Goal: Information Seeking & Learning: Learn about a topic

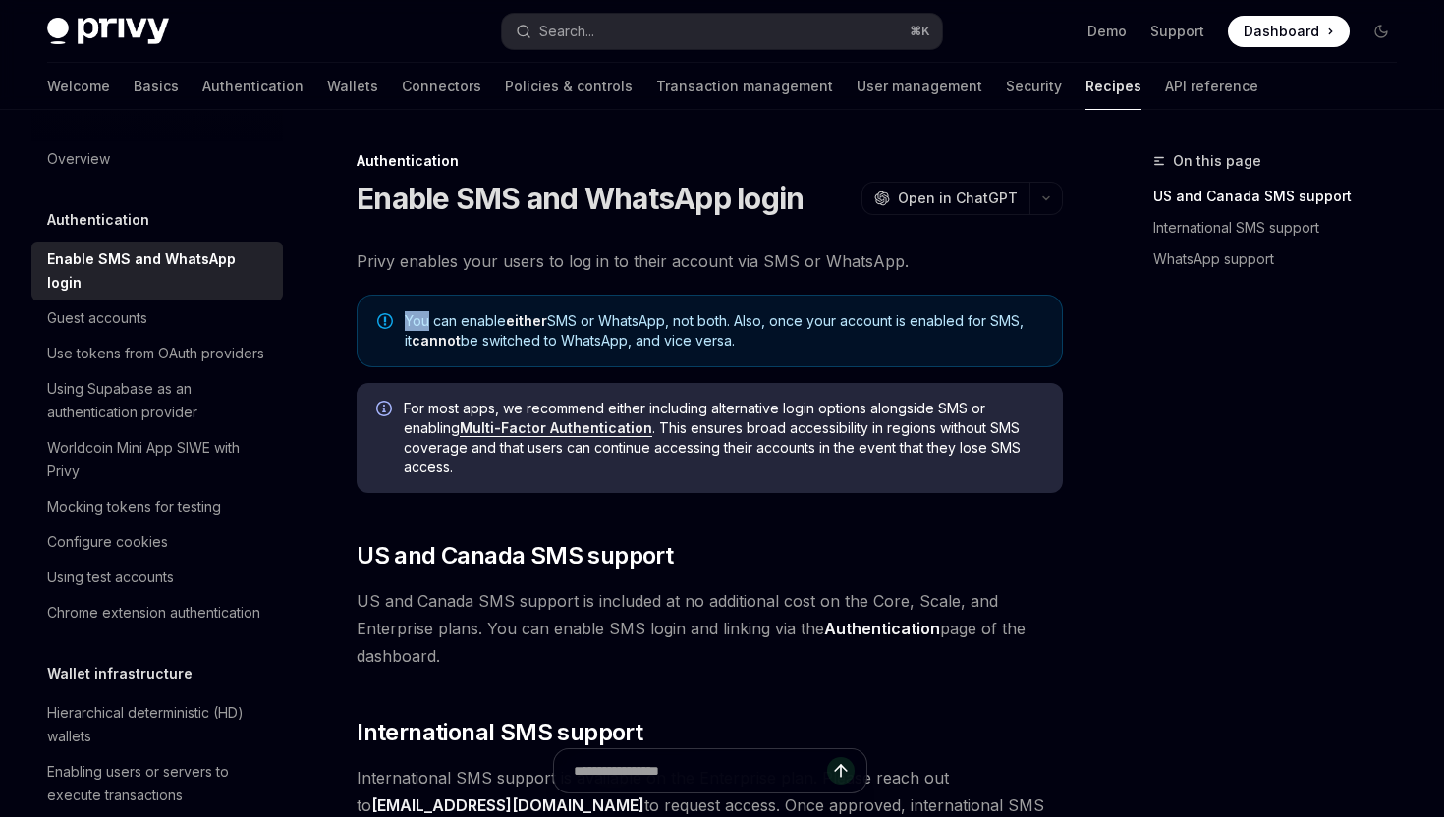
click at [126, 38] on img at bounding box center [108, 31] width 122 height 27
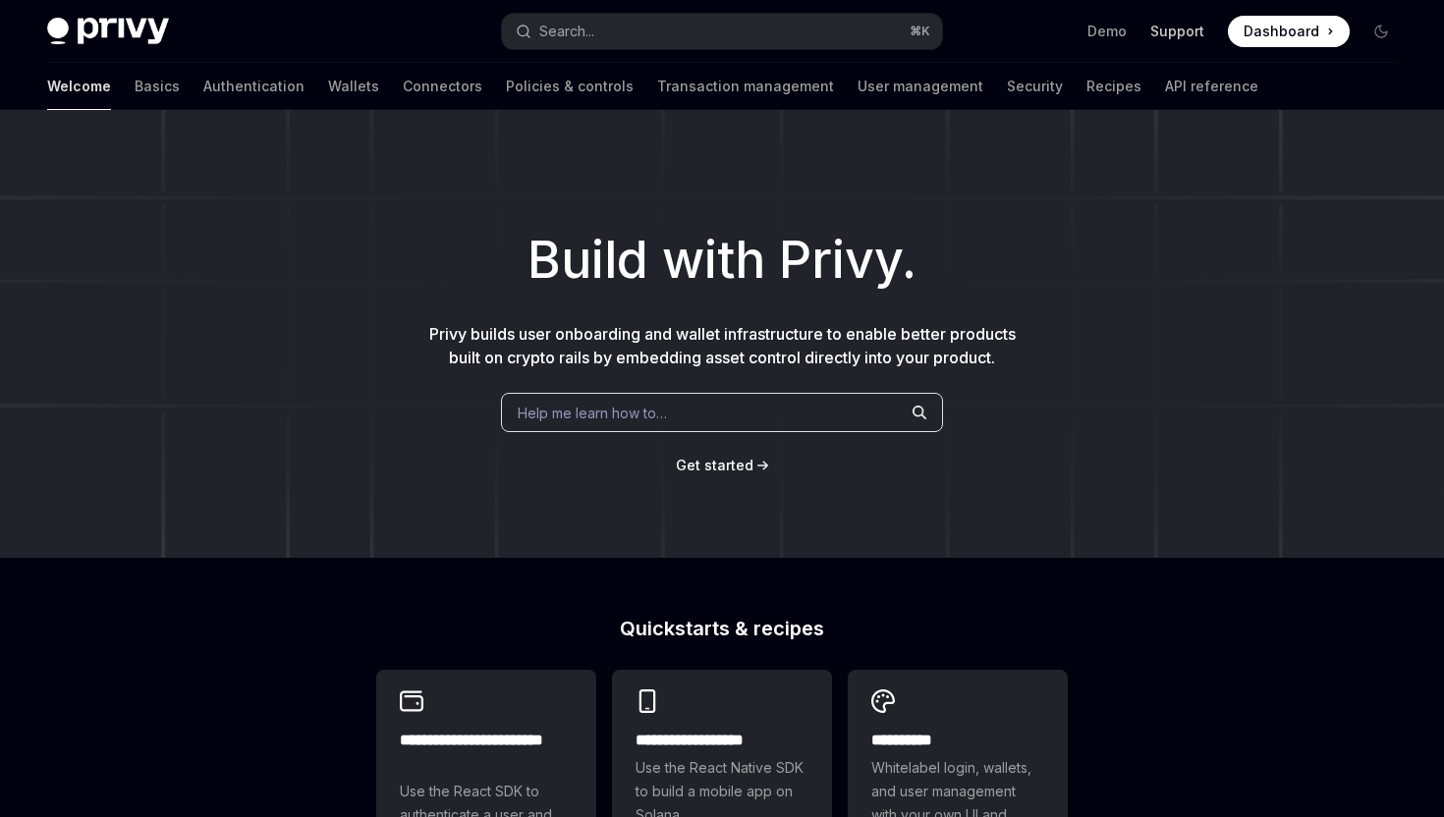
click at [1176, 31] on link "Support" at bounding box center [1177, 32] width 54 height 20
click at [506, 90] on link "Policies & controls" at bounding box center [570, 86] width 128 height 47
type textarea "*"
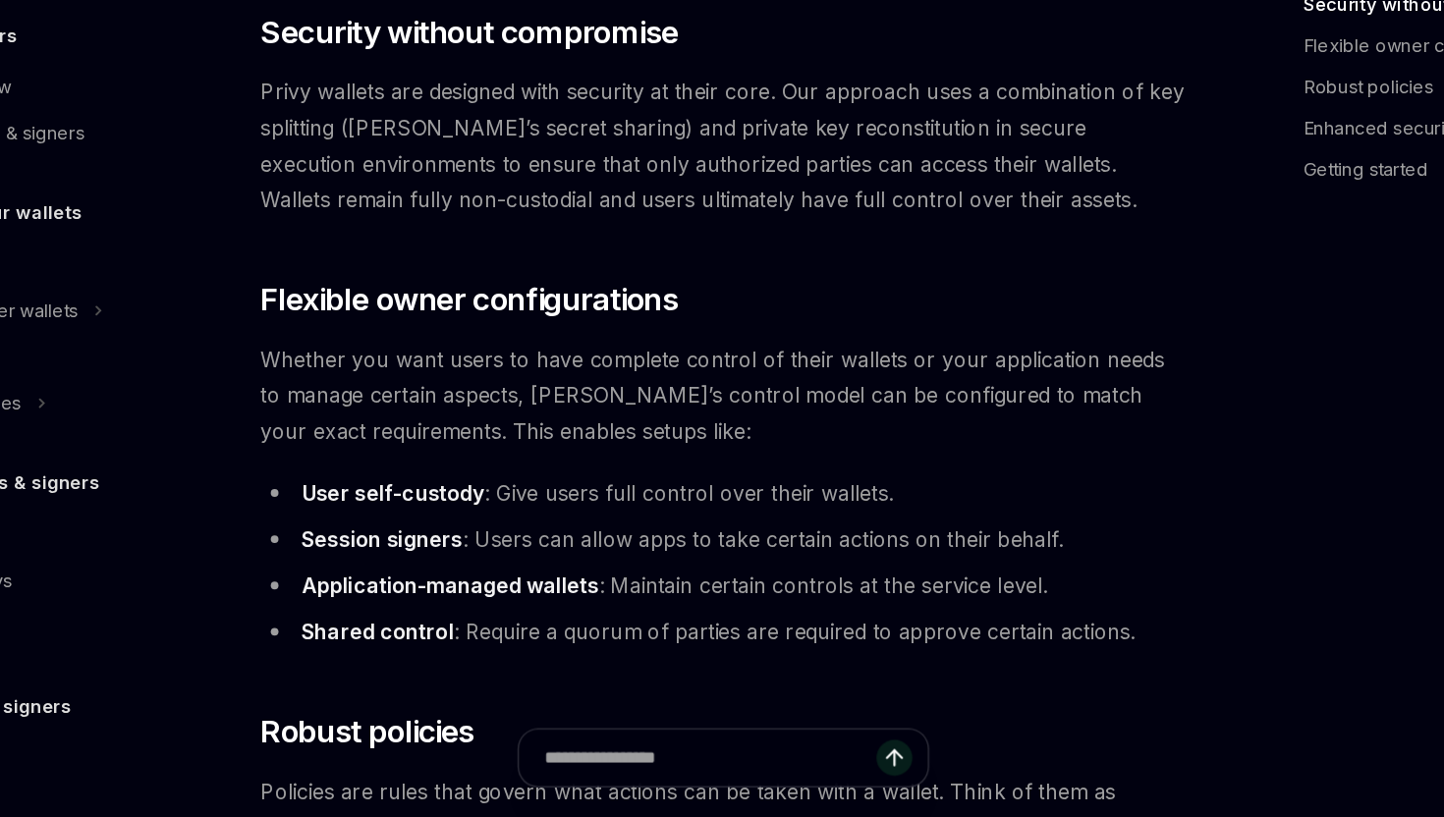
scroll to position [156, 0]
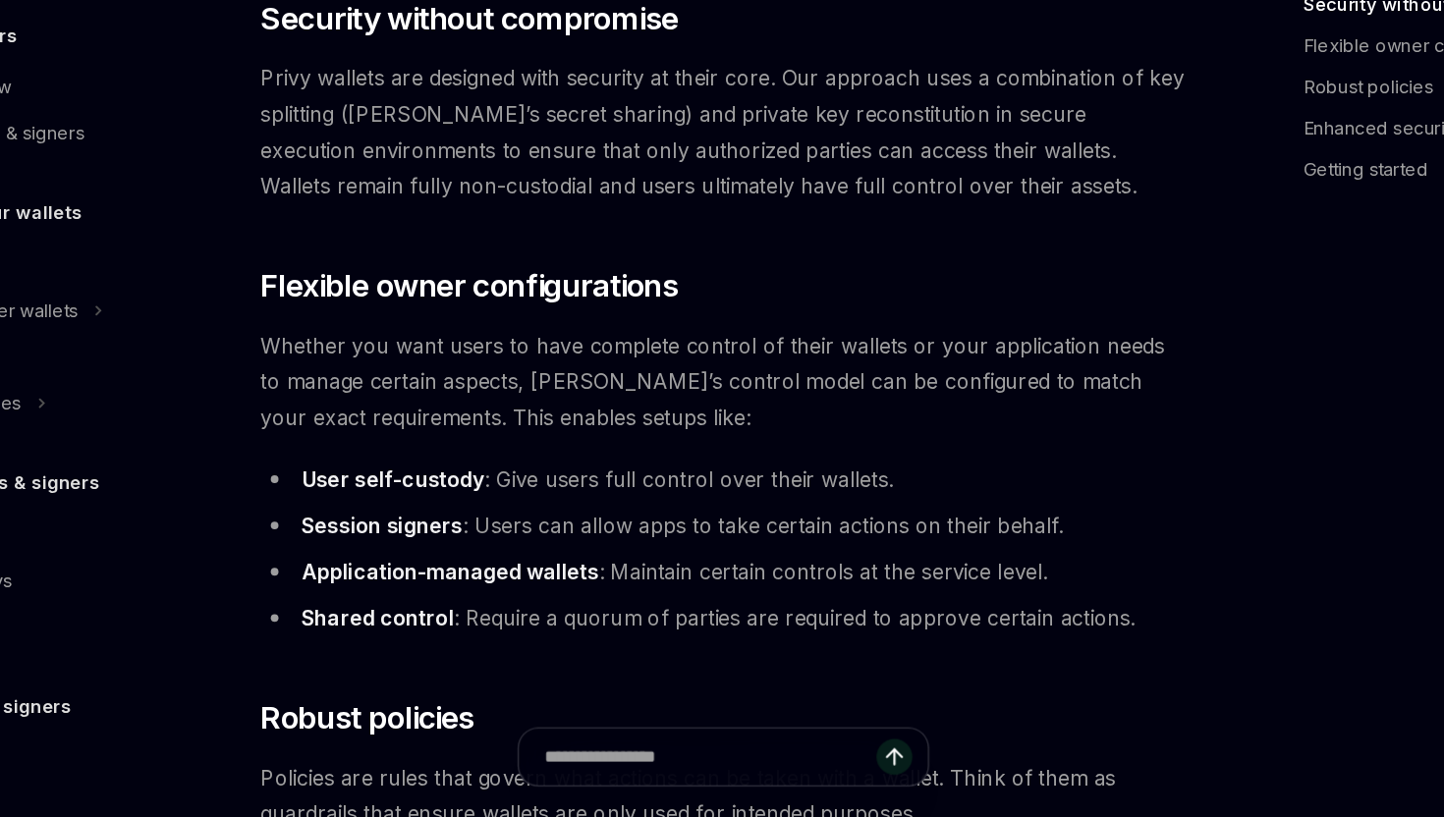
click at [593, 331] on span "Privy wallets are designed with security at their core. Our approach uses a com…" at bounding box center [709, 294] width 706 height 110
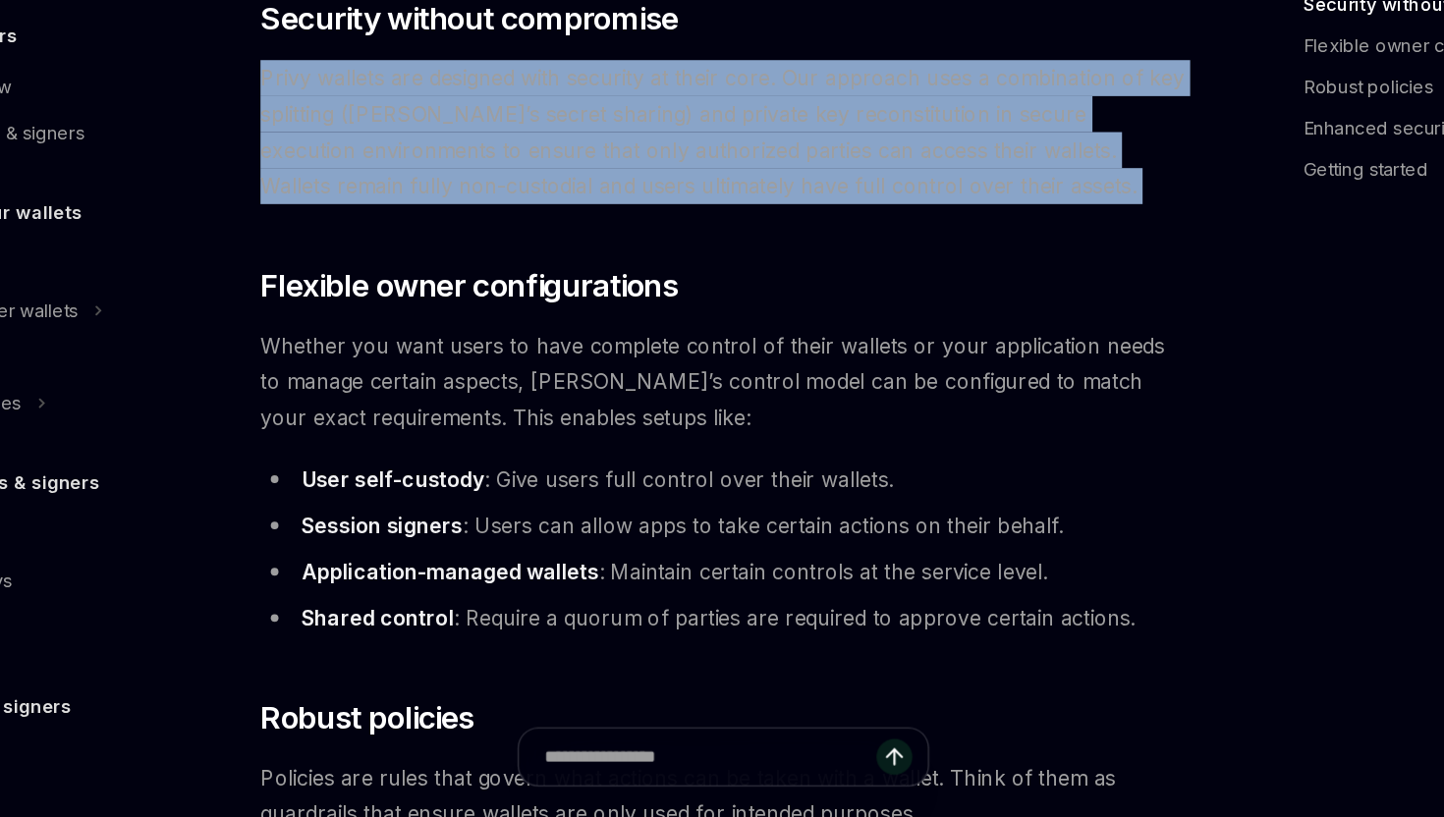
click at [593, 331] on span "Privy wallets are designed with security at their core. Our approach uses a com…" at bounding box center [709, 294] width 706 height 110
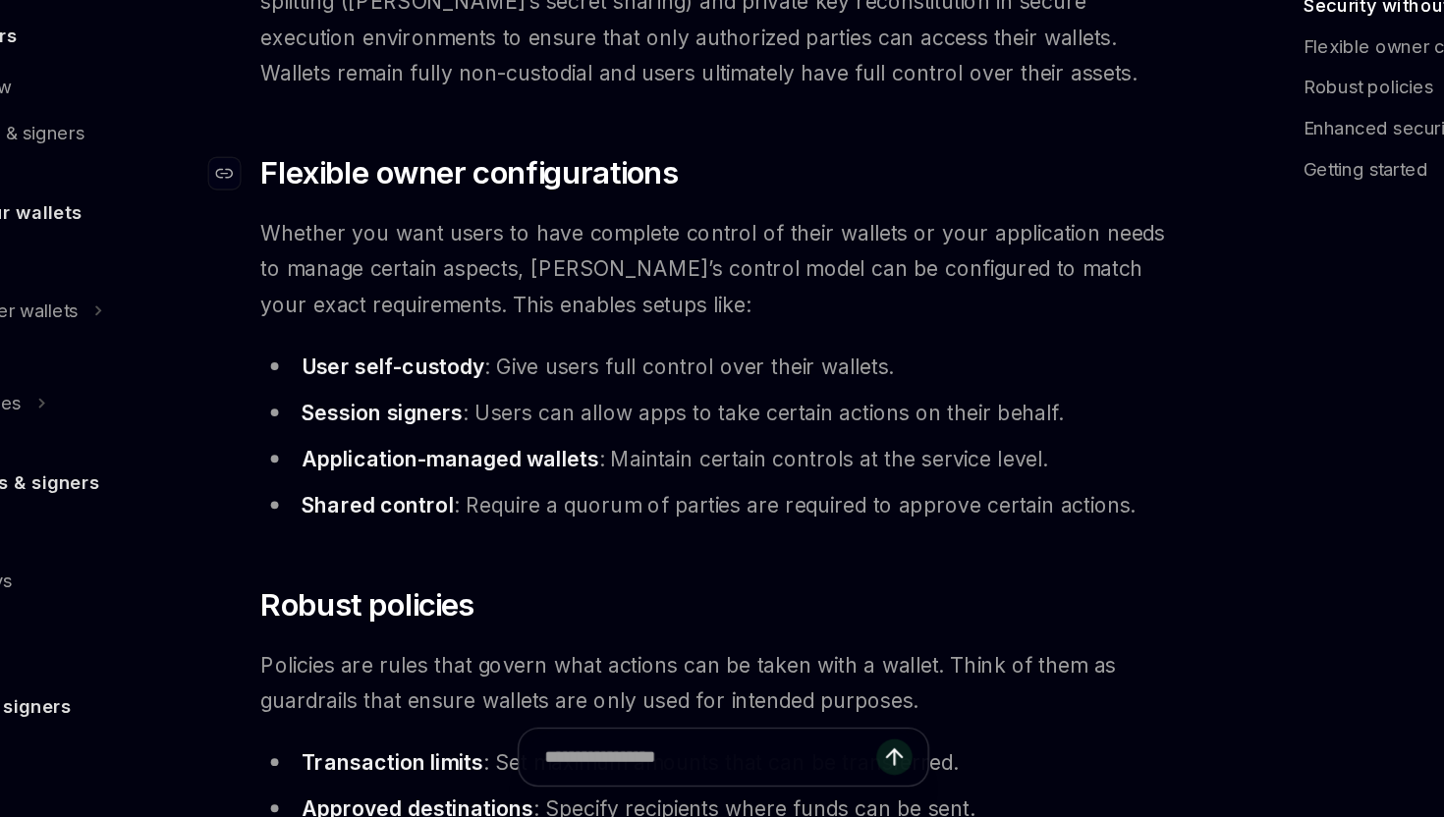
scroll to position [267, 0]
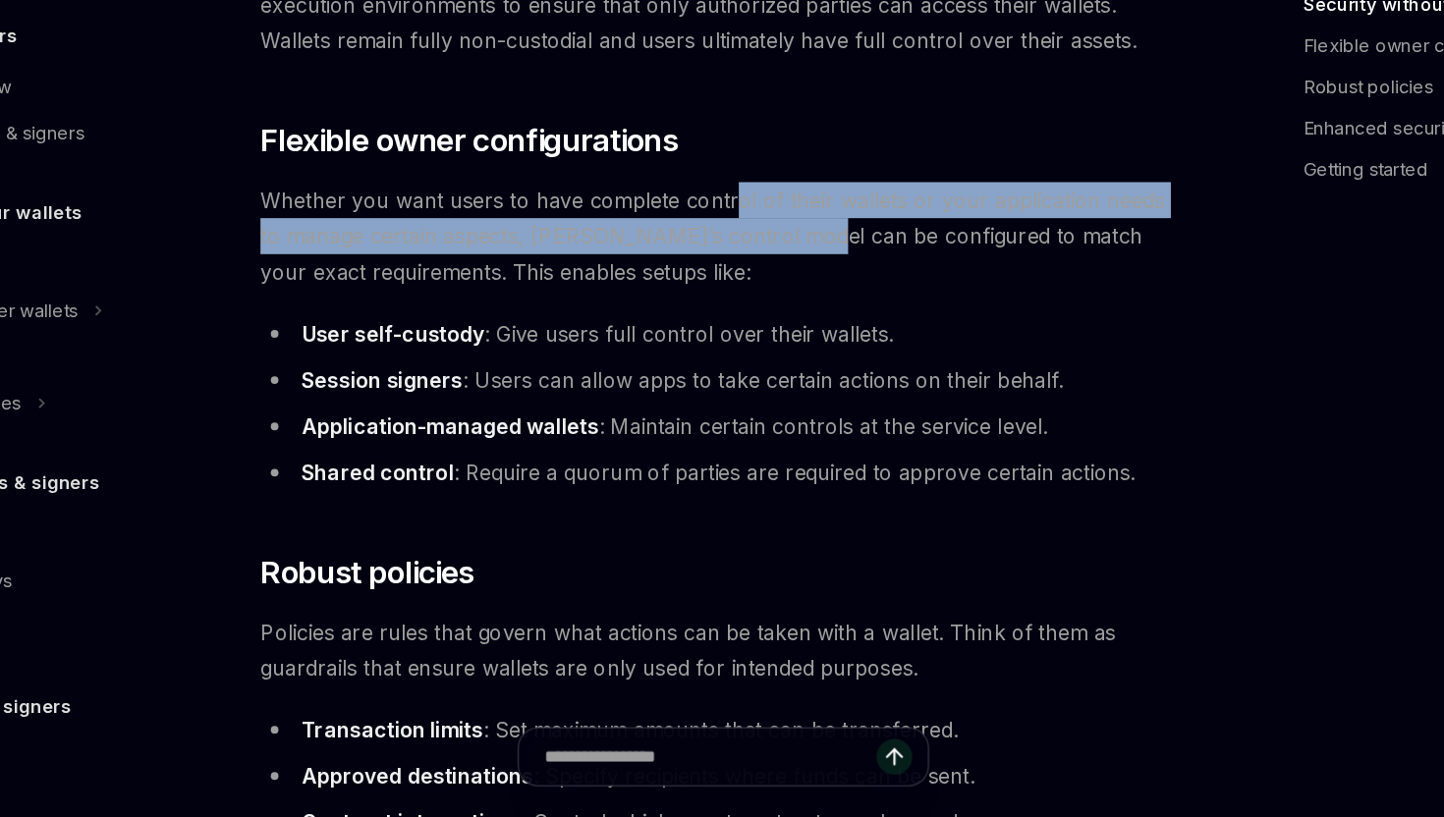
drag, startPoint x: 717, startPoint y: 348, endPoint x: 745, endPoint y: 369, distance: 35.7
click at [745, 369] on span "Whether you want users to have complete control of their wallets or your applic…" at bounding box center [709, 373] width 706 height 82
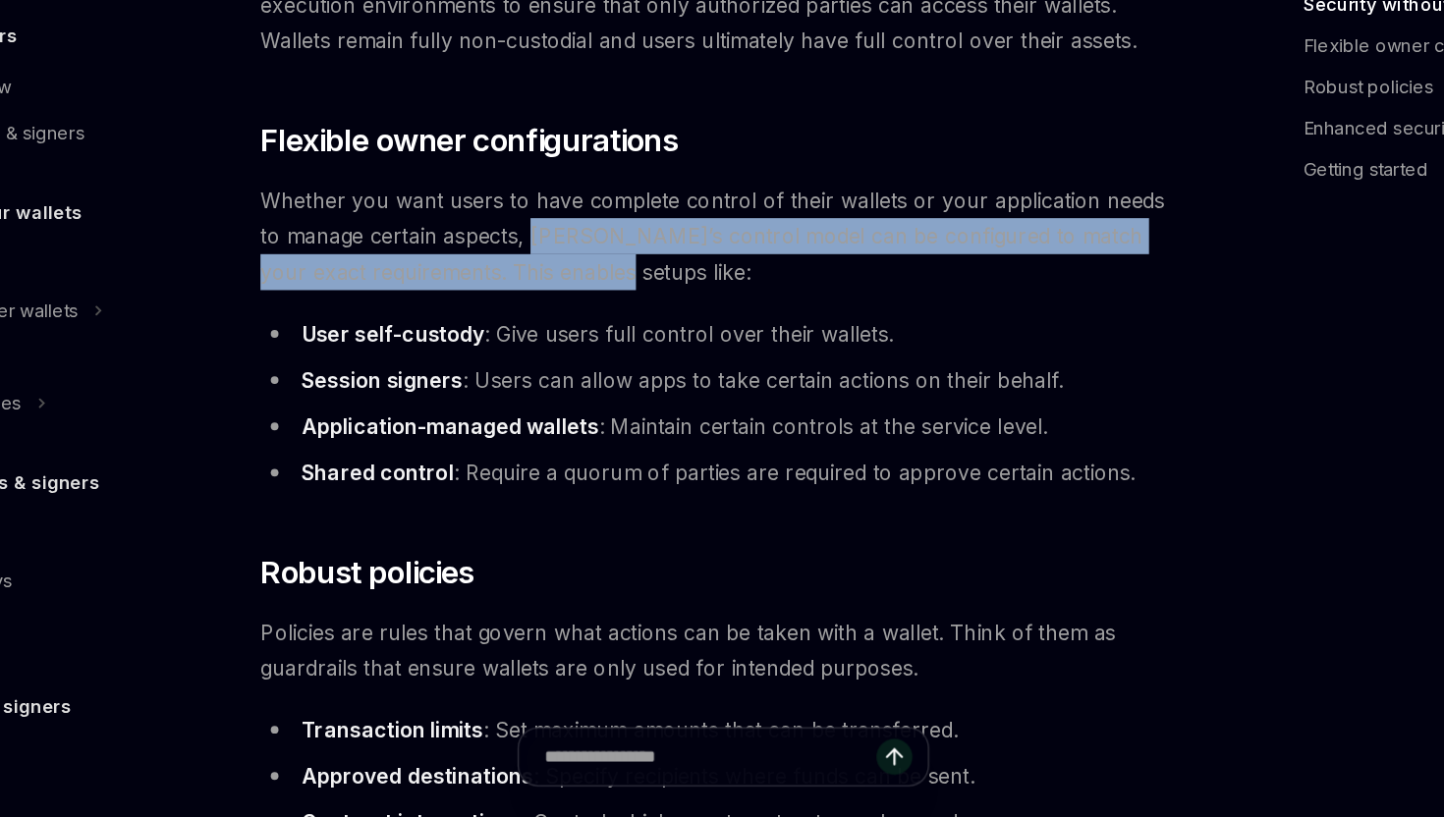
drag, startPoint x: 547, startPoint y: 367, endPoint x: 611, endPoint y: 386, distance: 66.5
click at [613, 386] on span "Whether you want users to have complete control of their wallets or your applic…" at bounding box center [709, 373] width 706 height 82
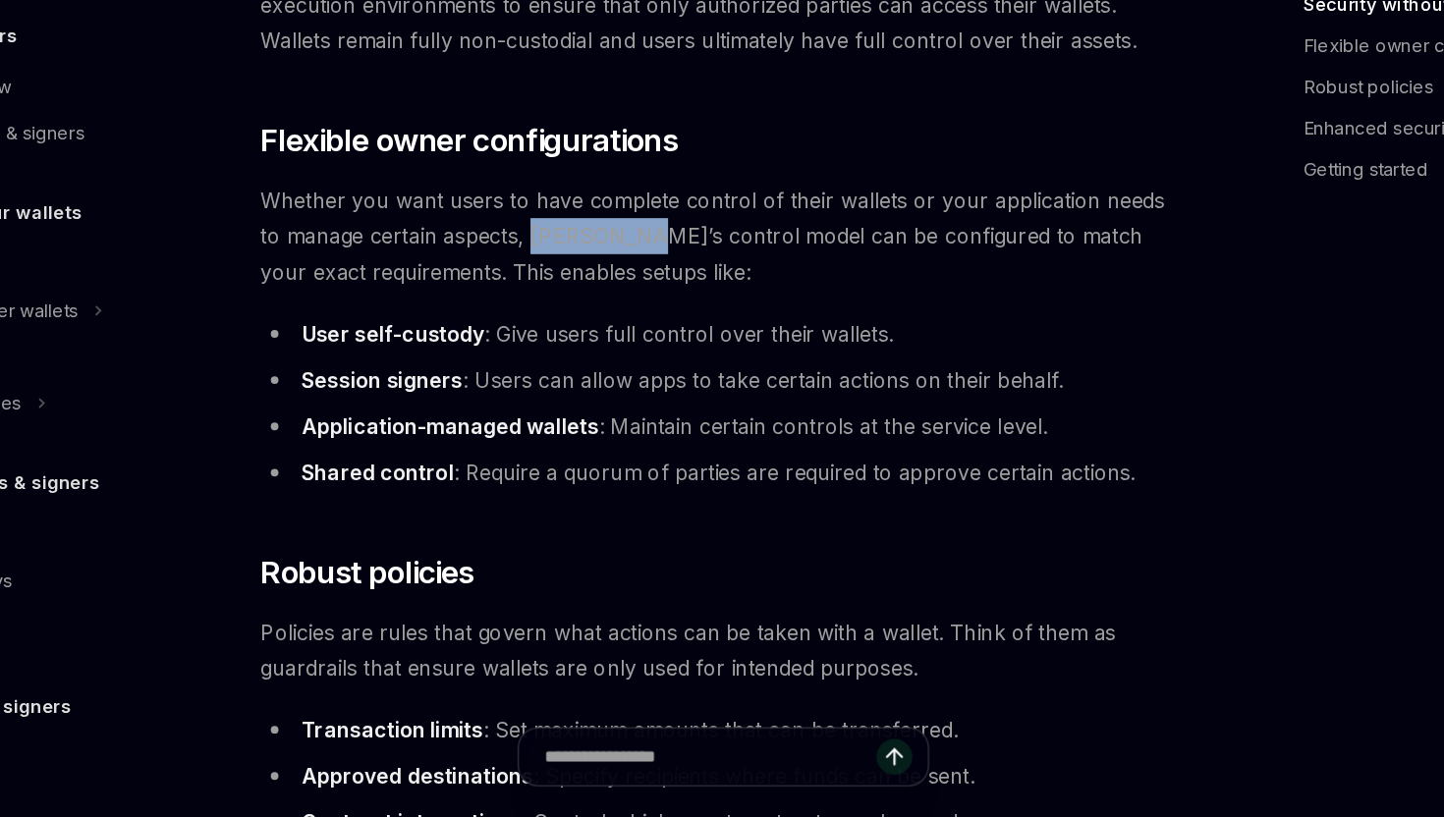
click at [611, 386] on span "Whether you want users to have complete control of their wallets or your applic…" at bounding box center [709, 373] width 706 height 82
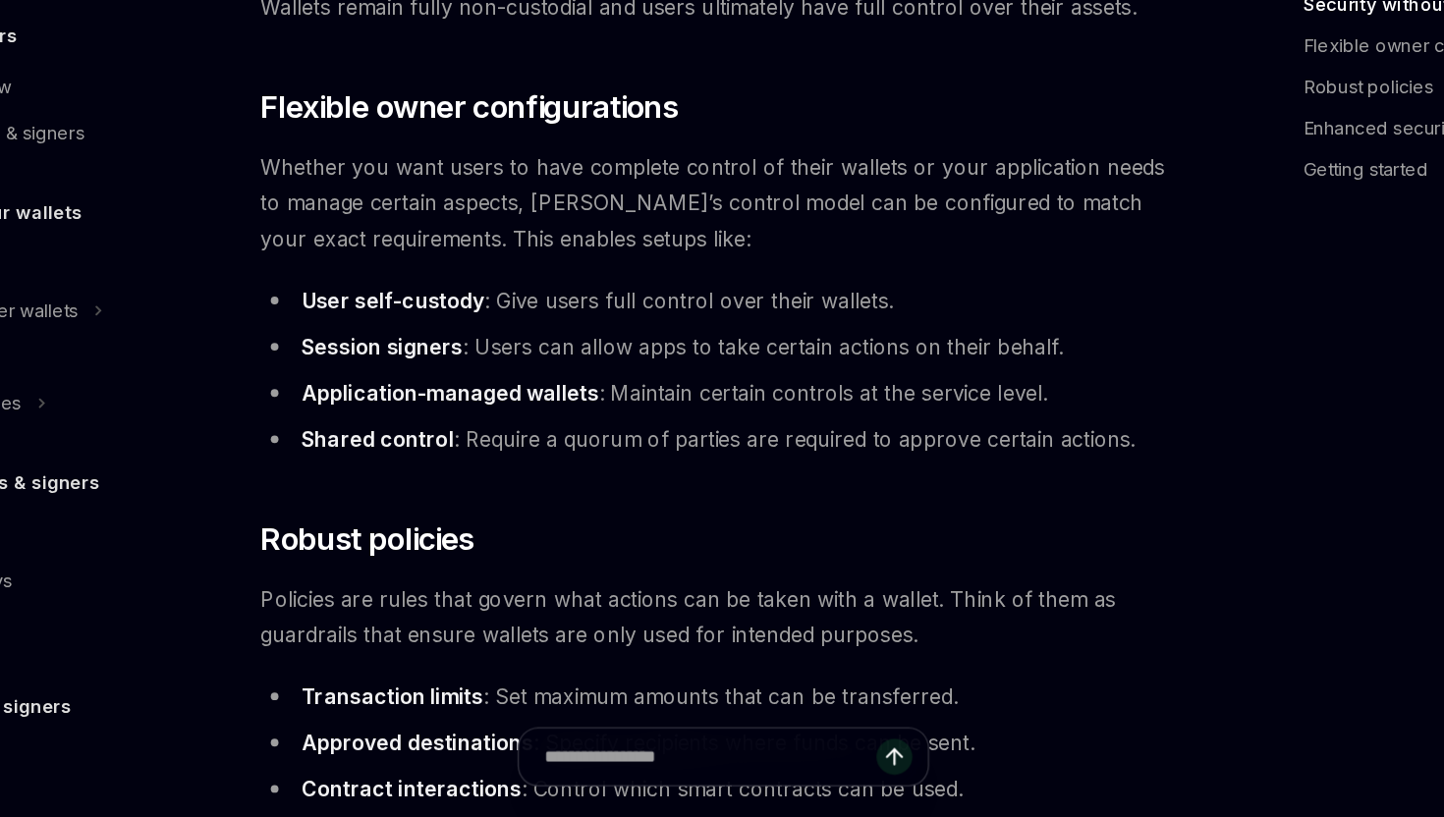
scroll to position [293, 0]
click at [512, 379] on span "Whether you want users to have complete control of their wallets or your applic…" at bounding box center [709, 347] width 706 height 82
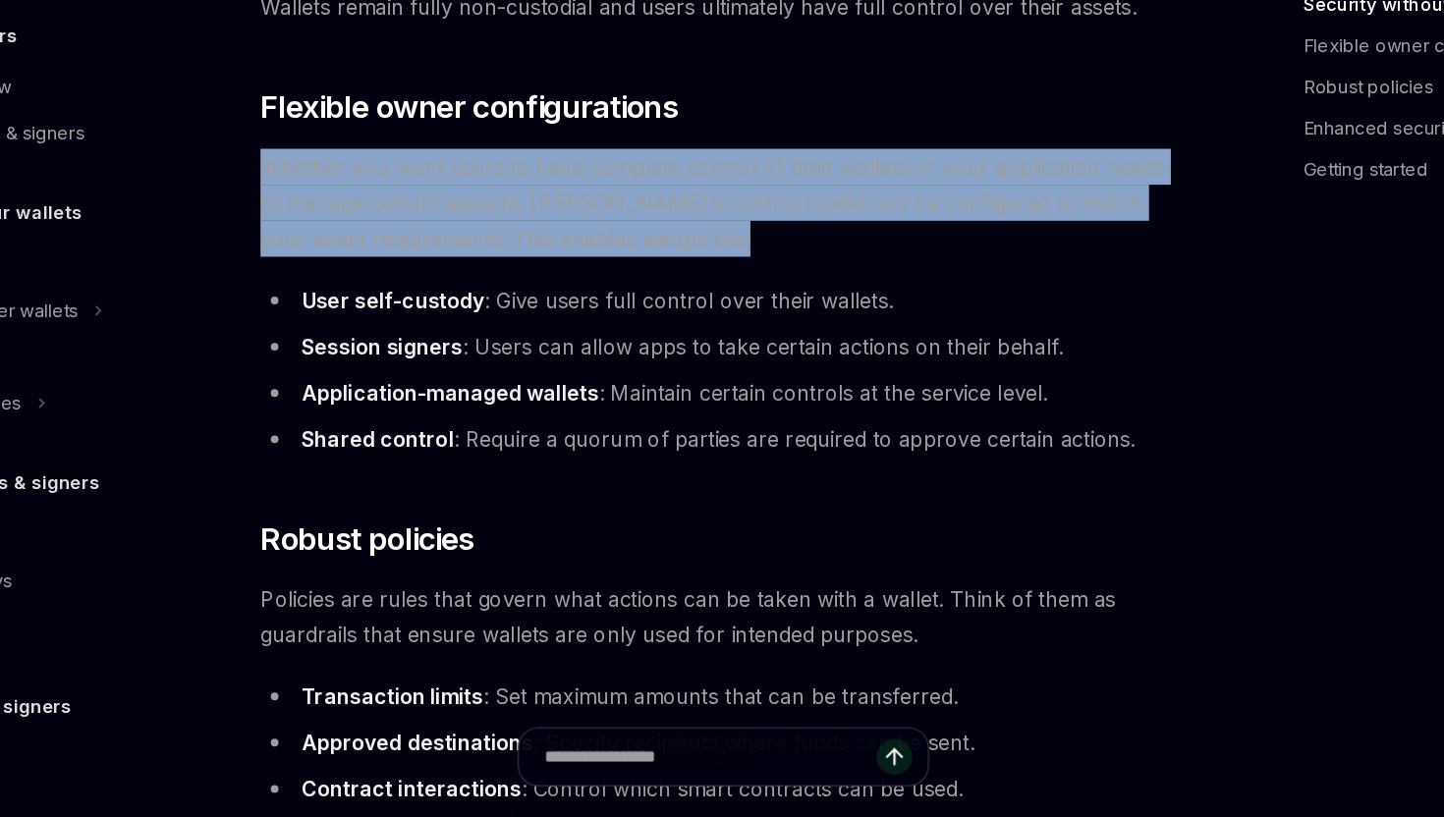
click at [512, 379] on span "Whether you want users to have complete control of their wallets or your applic…" at bounding box center [709, 347] width 706 height 82
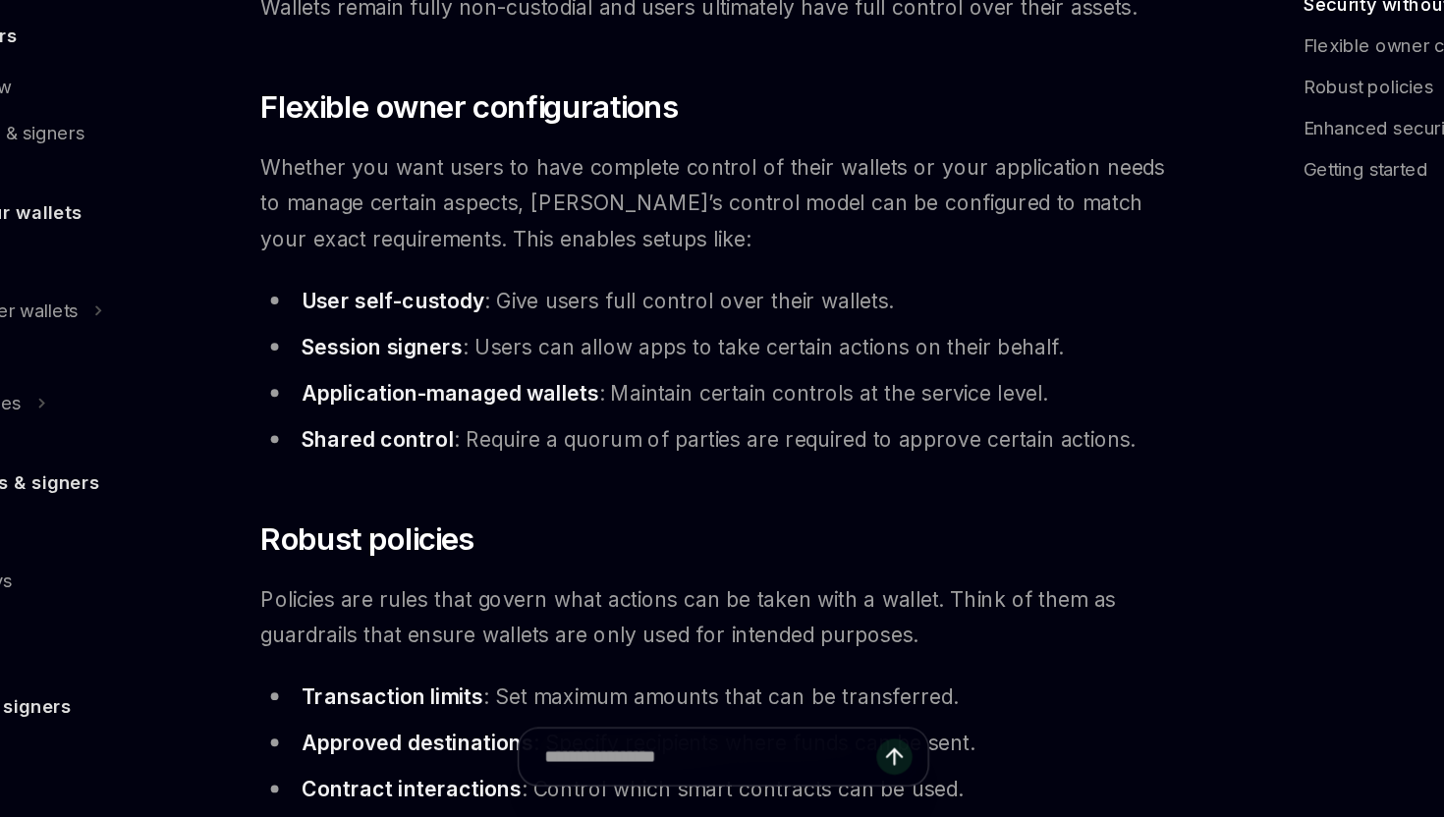
click at [572, 418] on li "User self-custody : Give users full control over their wallets." at bounding box center [709, 422] width 706 height 27
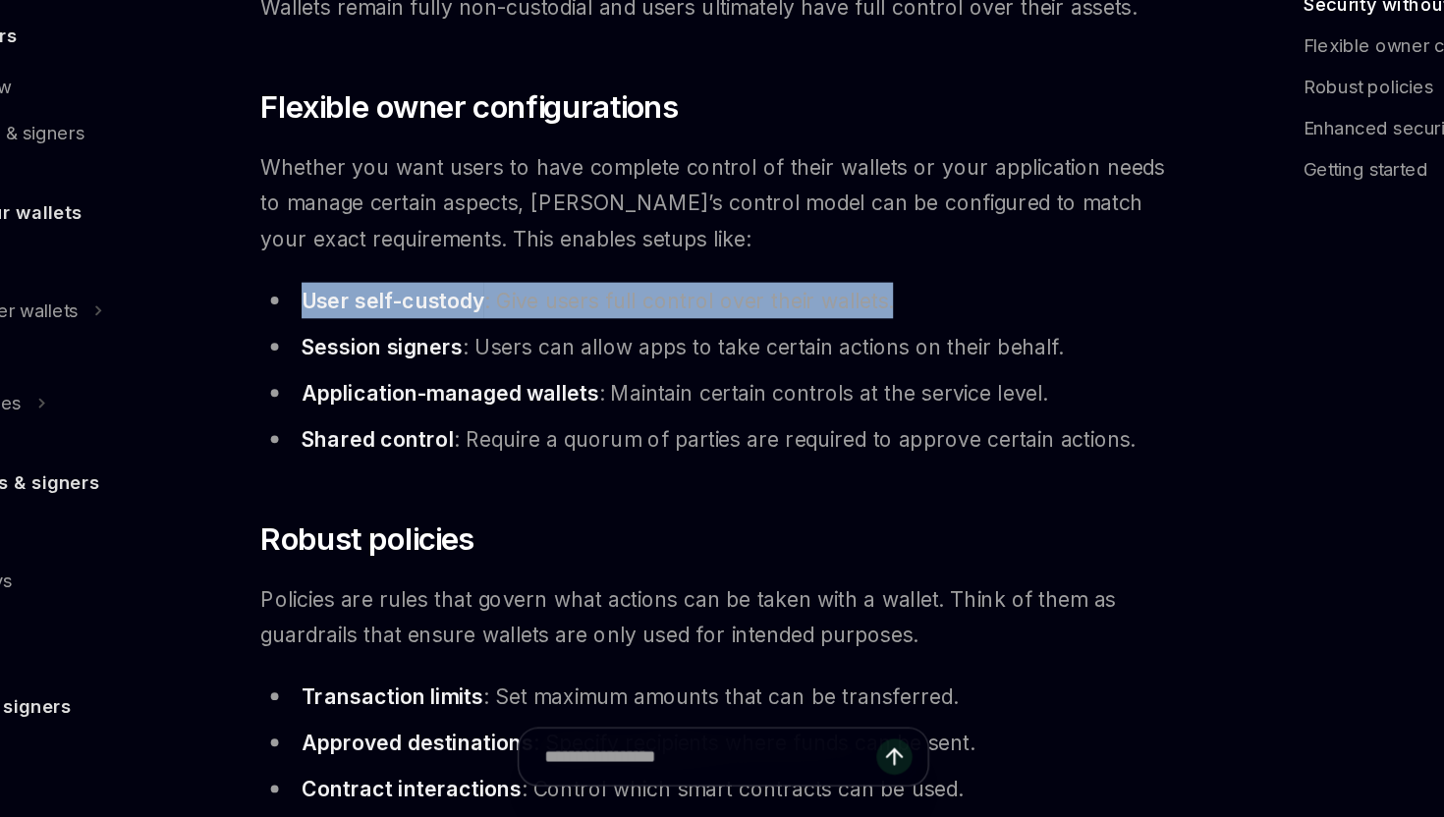
click at [572, 418] on li "User self-custody : Give users full control over their wallets." at bounding box center [709, 422] width 706 height 27
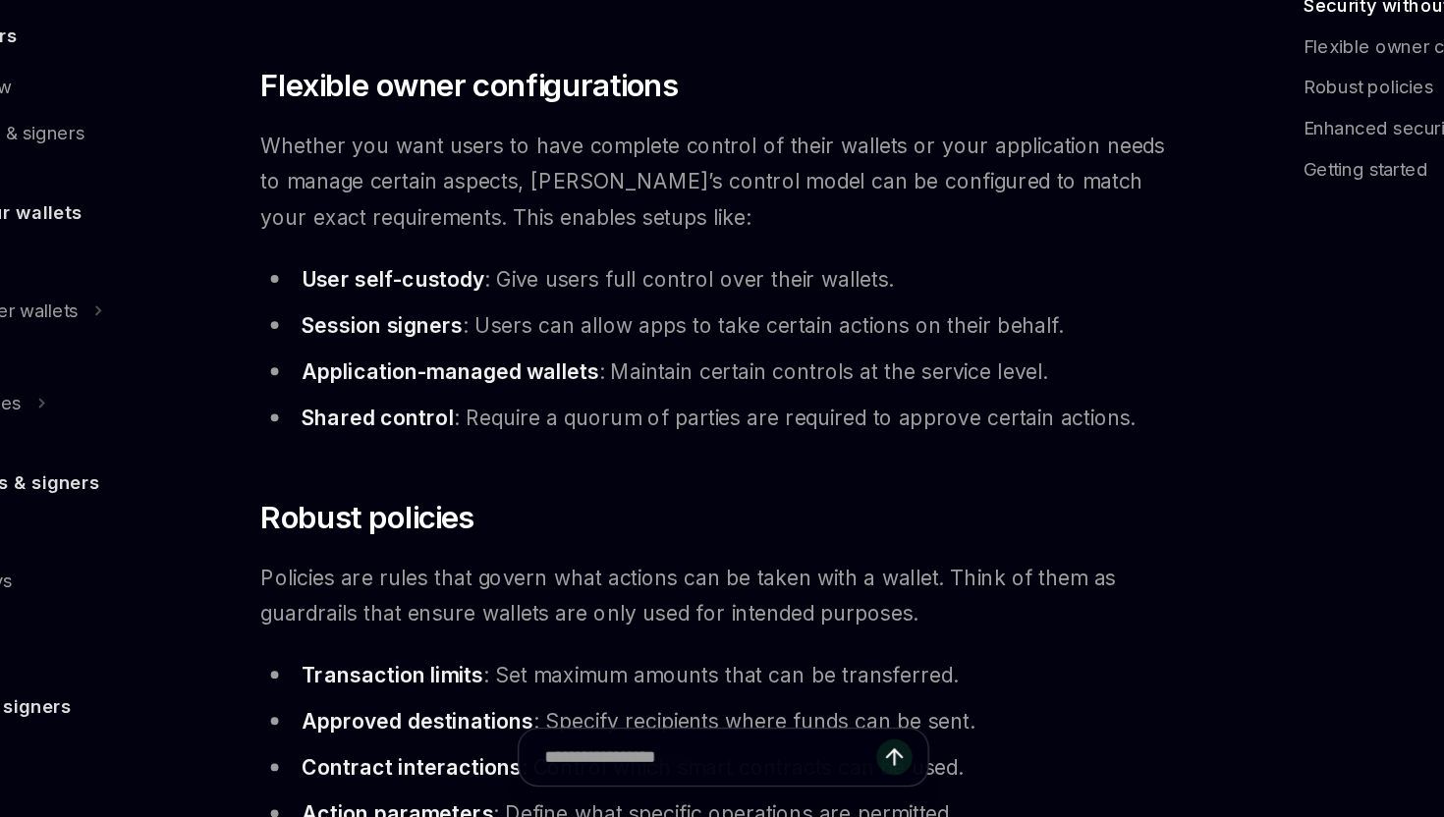
scroll to position [311, 0]
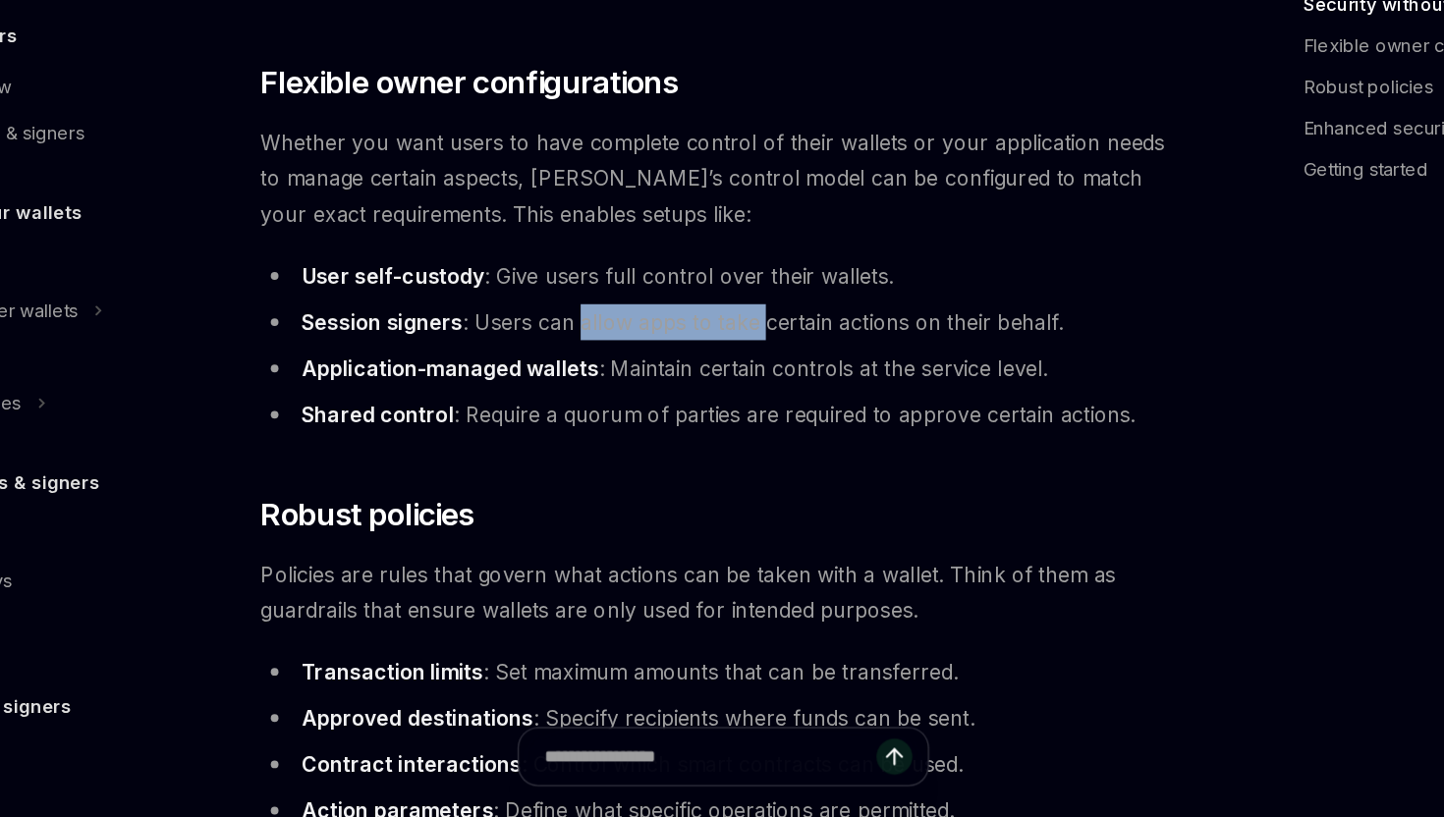
drag, startPoint x: 595, startPoint y: 438, endPoint x: 736, endPoint y: 450, distance: 140.9
click at [736, 450] on li "Session signers : Users can allow apps to take certain actions on their behalf." at bounding box center [709, 438] width 706 height 27
click at [725, 469] on li "Application-managed wallets : Maintain certain controls at the service level." at bounding box center [709, 474] width 706 height 27
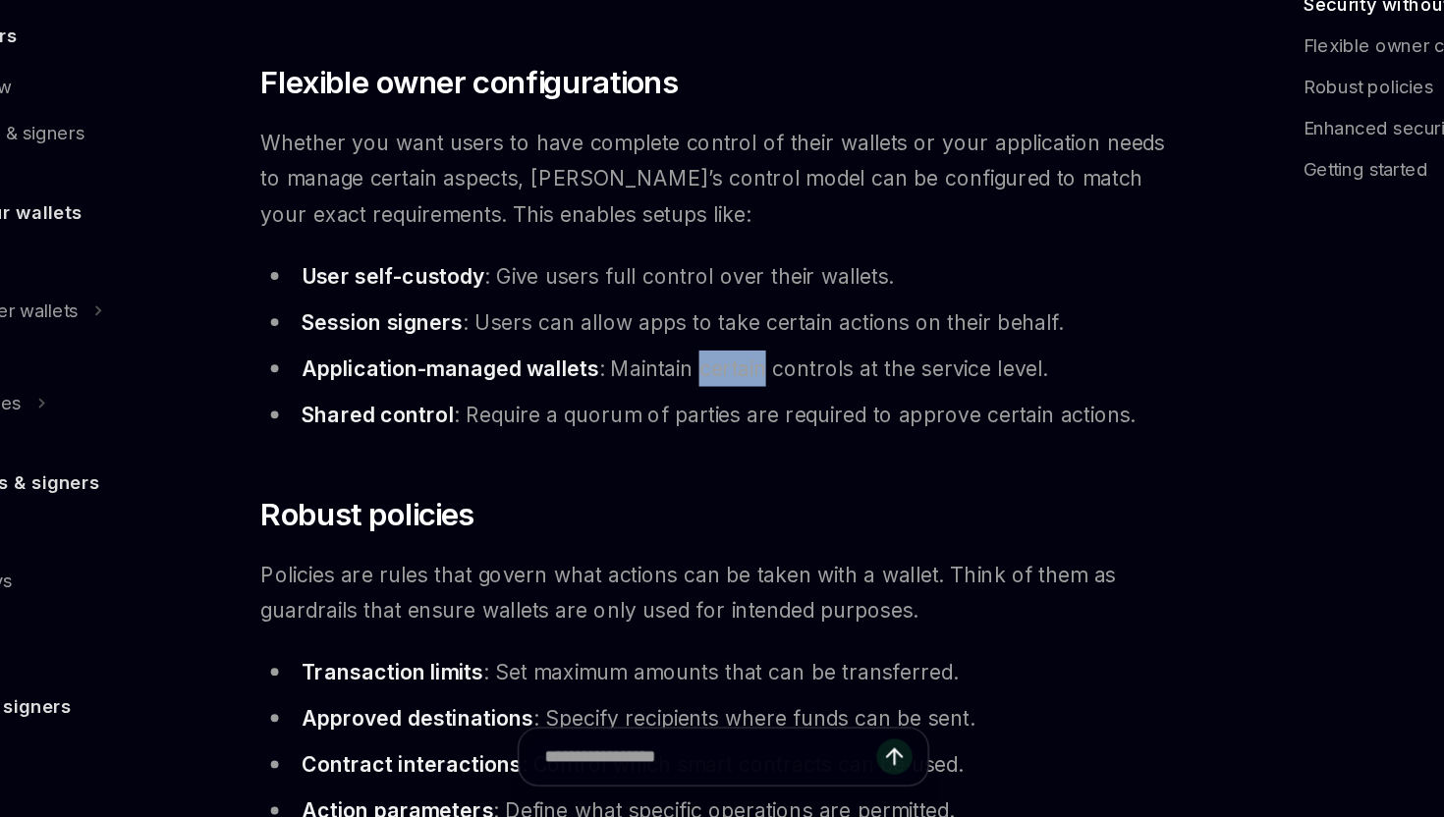
click at [725, 469] on li "Application-managed wallets : Maintain certain controls at the service level." at bounding box center [709, 474] width 706 height 27
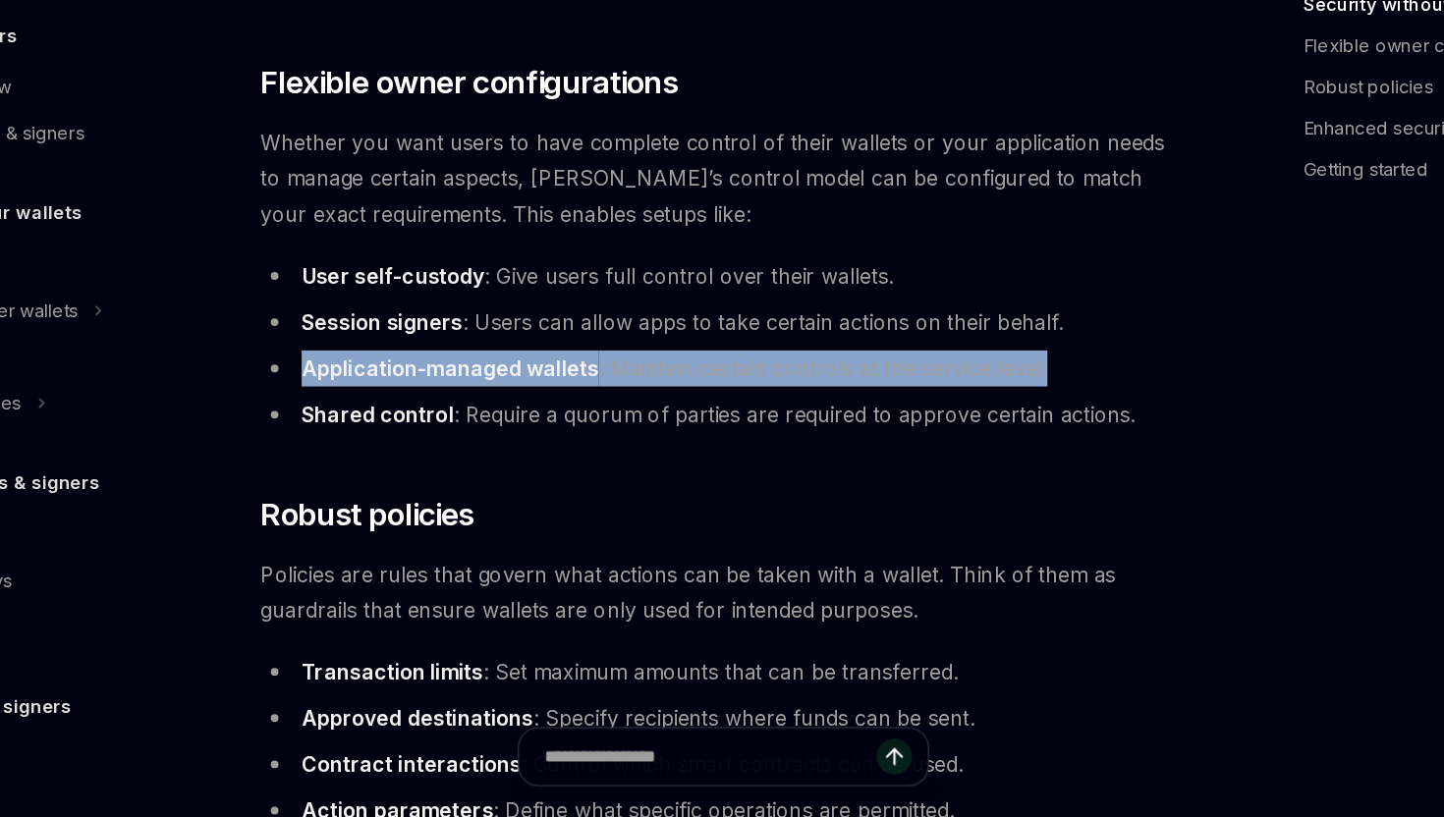
click at [725, 469] on li "Application-managed wallets : Maintain certain controls at the service level." at bounding box center [709, 474] width 706 height 27
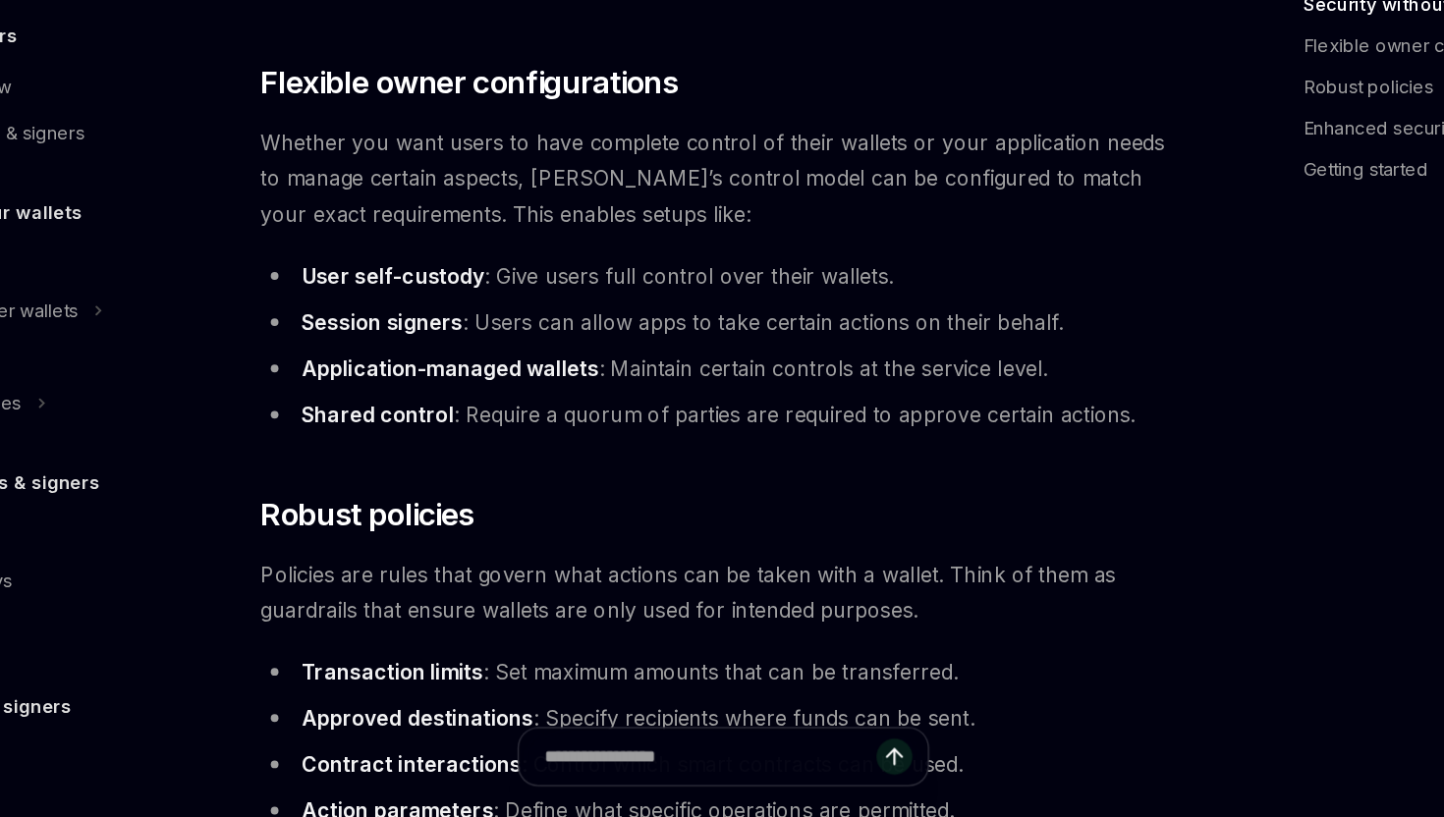
click at [682, 513] on li "Shared control : Require a quorum of parties are required to approve certain ac…" at bounding box center [709, 509] width 706 height 27
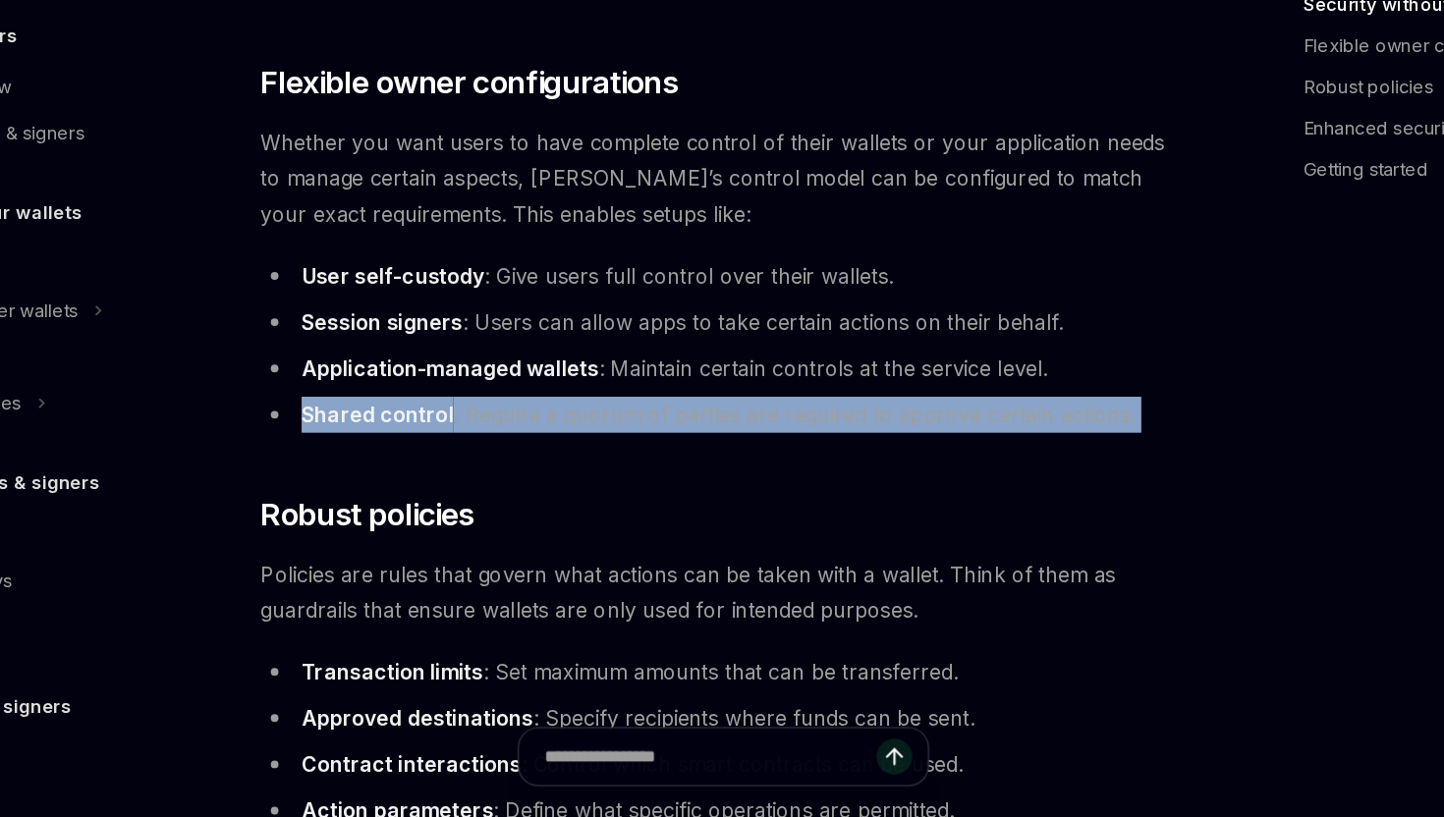
click at [682, 513] on li "Shared control : Require a quorum of parties are required to approve certain ac…" at bounding box center [709, 509] width 706 height 27
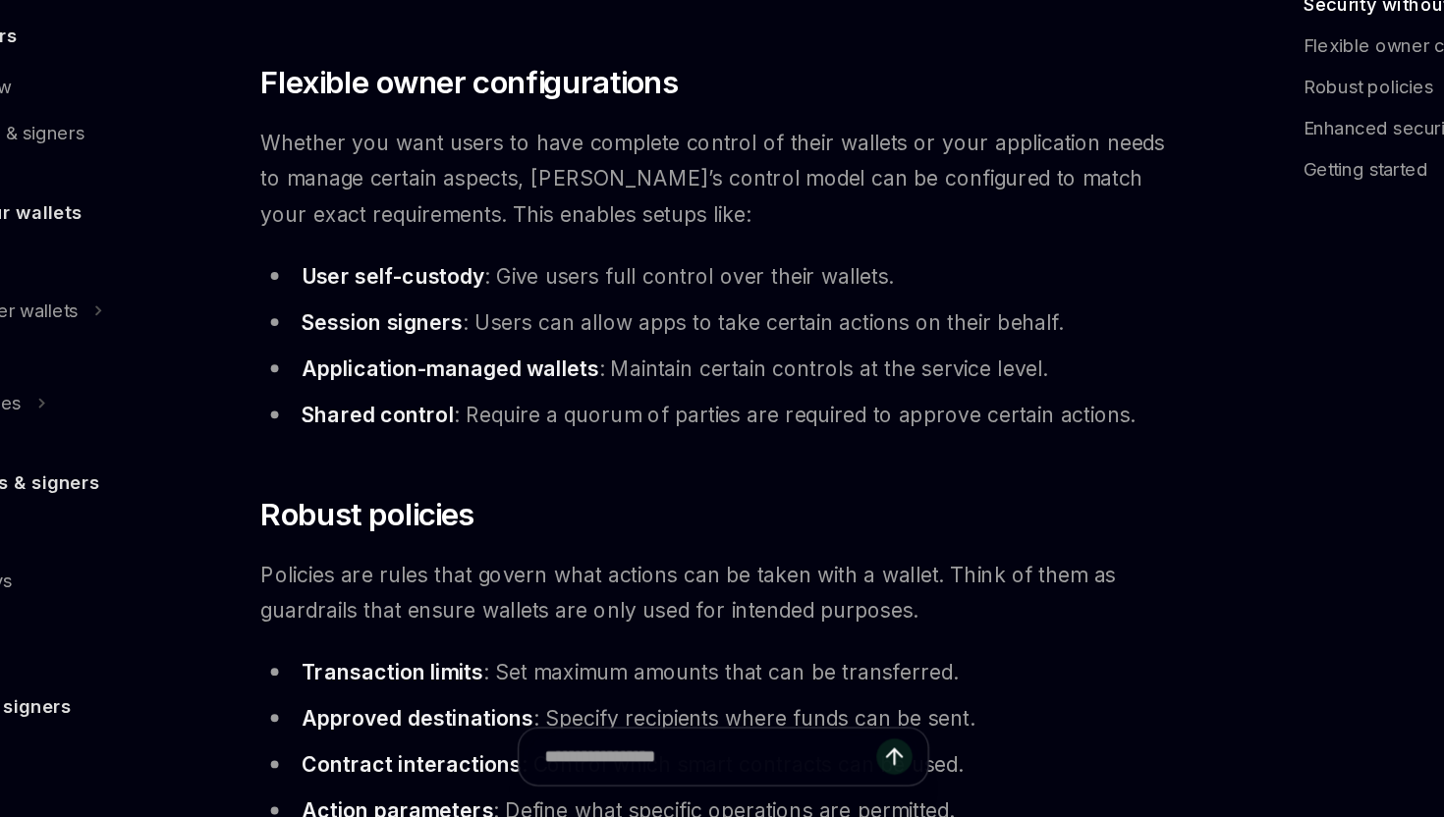
click at [714, 475] on li "Application-managed wallets : Maintain certain controls at the service level." at bounding box center [709, 474] width 706 height 27
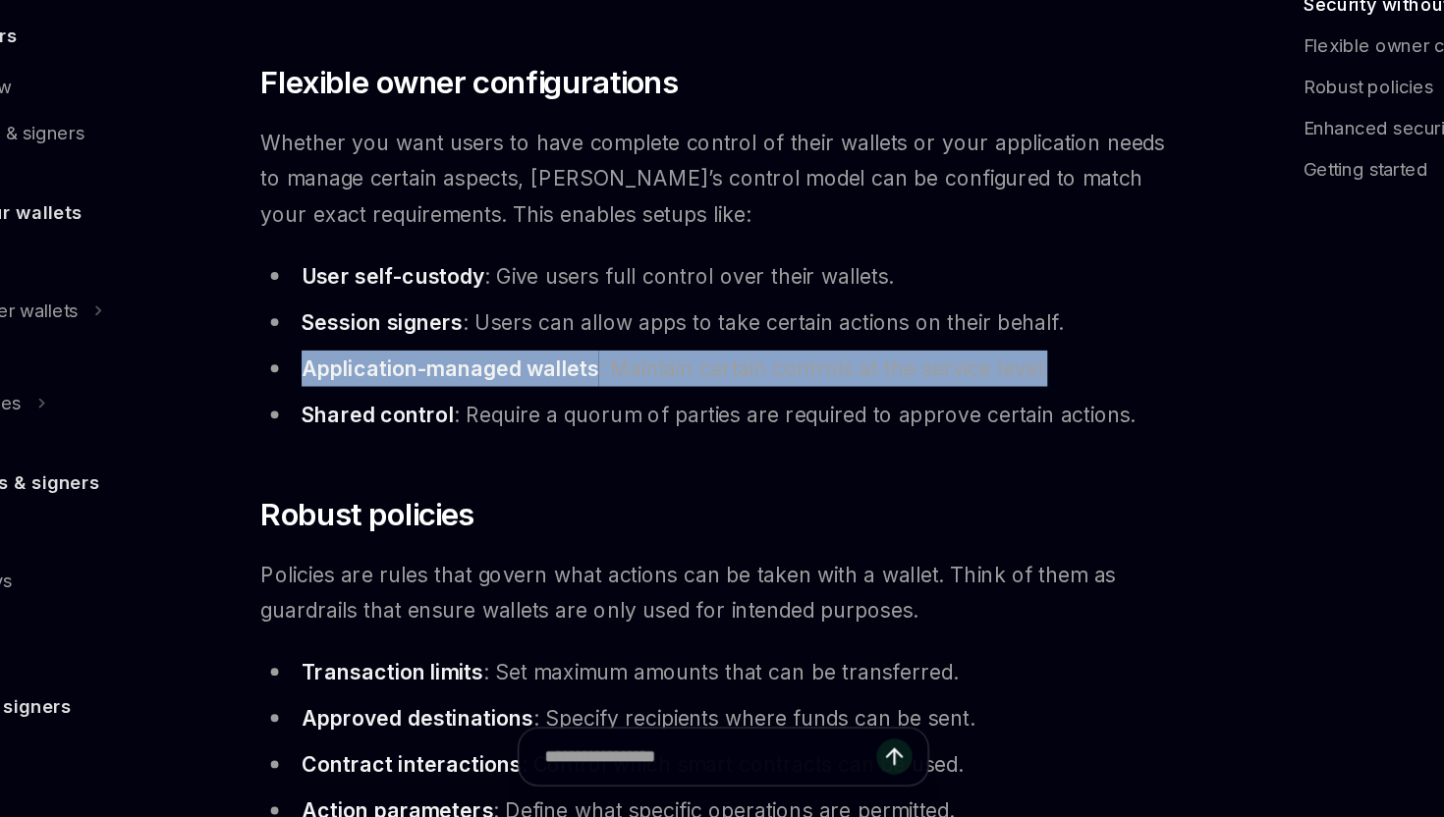
click at [714, 475] on li "Application-managed wallets : Maintain certain controls at the service level." at bounding box center [709, 474] width 706 height 27
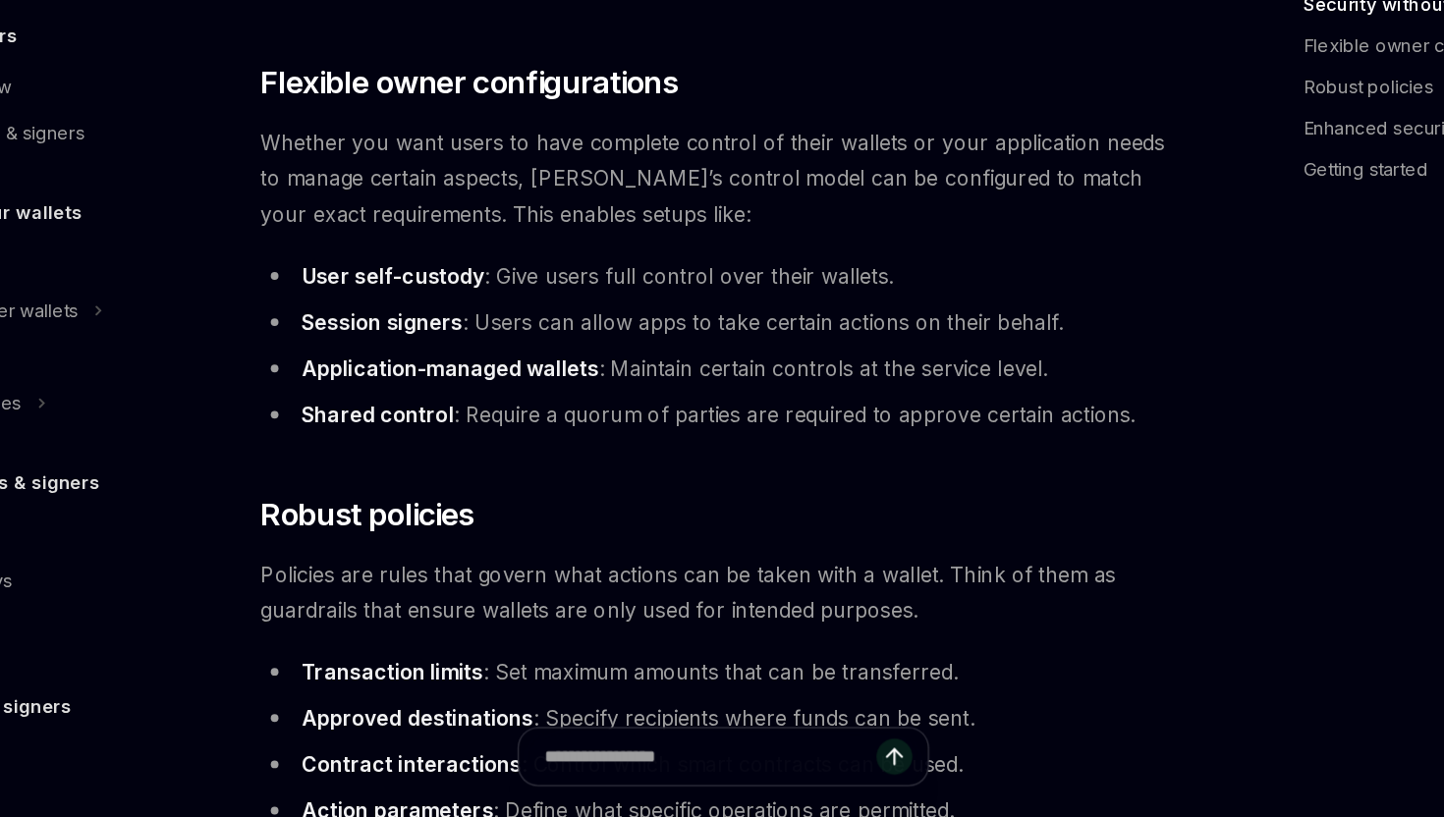
click at [709, 503] on li "Shared control : Require a quorum of parties are required to approve certain ac…" at bounding box center [709, 509] width 706 height 27
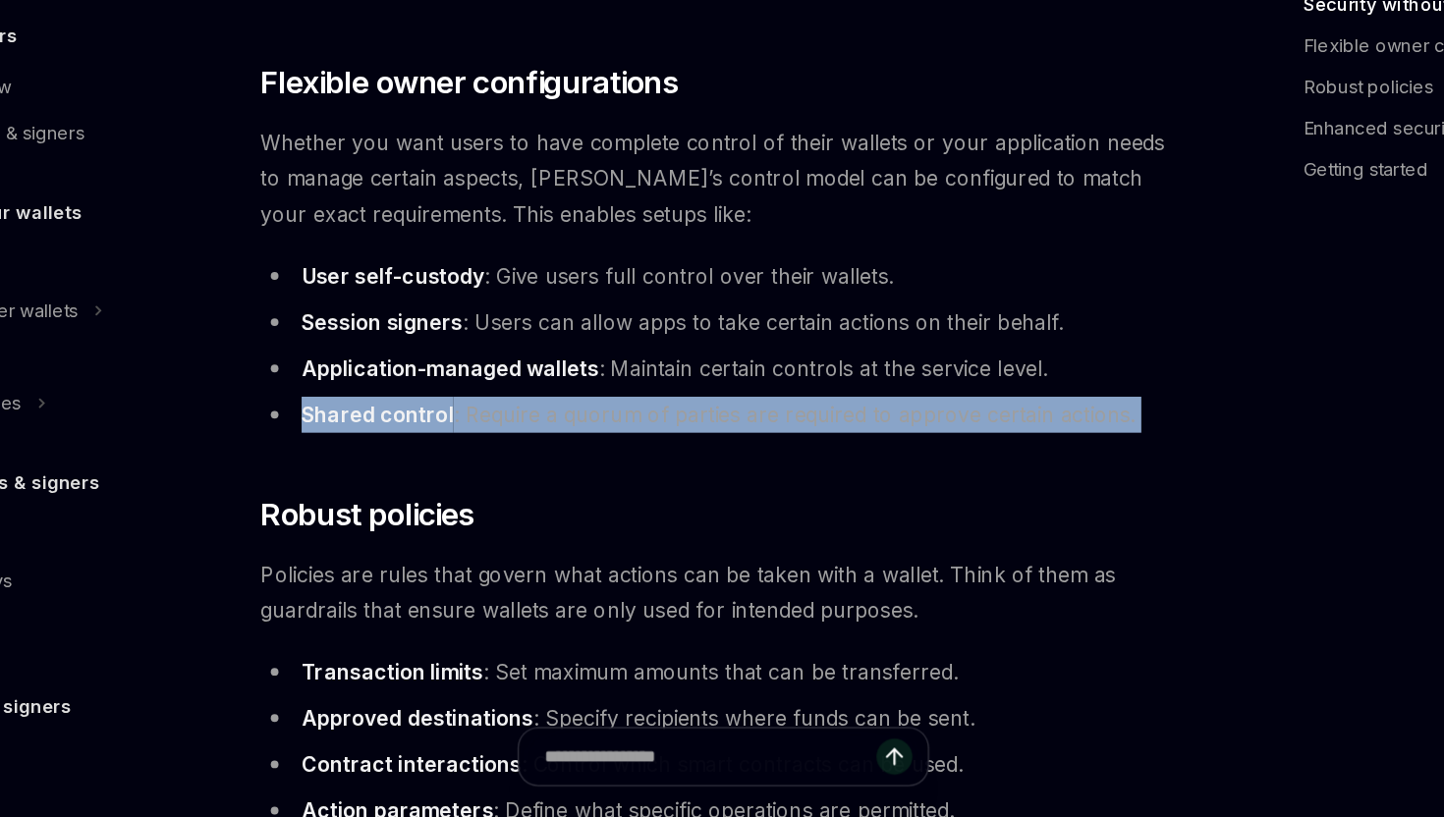
click at [709, 503] on li "Shared control : Require a quorum of parties are required to approve certain ac…" at bounding box center [709, 509] width 706 height 27
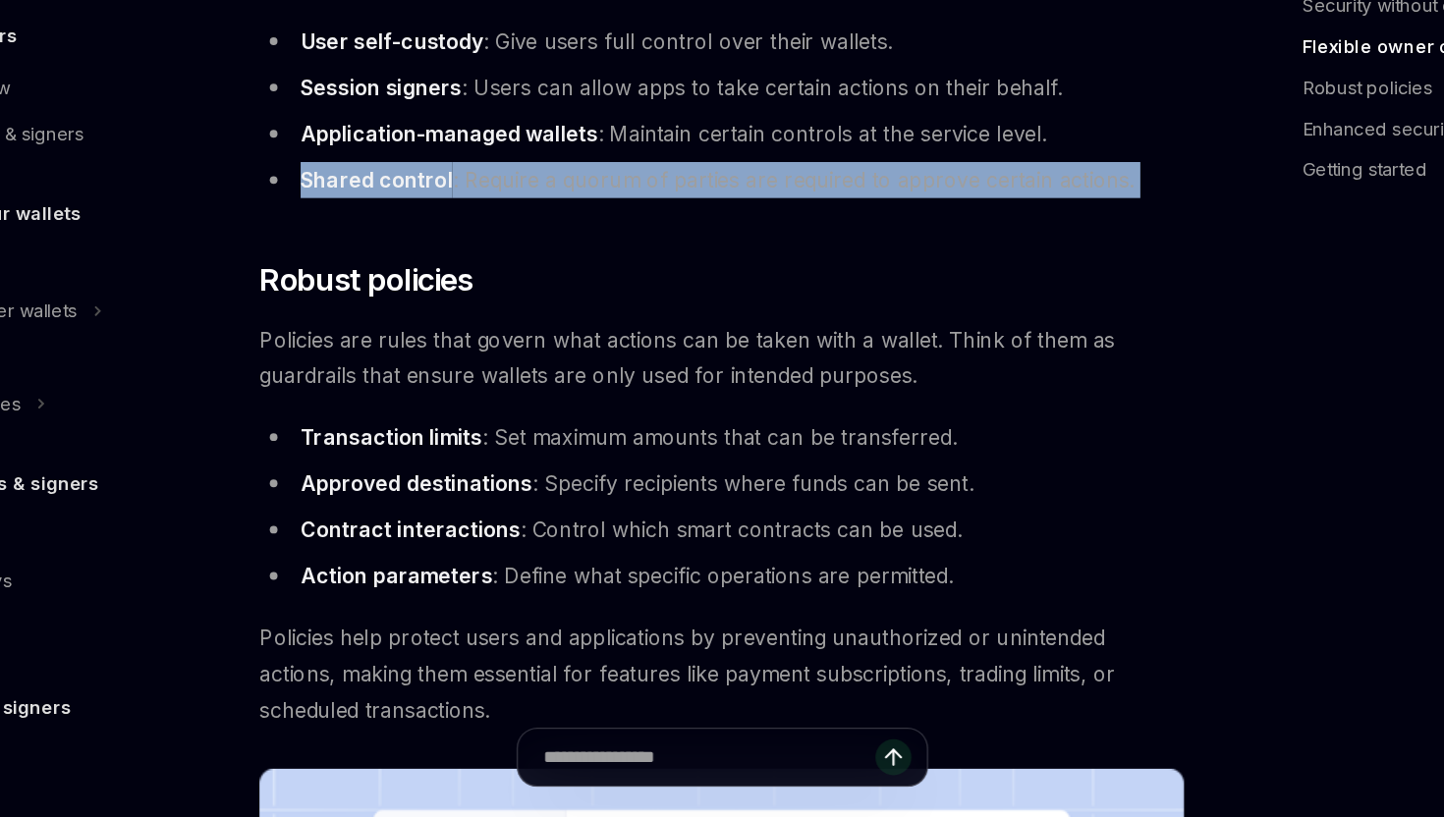
scroll to position [503, 0]
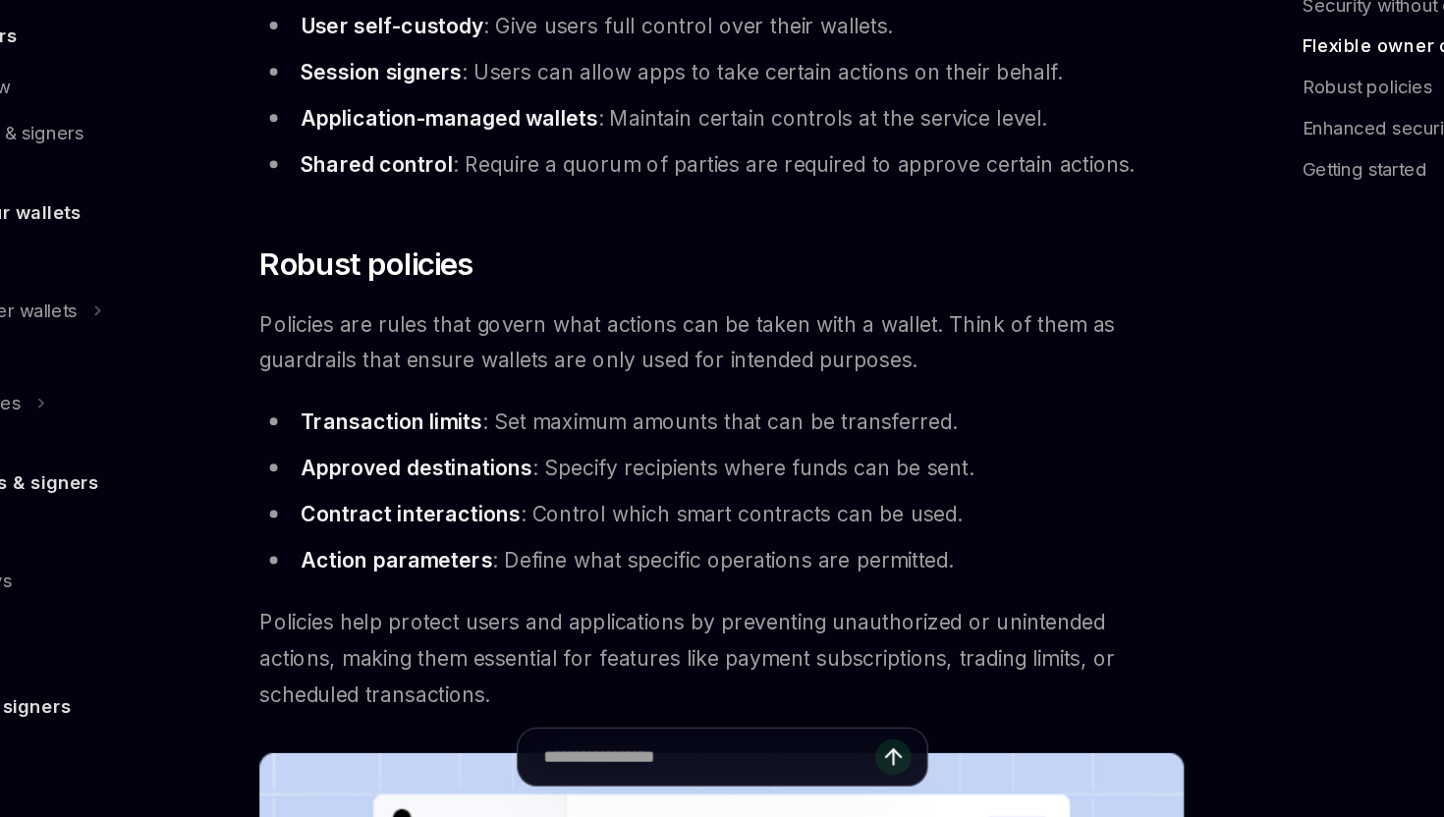
click at [574, 514] on li "Transaction limits : Set maximum amounts that can be transferred." at bounding box center [709, 514] width 706 height 27
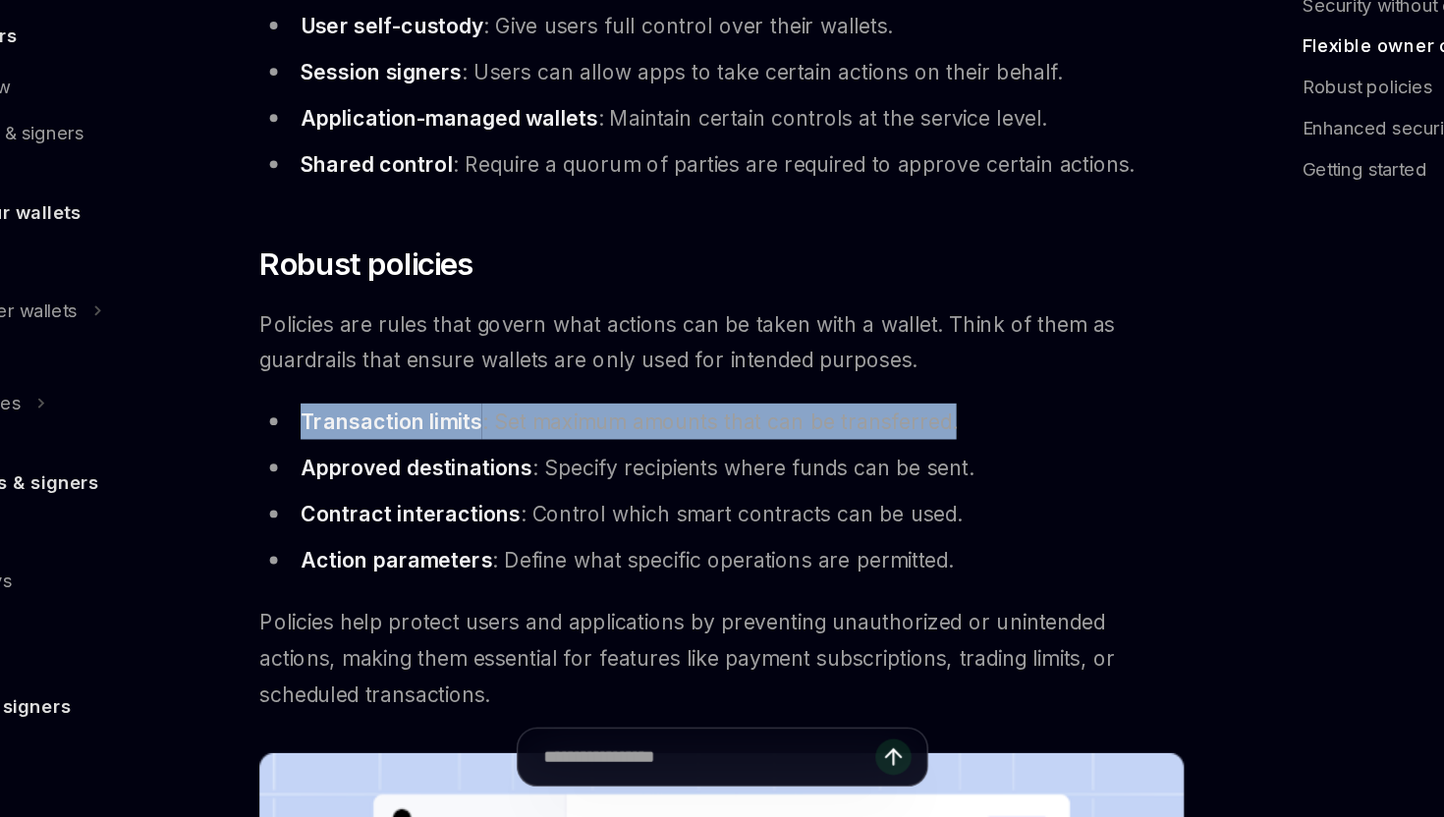
click at [574, 514] on li "Transaction limits : Set maximum amounts that can be transferred." at bounding box center [709, 514] width 706 height 27
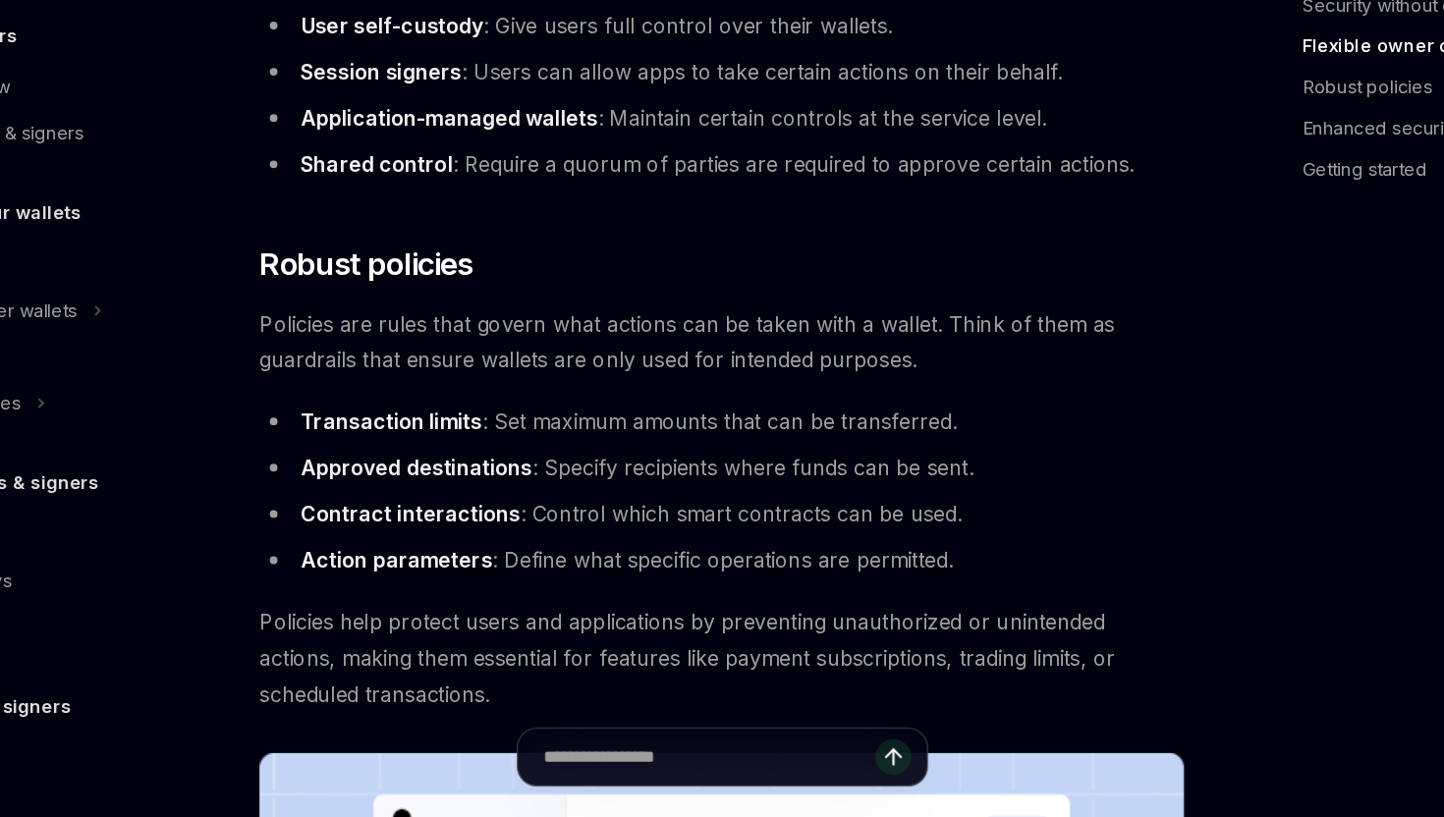
click at [604, 551] on li "Approved destinations : Specify recipients where funds can be sent." at bounding box center [709, 549] width 706 height 27
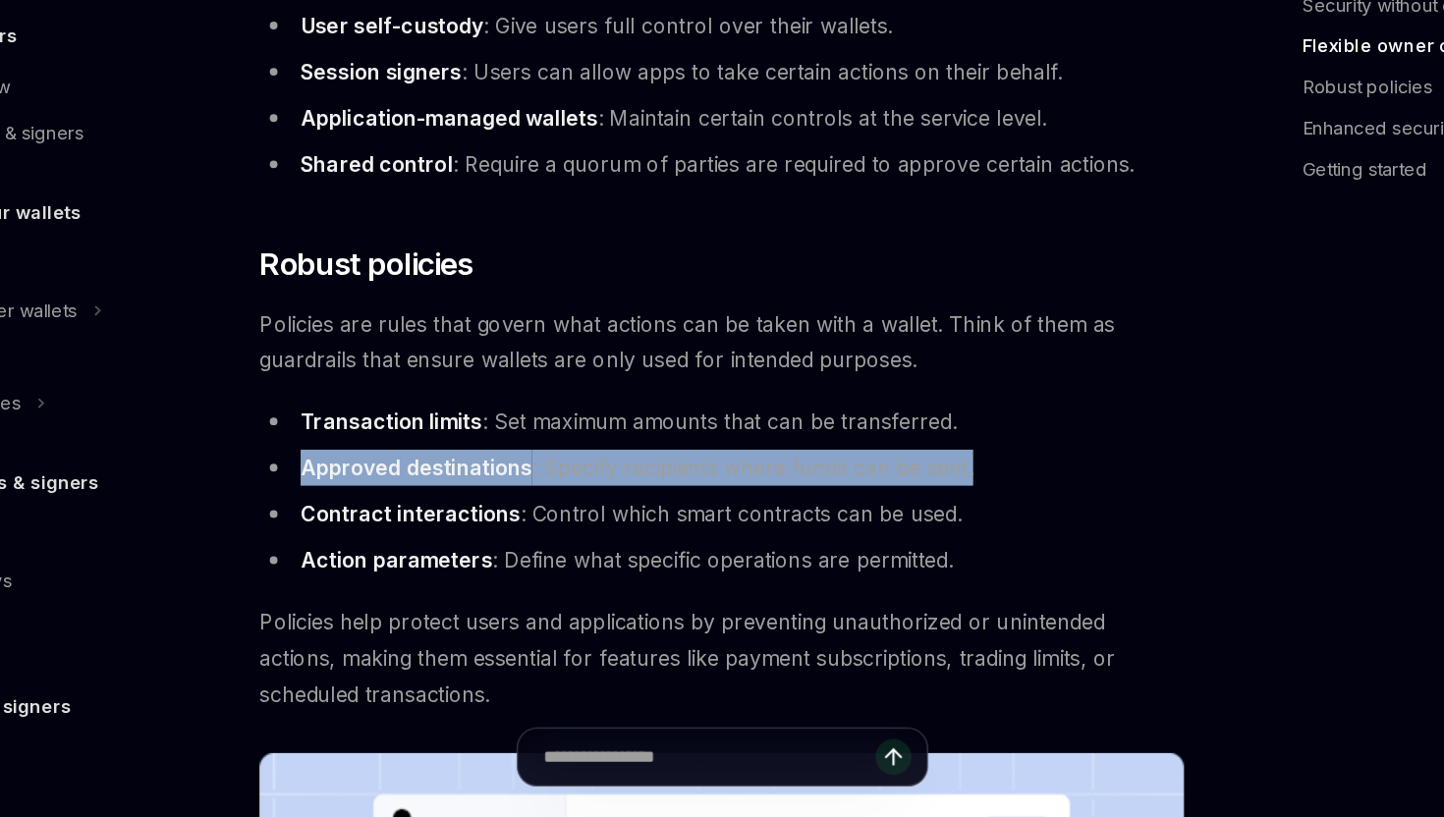
click at [604, 551] on li "Approved destinations : Specify recipients where funds can be sent." at bounding box center [709, 549] width 706 height 27
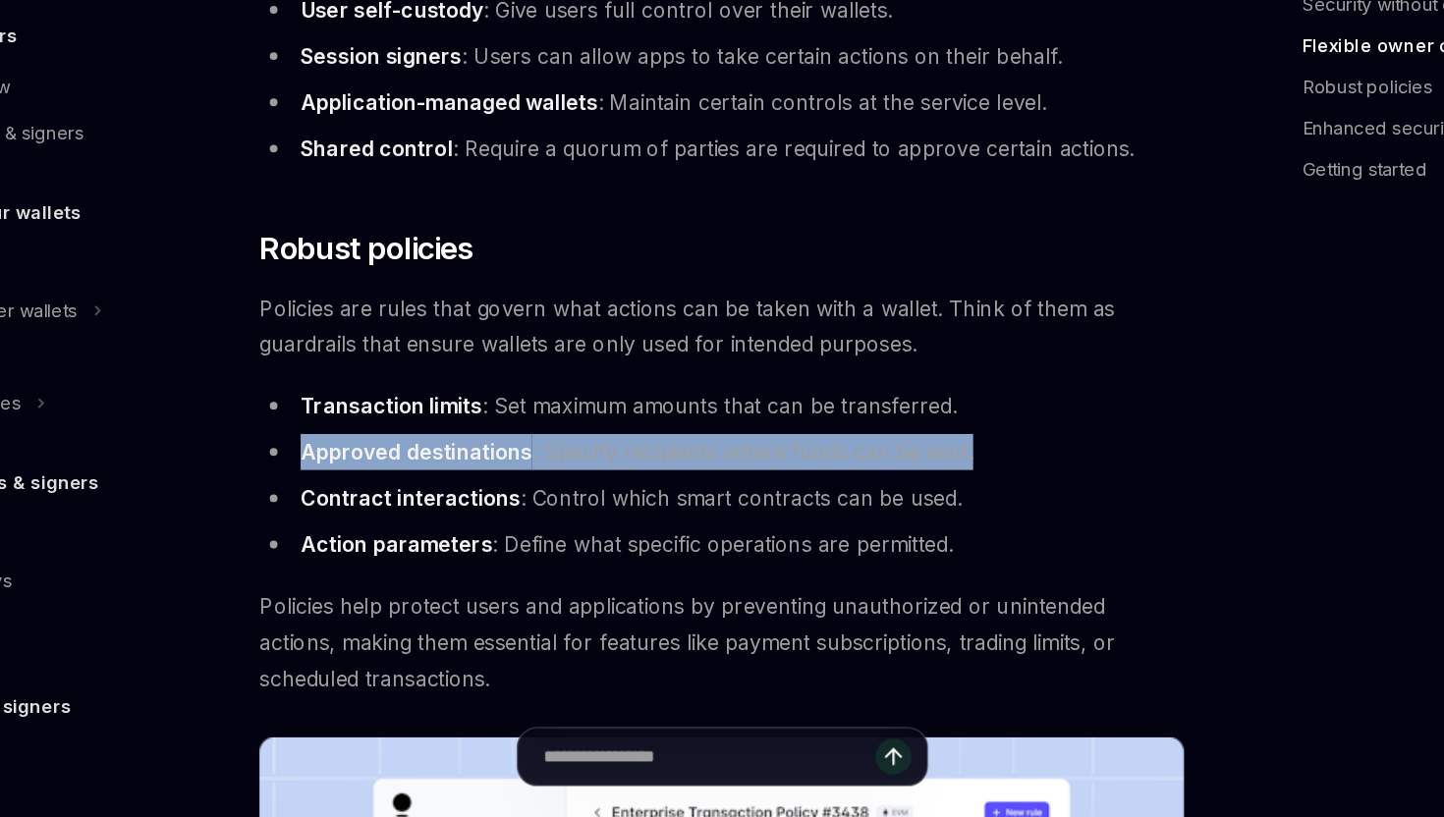
scroll to position [516, 0]
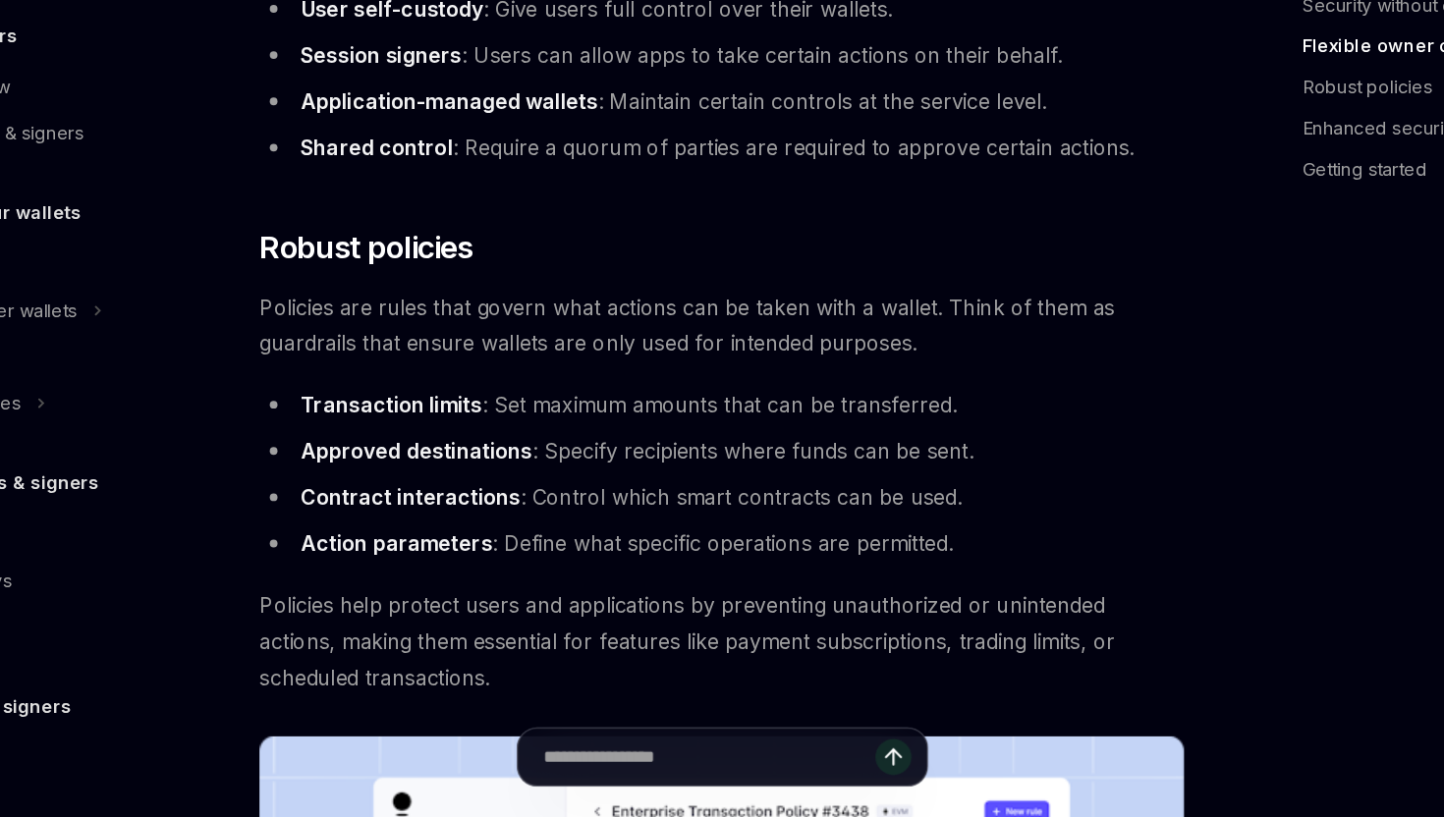
click at [646, 572] on li "Contract interactions : Control which smart contracts can be used." at bounding box center [709, 572] width 706 height 27
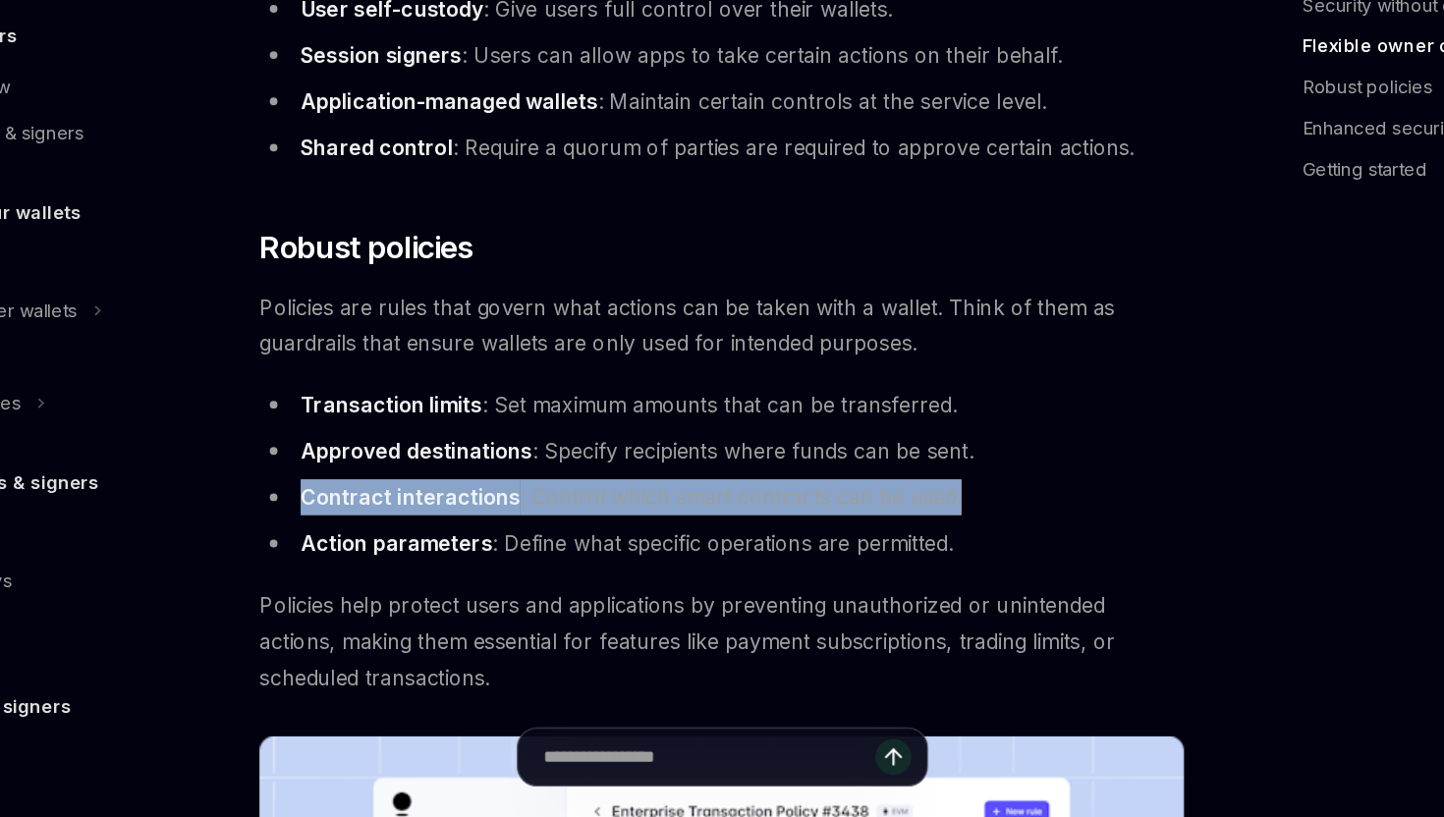
click at [646, 572] on li "Contract interactions : Control which smart contracts can be used." at bounding box center [709, 572] width 706 height 27
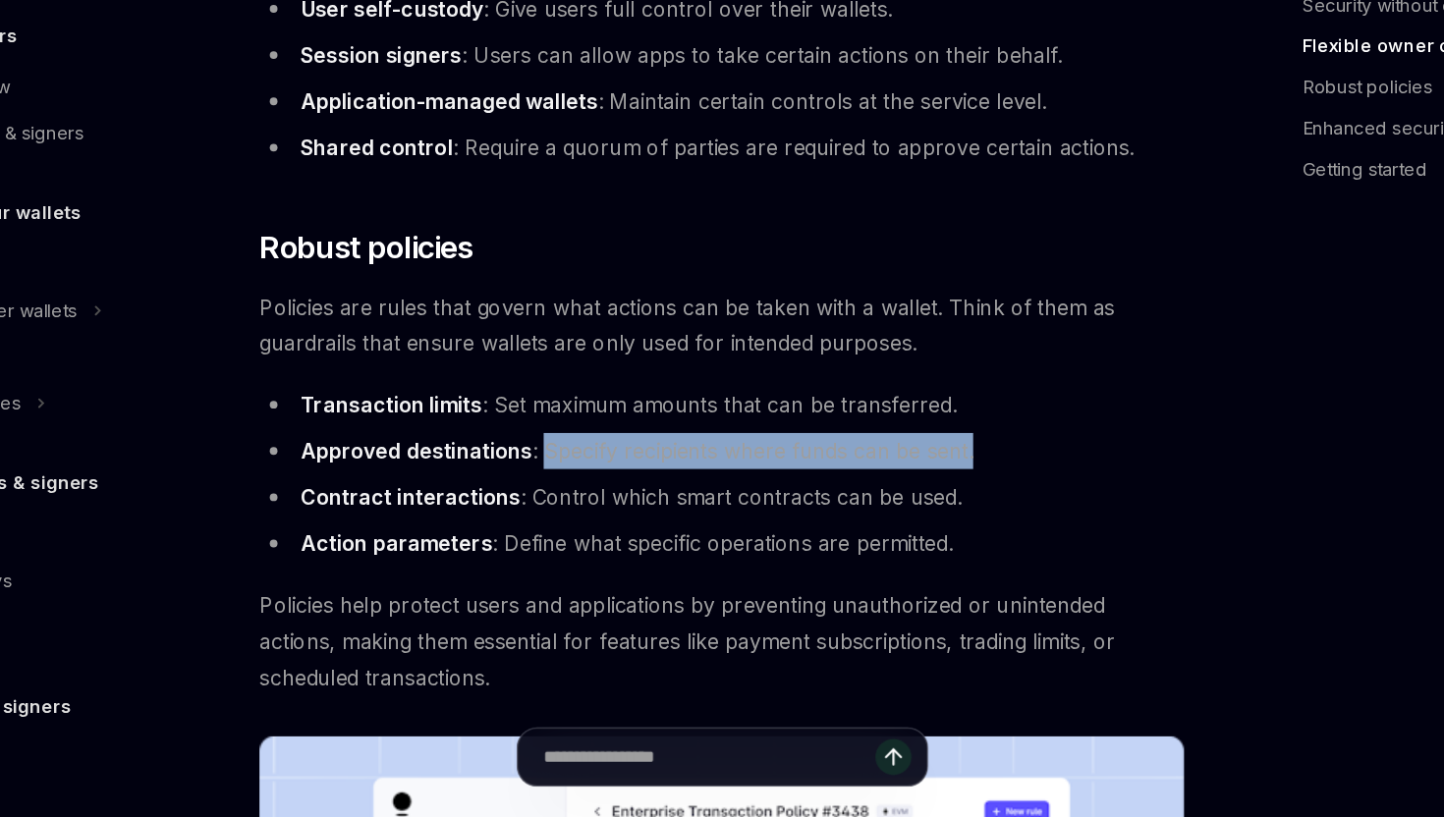
drag, startPoint x: 571, startPoint y: 541, endPoint x: 936, endPoint y: 551, distance: 365.4
click at [936, 551] on ul "Transaction limits : Set maximum amounts that can be transferred. Approved dest…" at bounding box center [709, 555] width 706 height 134
click at [769, 538] on li "Approved destinations : Specify recipients where funds can be sent." at bounding box center [709, 536] width 706 height 27
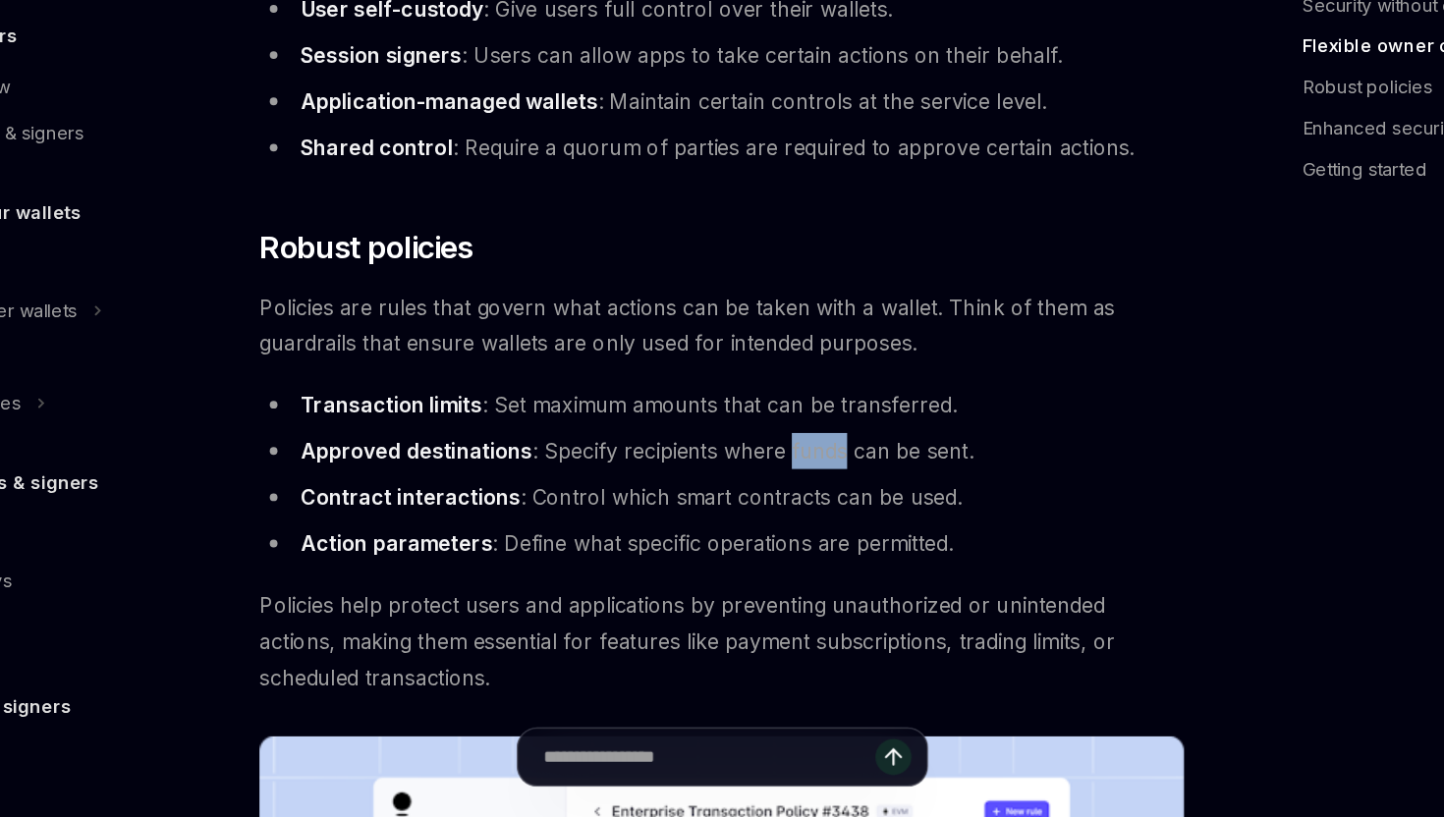
click at [769, 538] on li "Approved destinations : Specify recipients where funds can be sent." at bounding box center [709, 536] width 706 height 27
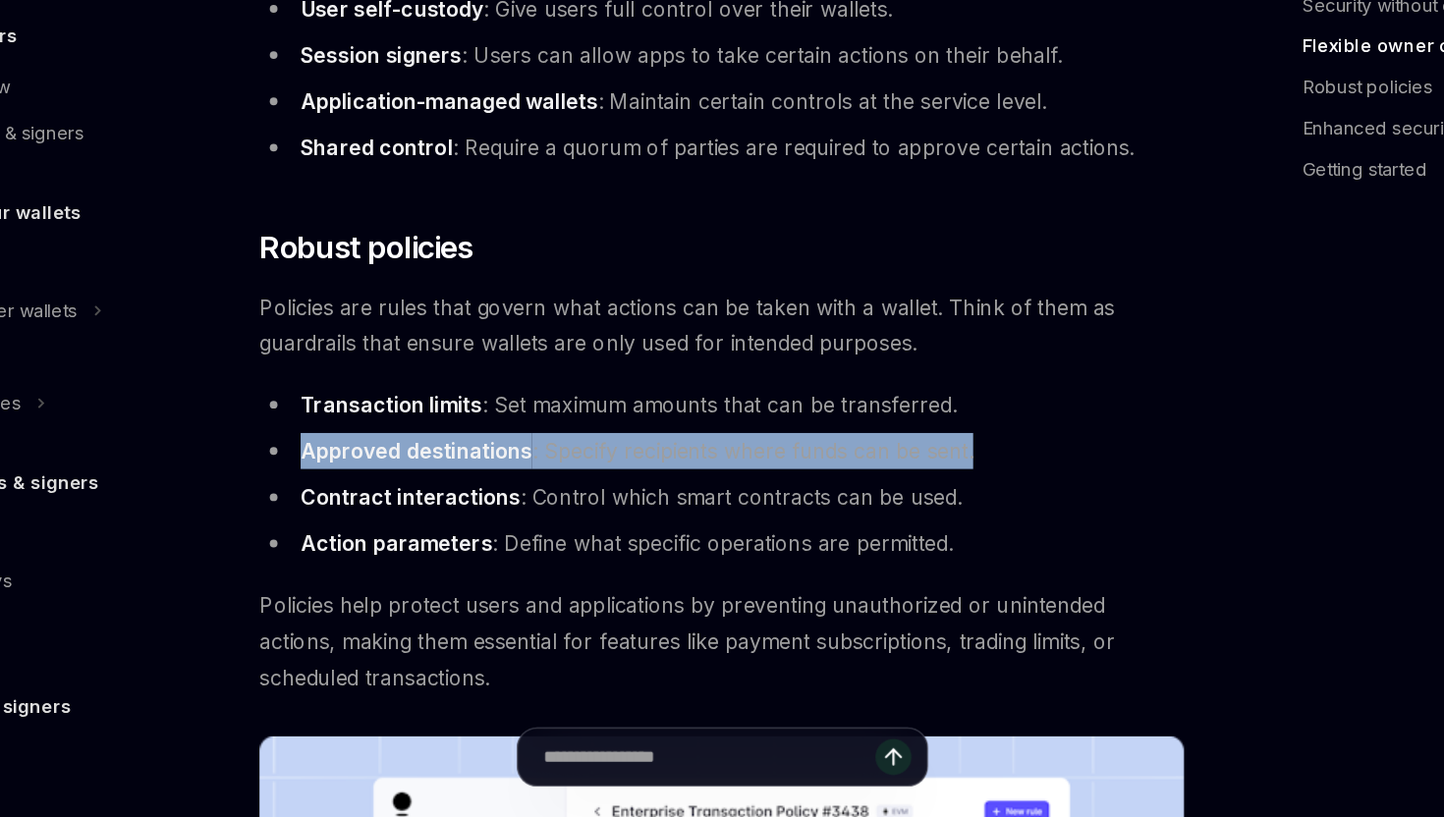
click at [769, 538] on li "Approved destinations : Specify recipients where funds can be sent." at bounding box center [709, 536] width 706 height 27
click at [719, 546] on li "Approved destinations : Specify recipients where funds can be sent." at bounding box center [709, 536] width 706 height 27
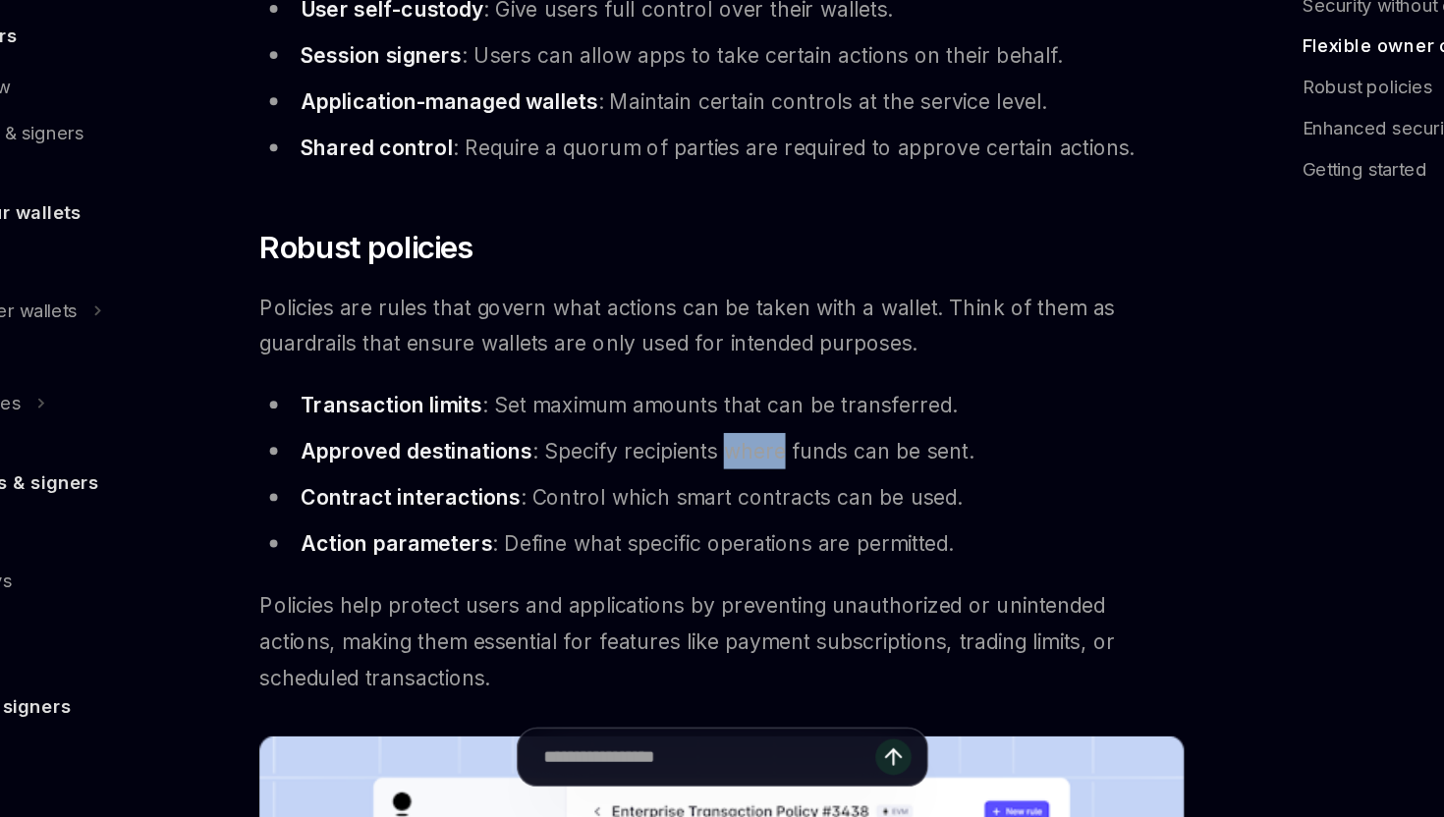
click at [719, 546] on li "Approved destinations : Specify recipients where funds can be sent." at bounding box center [709, 536] width 706 height 27
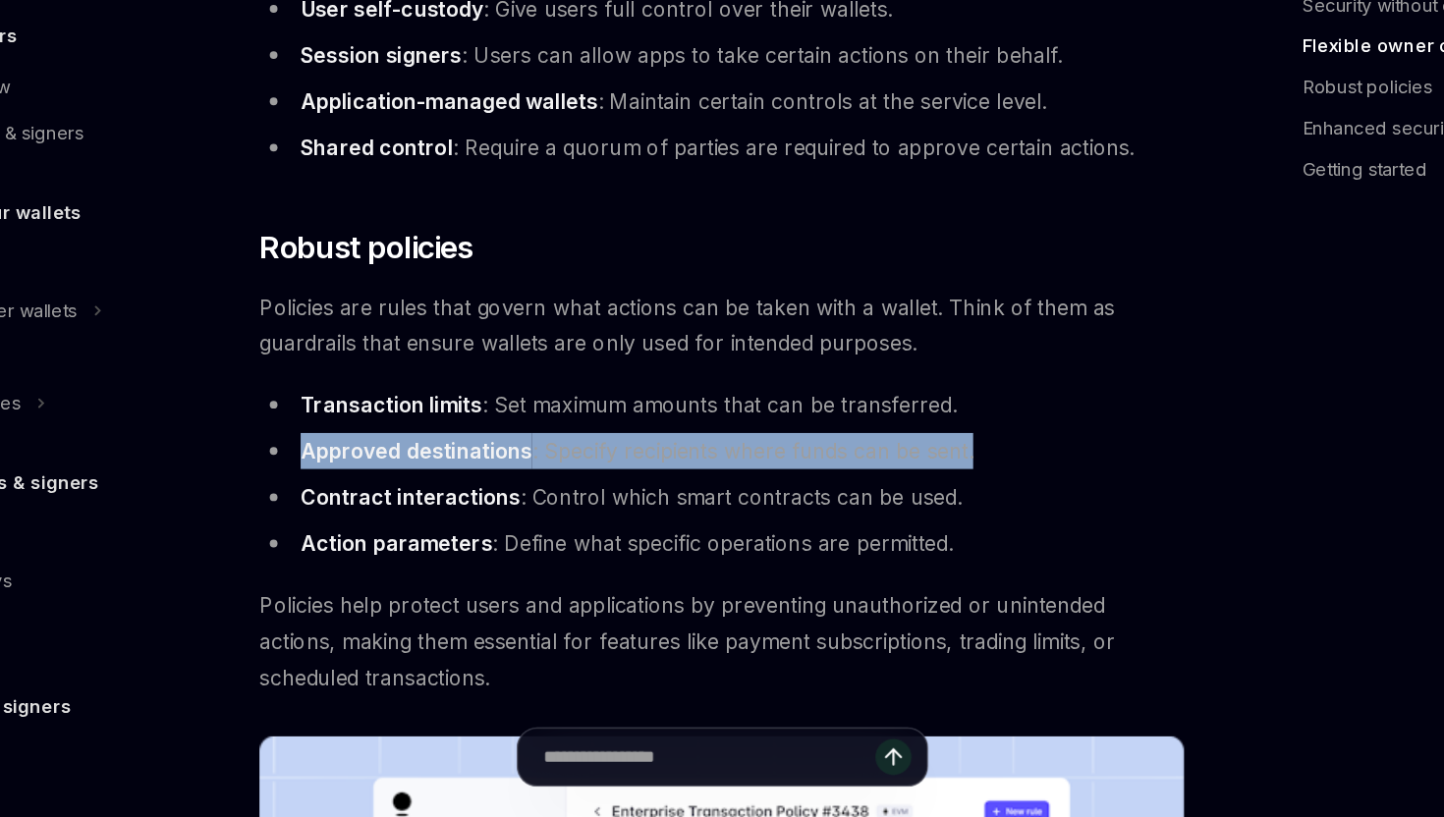
click at [719, 546] on li "Approved destinations : Specify recipients where funds can be sent." at bounding box center [709, 536] width 706 height 27
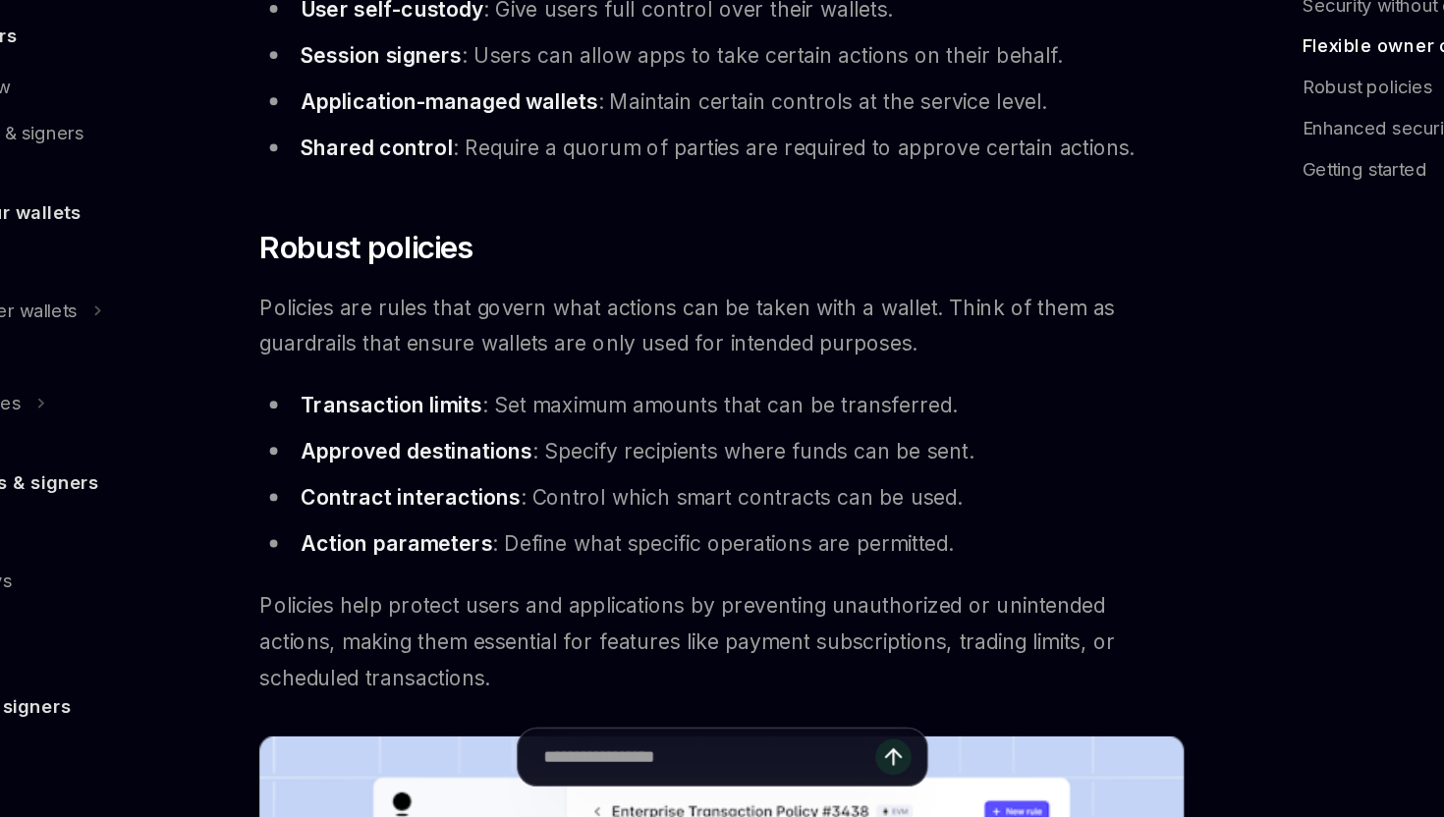
click at [681, 575] on li "Contract interactions : Control which smart contracts can be used." at bounding box center [709, 572] width 706 height 27
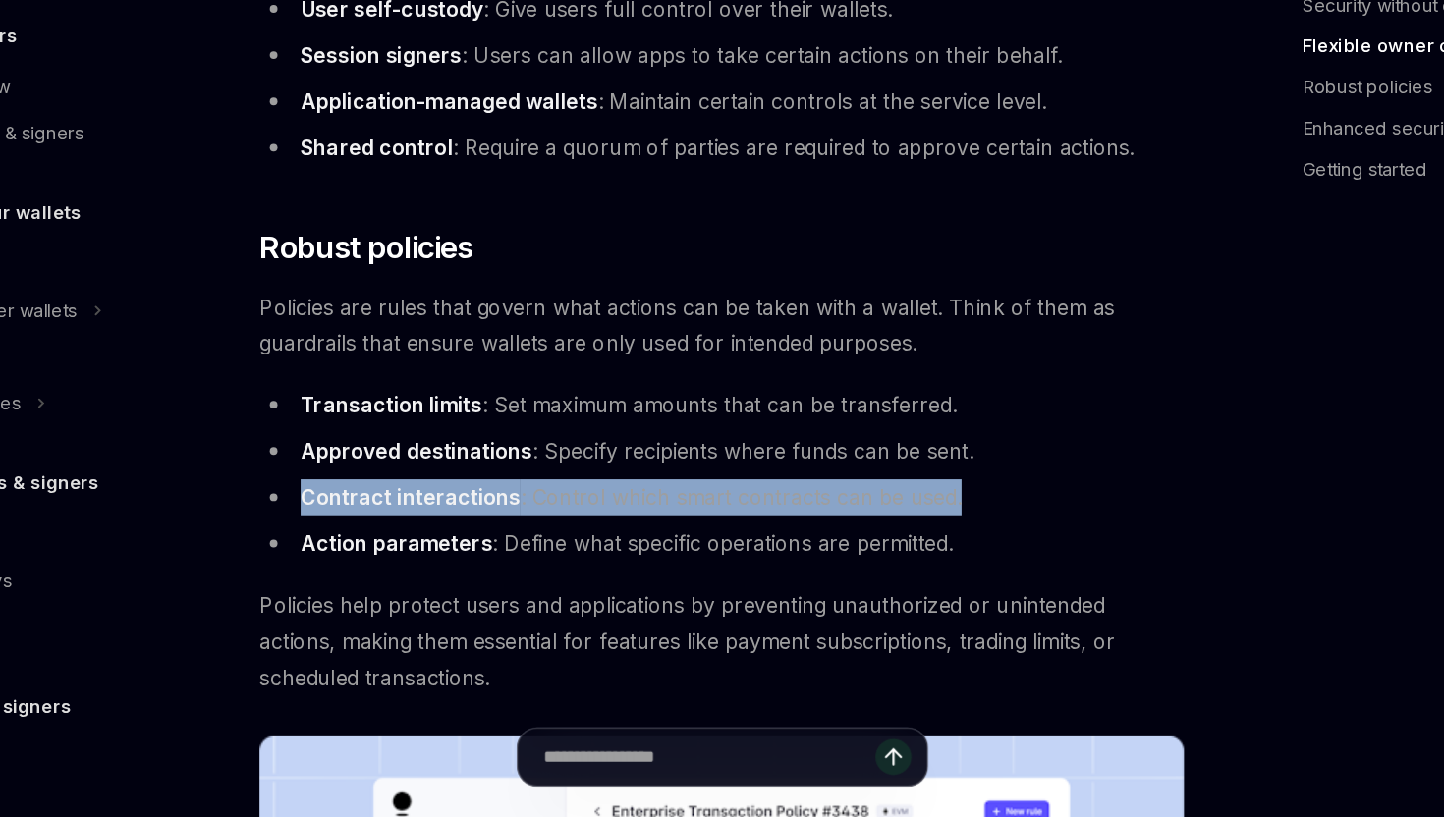
click at [681, 575] on li "Contract interactions : Control which smart contracts can be used." at bounding box center [709, 572] width 706 height 27
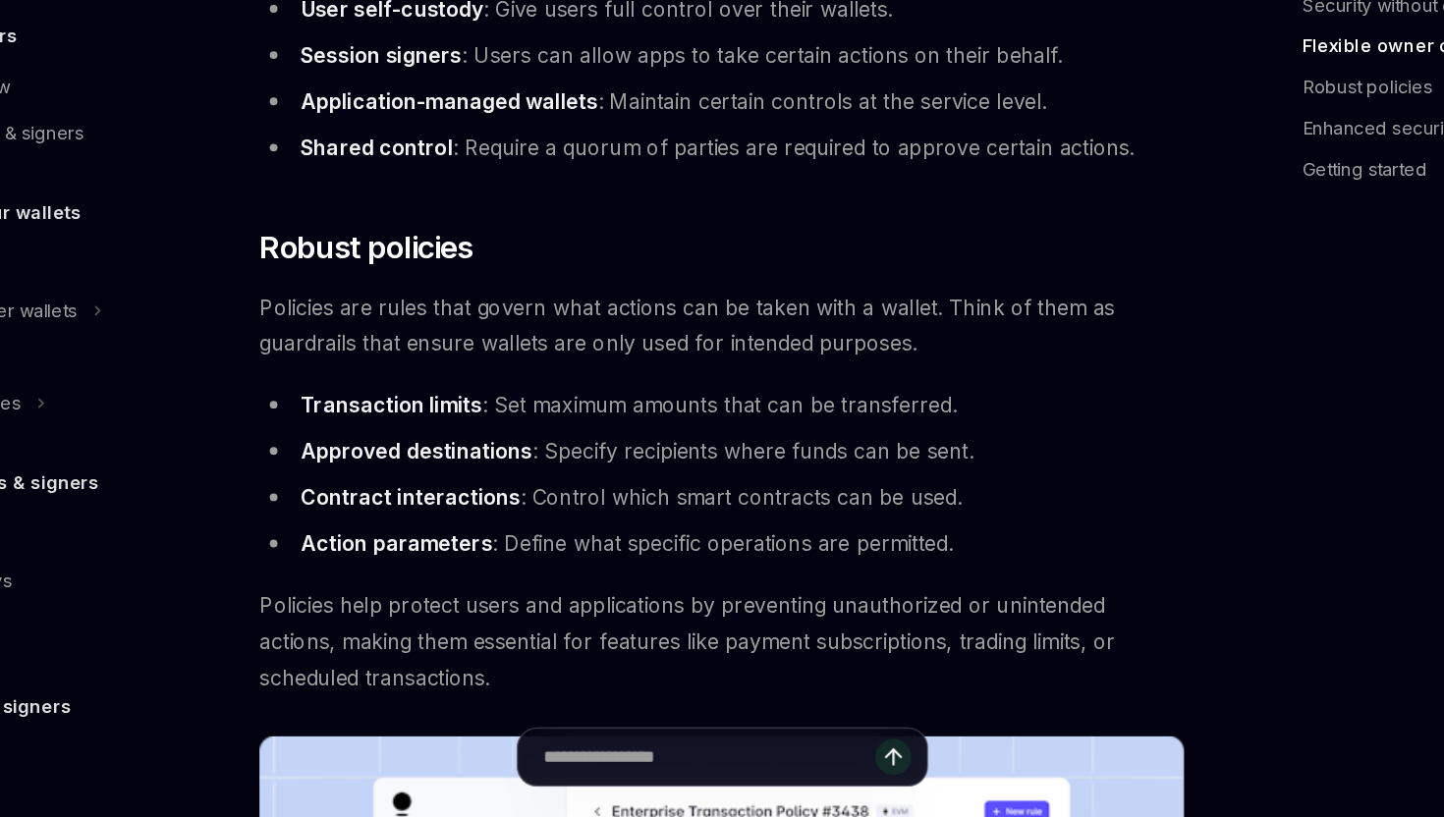
click at [690, 543] on li "Approved destinations : Specify recipients where funds can be sent." at bounding box center [709, 536] width 706 height 27
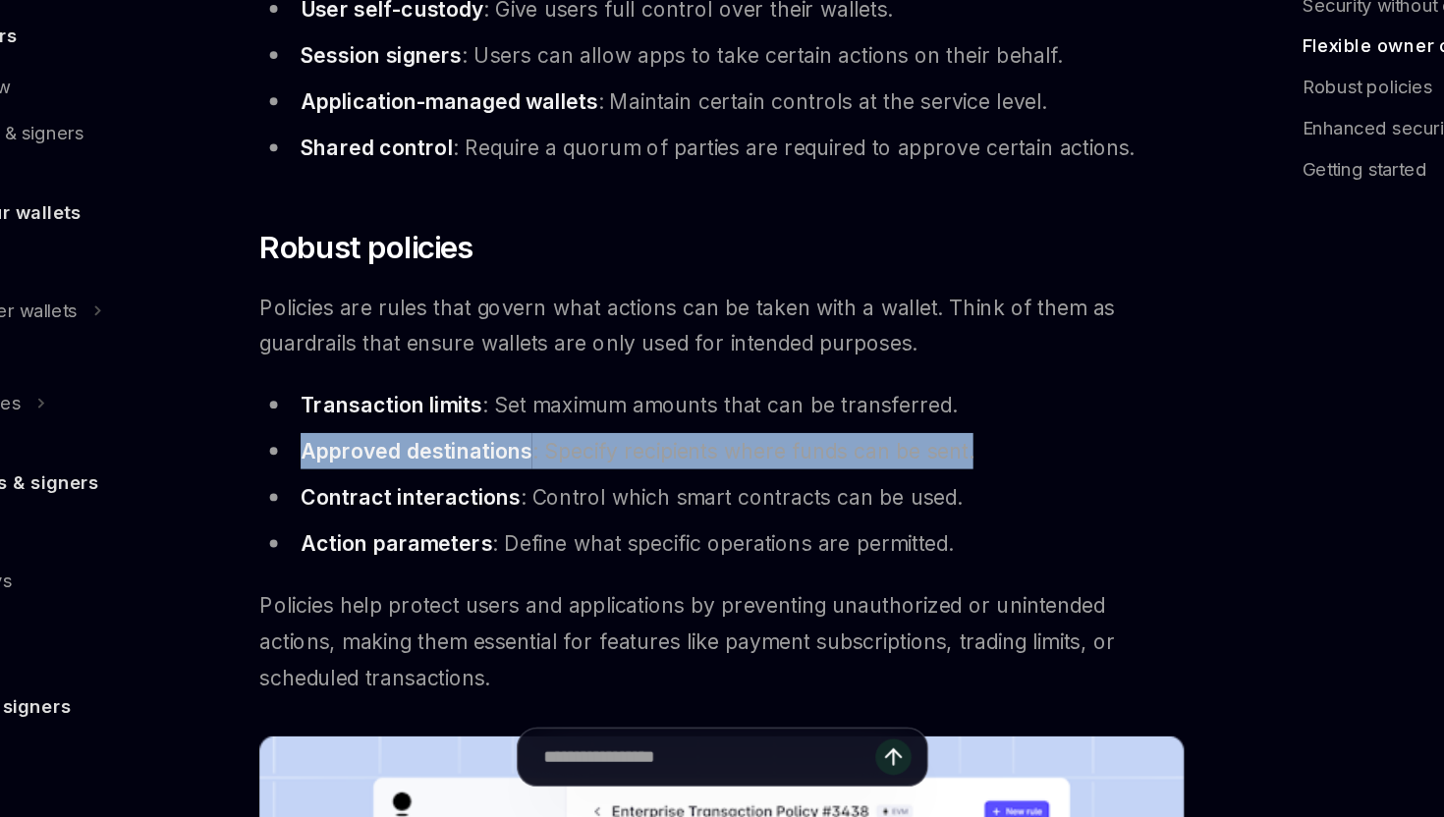
click at [690, 543] on li "Approved destinations : Specify recipients where funds can be sent." at bounding box center [709, 536] width 706 height 27
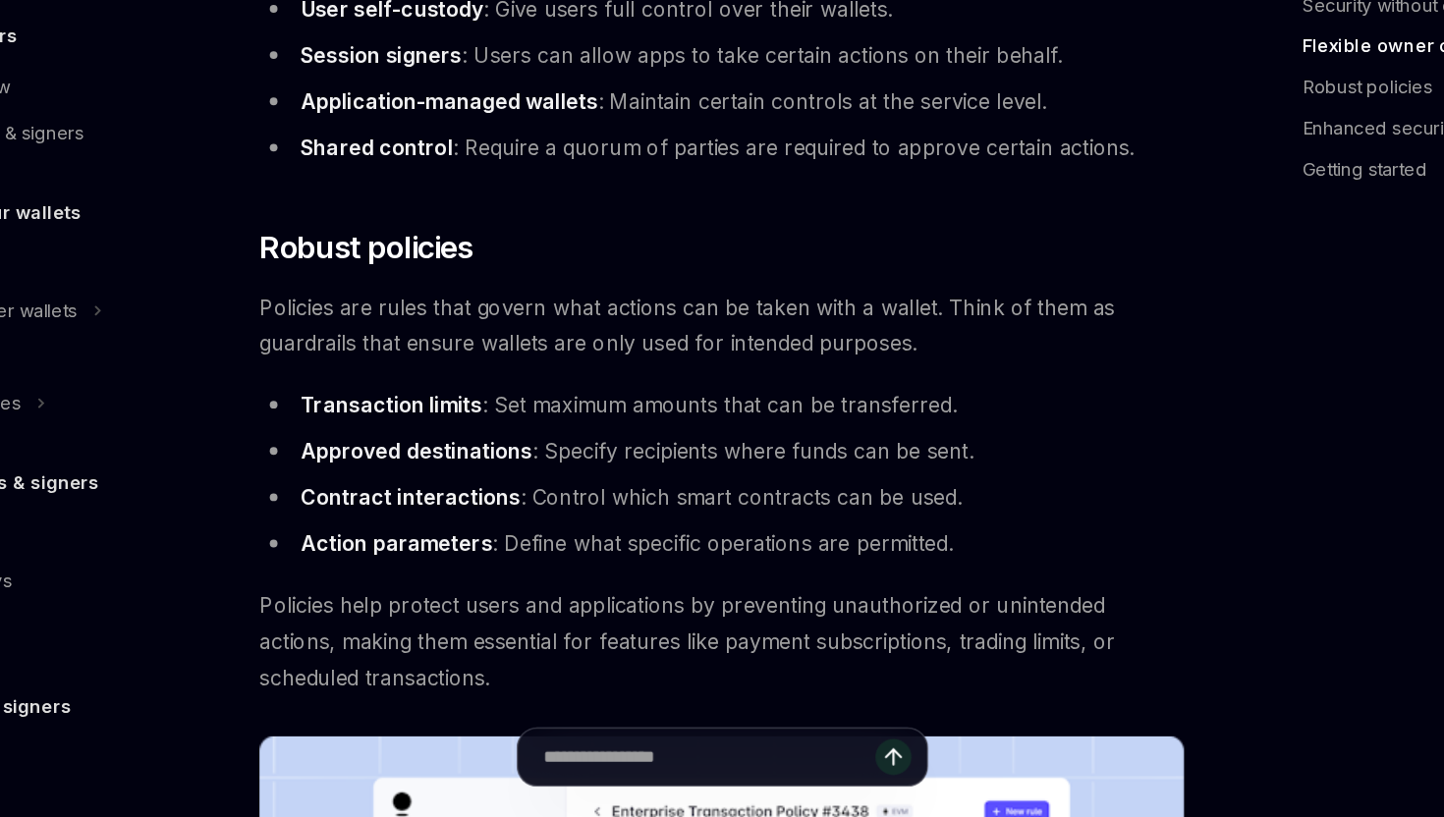
click at [678, 570] on li "Contract interactions : Control which smart contracts can be used." at bounding box center [709, 572] width 706 height 27
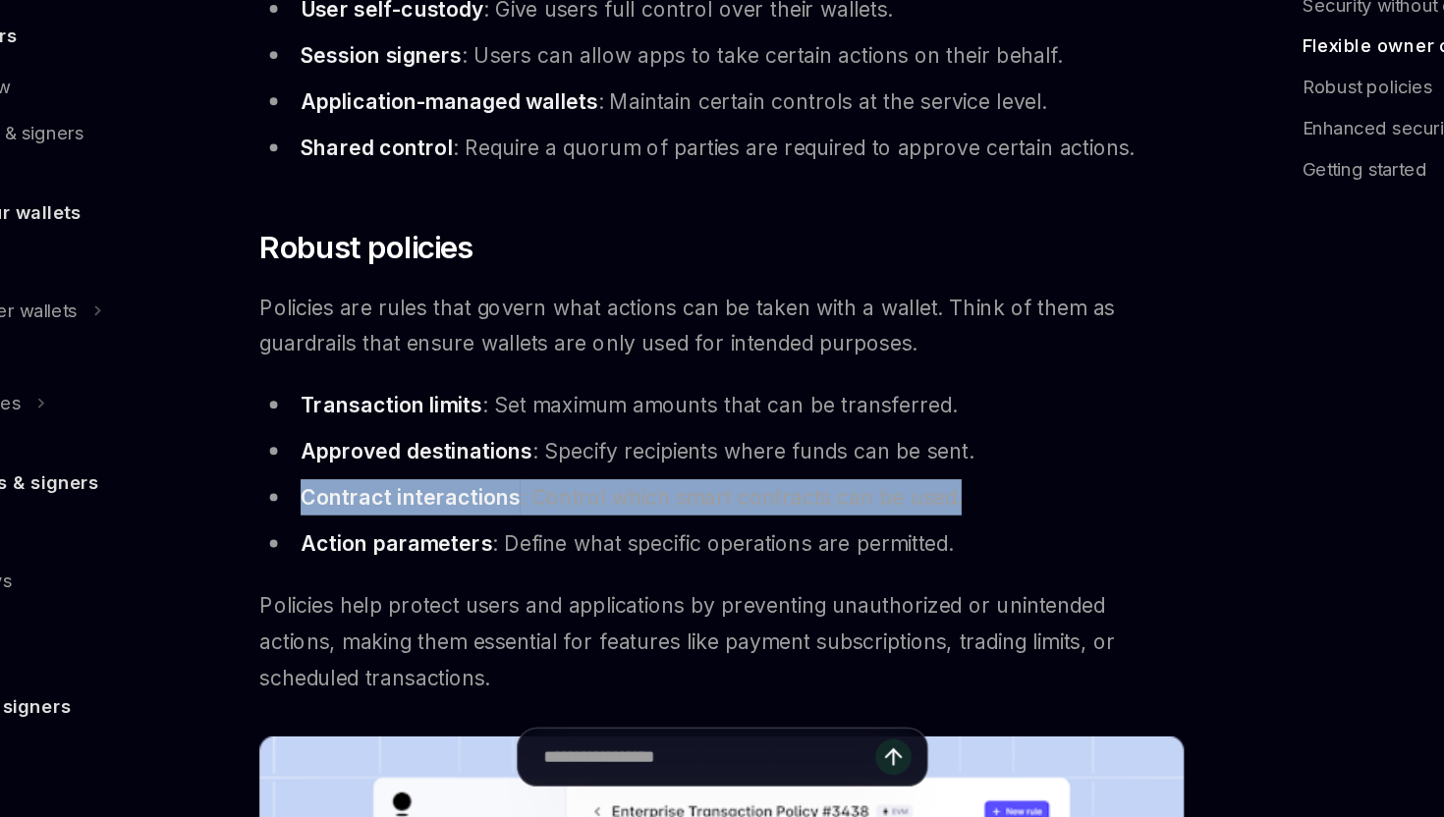
click at [678, 570] on li "Contract interactions : Control which smart contracts can be used." at bounding box center [709, 572] width 706 height 27
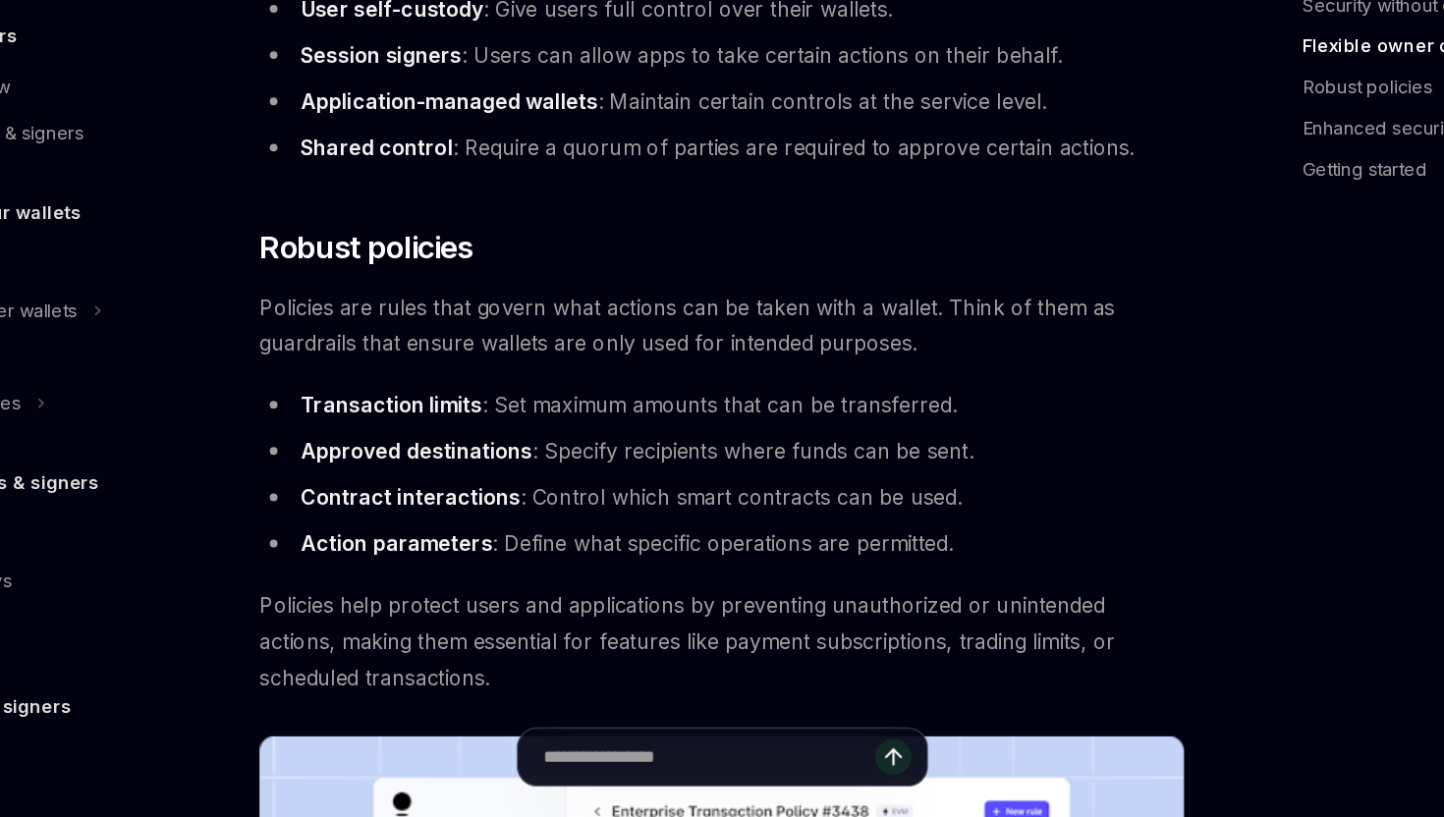
click at [671, 538] on li "Approved destinations : Specify recipients where funds can be sent." at bounding box center [709, 536] width 706 height 27
click at [640, 609] on li "Action parameters : Define what specific operations are permitted." at bounding box center [709, 607] width 706 height 27
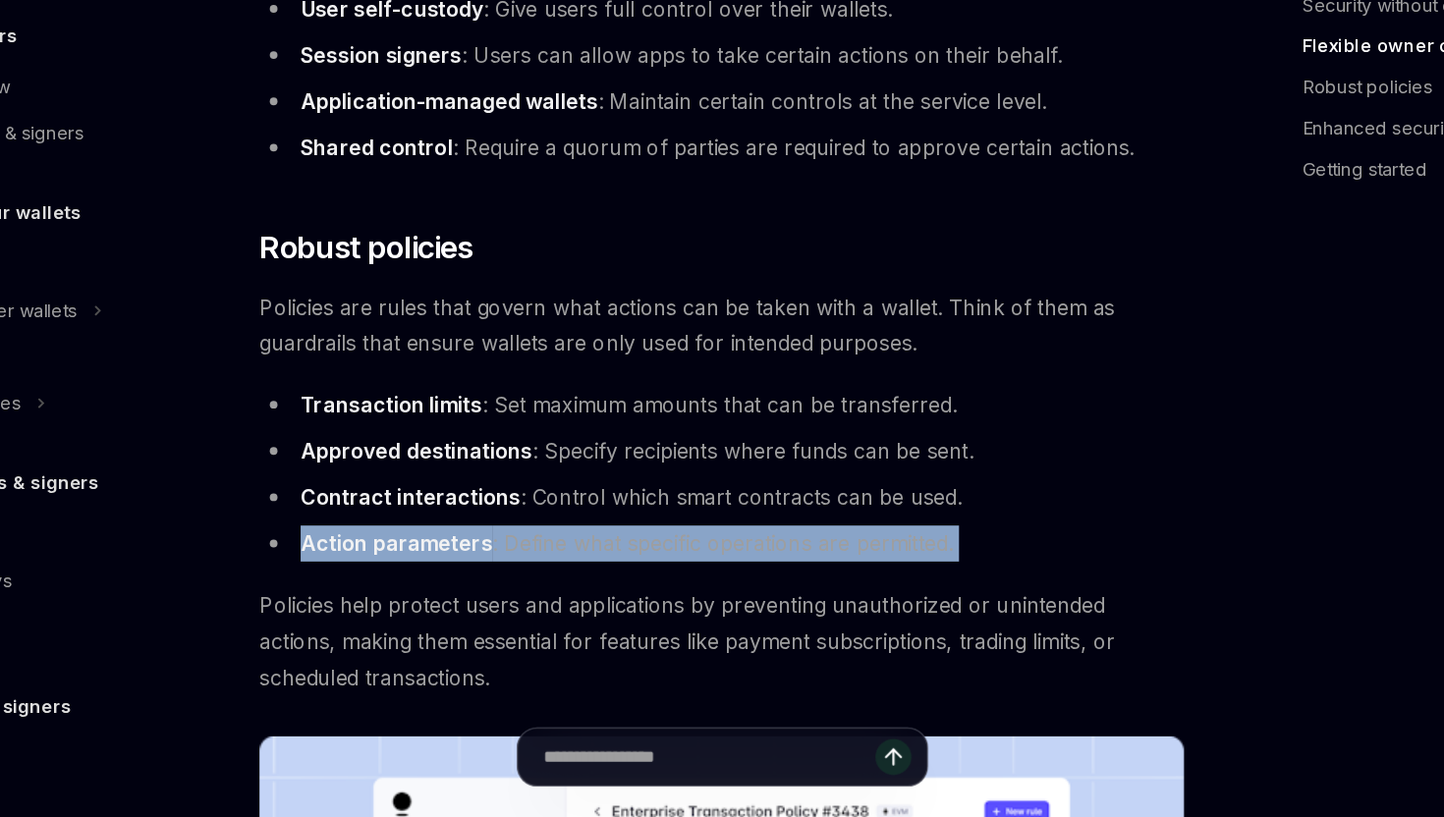
click at [640, 609] on li "Action parameters : Define what specific operations are permitted." at bounding box center [709, 607] width 706 height 27
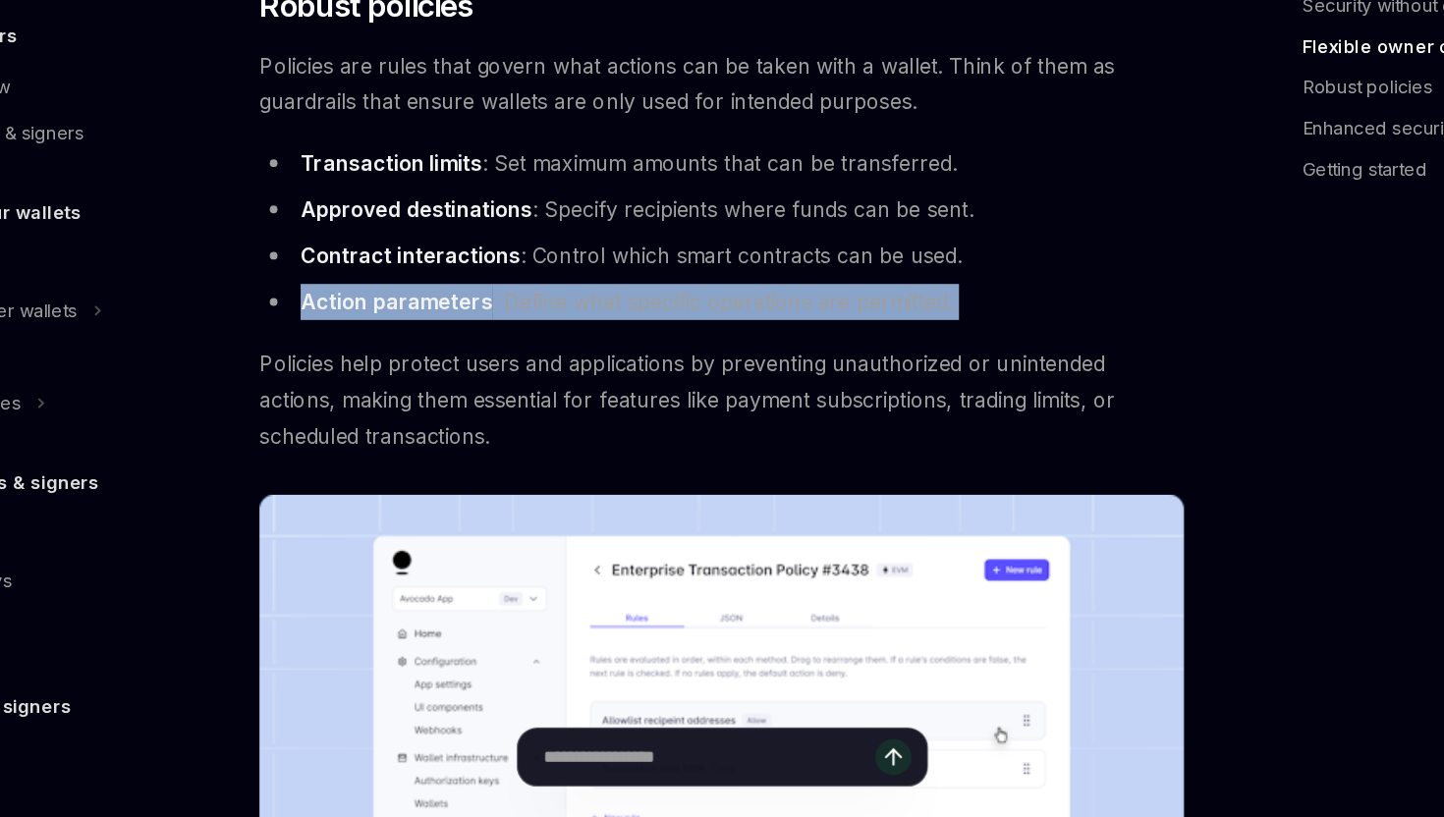
scroll to position [702, 0]
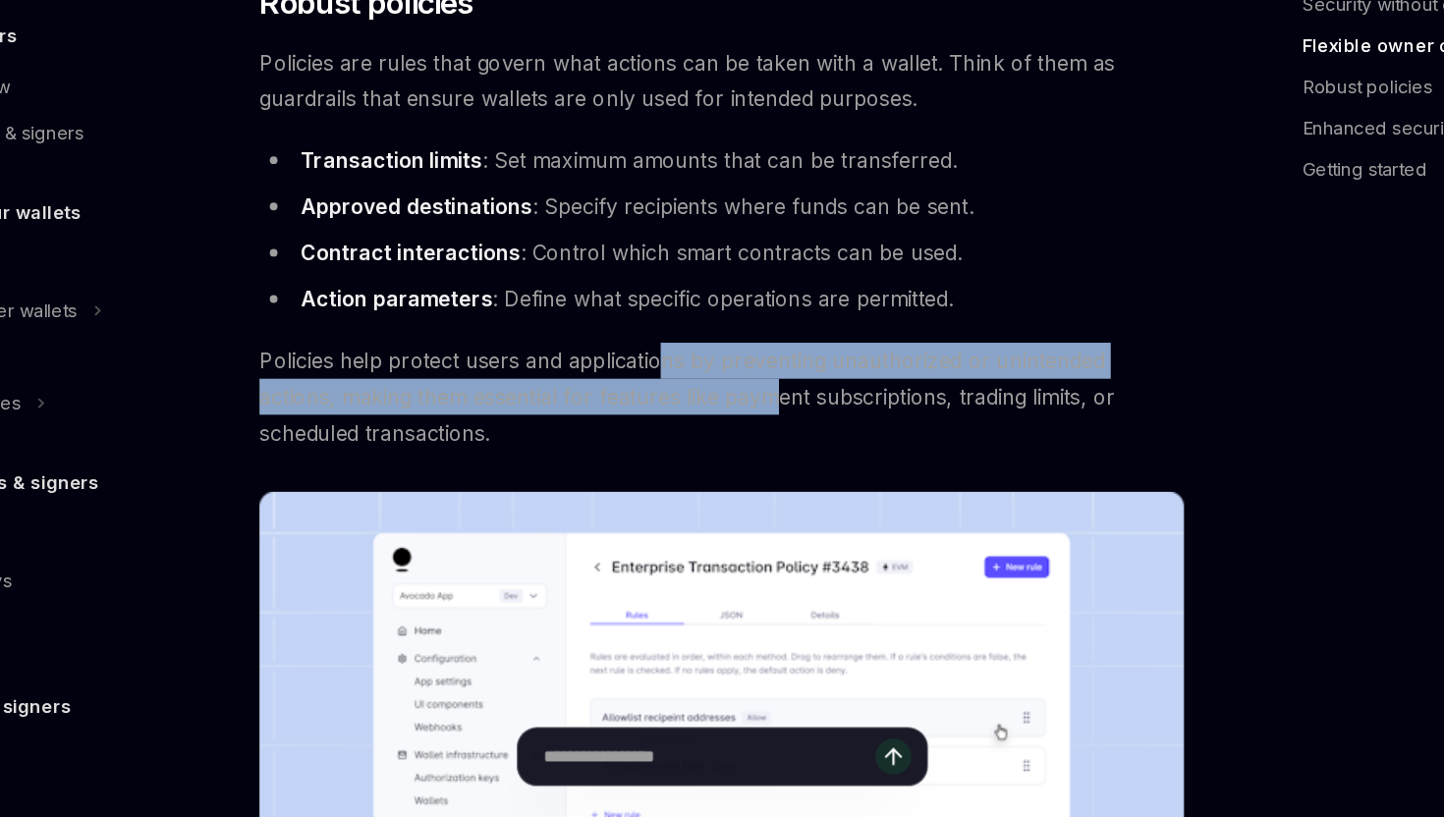
drag, startPoint x: 660, startPoint y: 471, endPoint x: 690, endPoint y: 504, distance: 44.5
click at [690, 504] on span "Policies help protect users and applications by preventing unauthorized or unin…" at bounding box center [709, 496] width 706 height 82
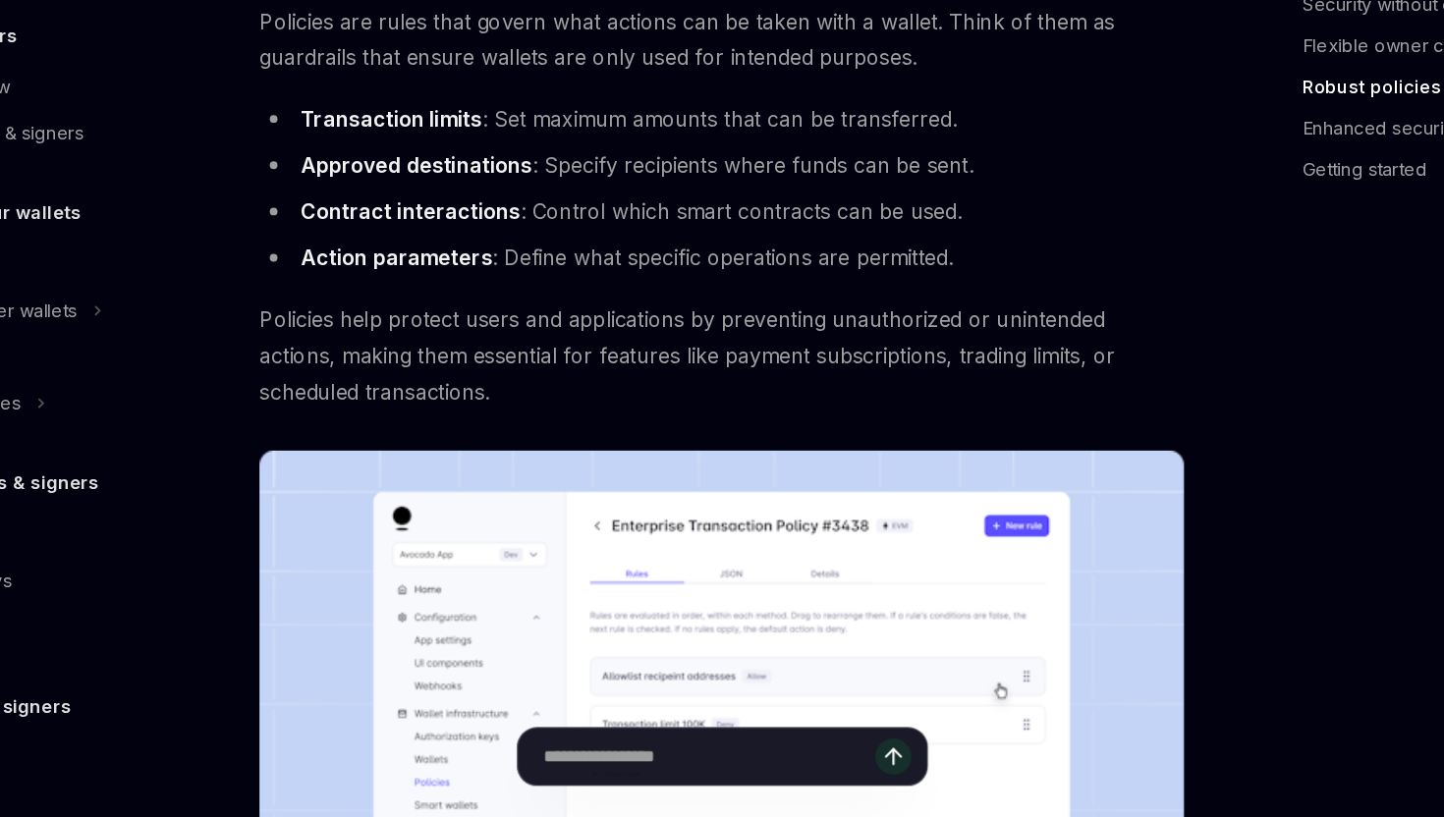
scroll to position [737, 0]
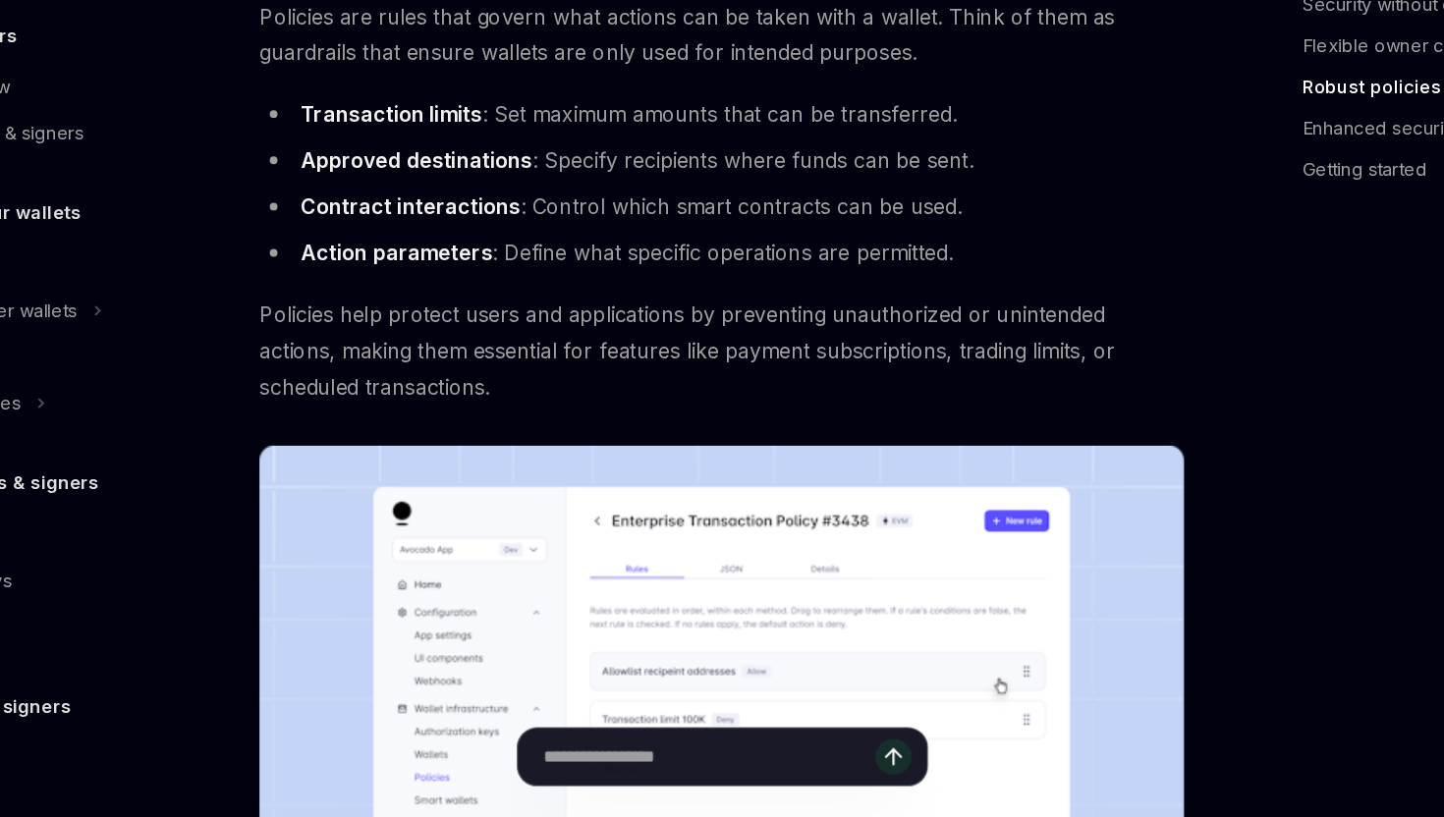
click at [584, 460] on span "Policies help protect users and applications by preventing unauthorized or unin…" at bounding box center [709, 460] width 706 height 82
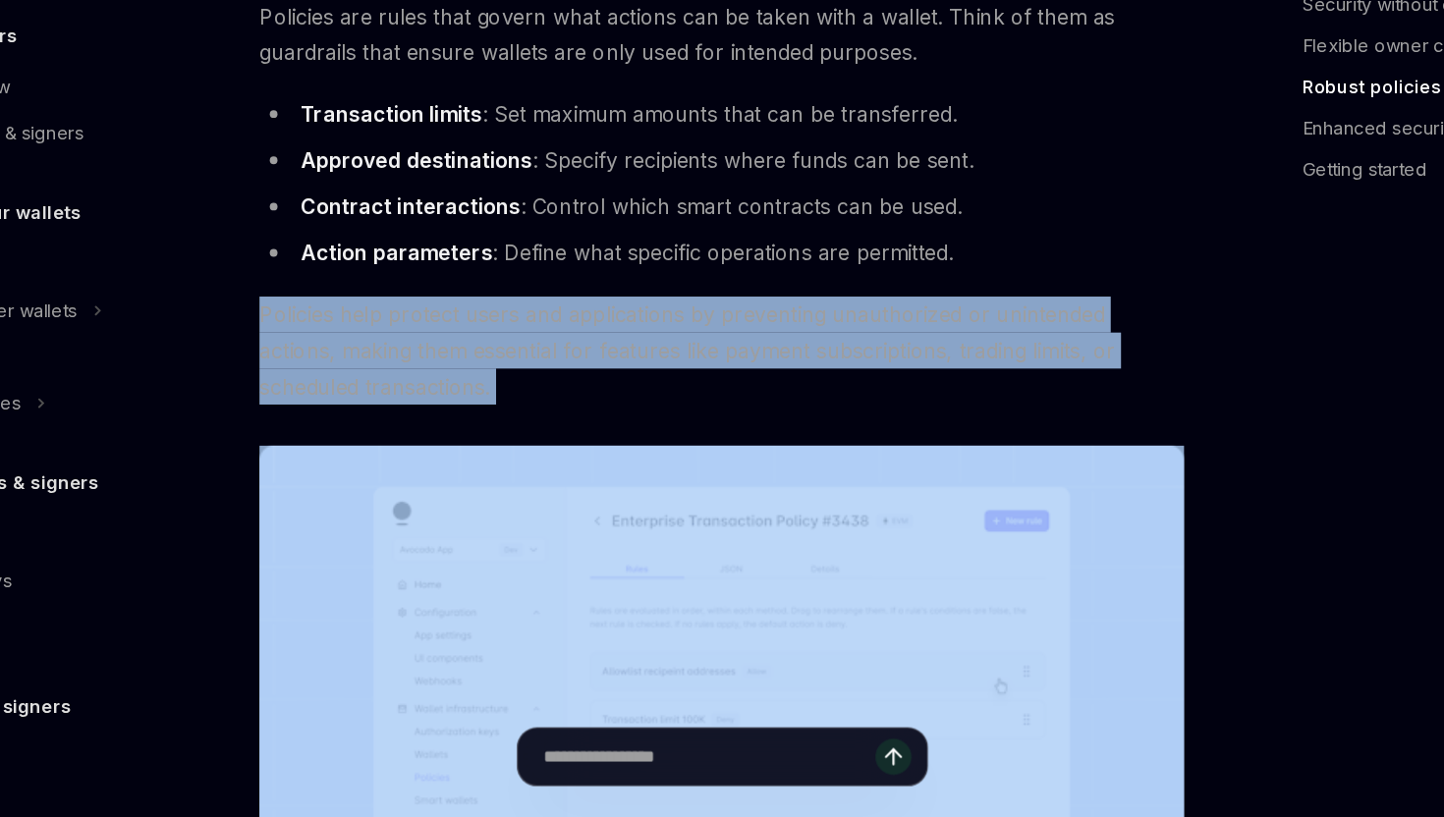
click at [584, 460] on span "Policies help protect users and applications by preventing unauthorized or unin…" at bounding box center [709, 460] width 706 height 82
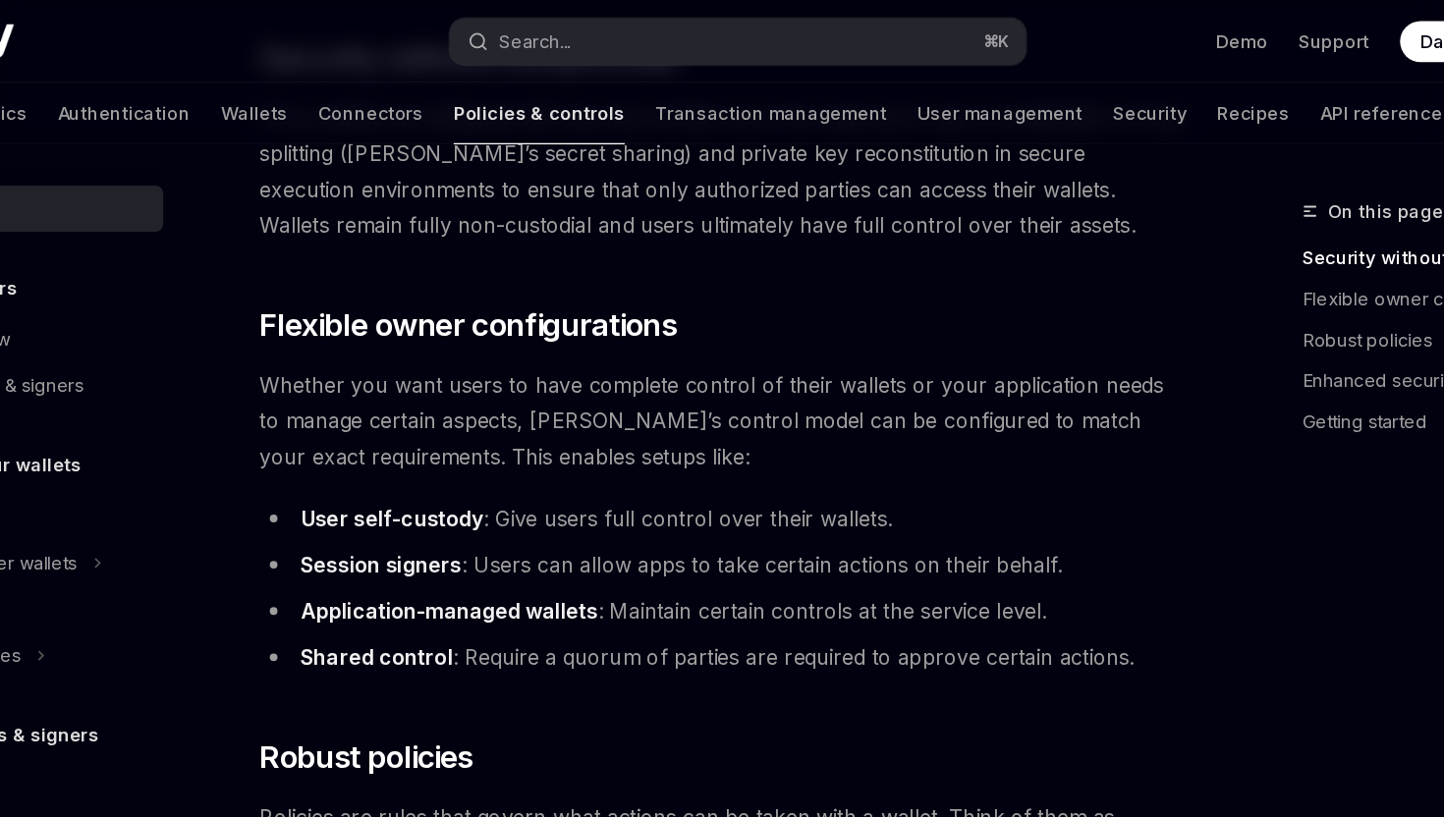
scroll to position [309, 0]
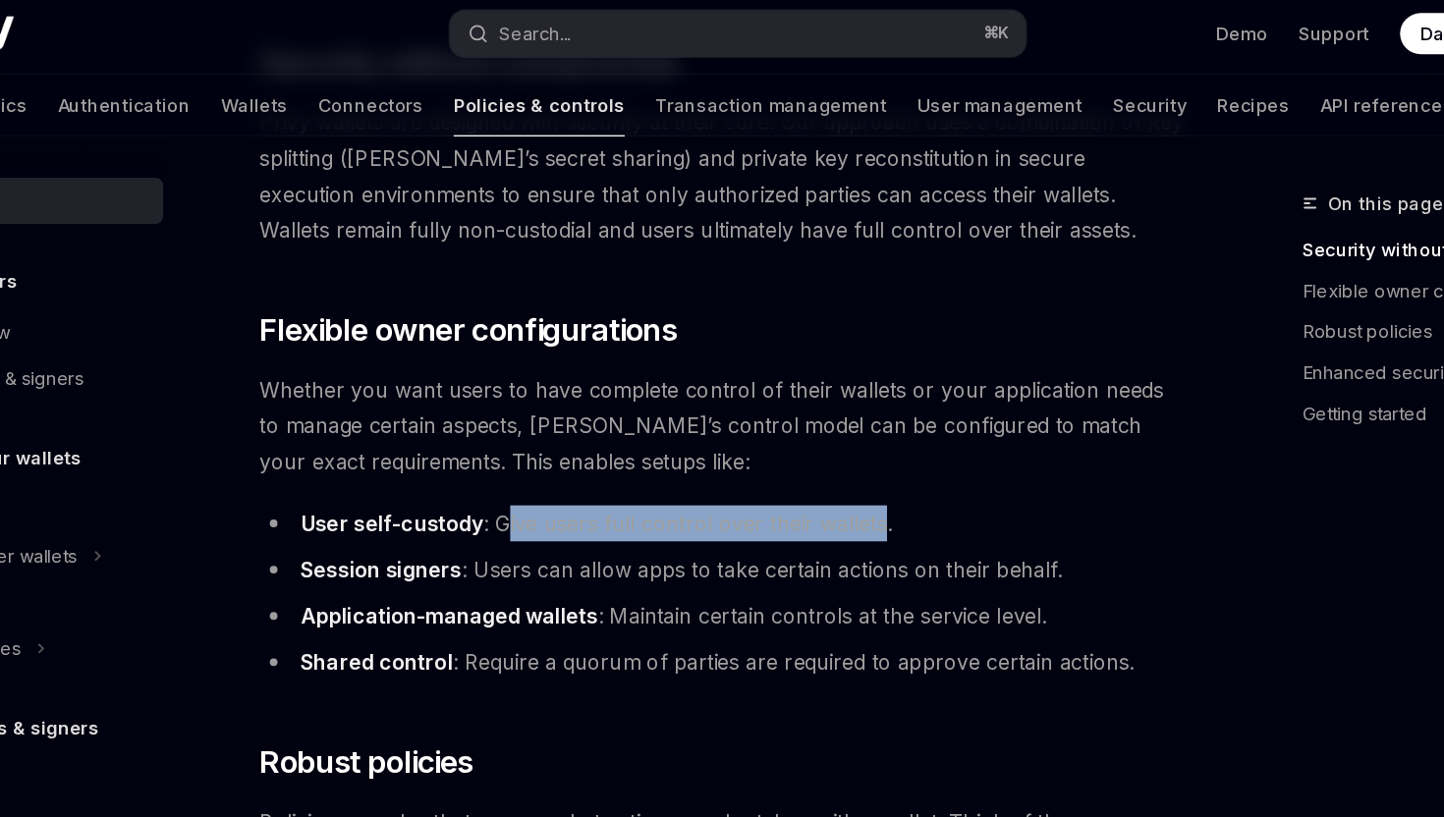
drag, startPoint x: 543, startPoint y: 409, endPoint x: 826, endPoint y: 409, distance: 282.8
click at [826, 409] on li "User self-custody : Give users full control over their wallets." at bounding box center [709, 405] width 706 height 27
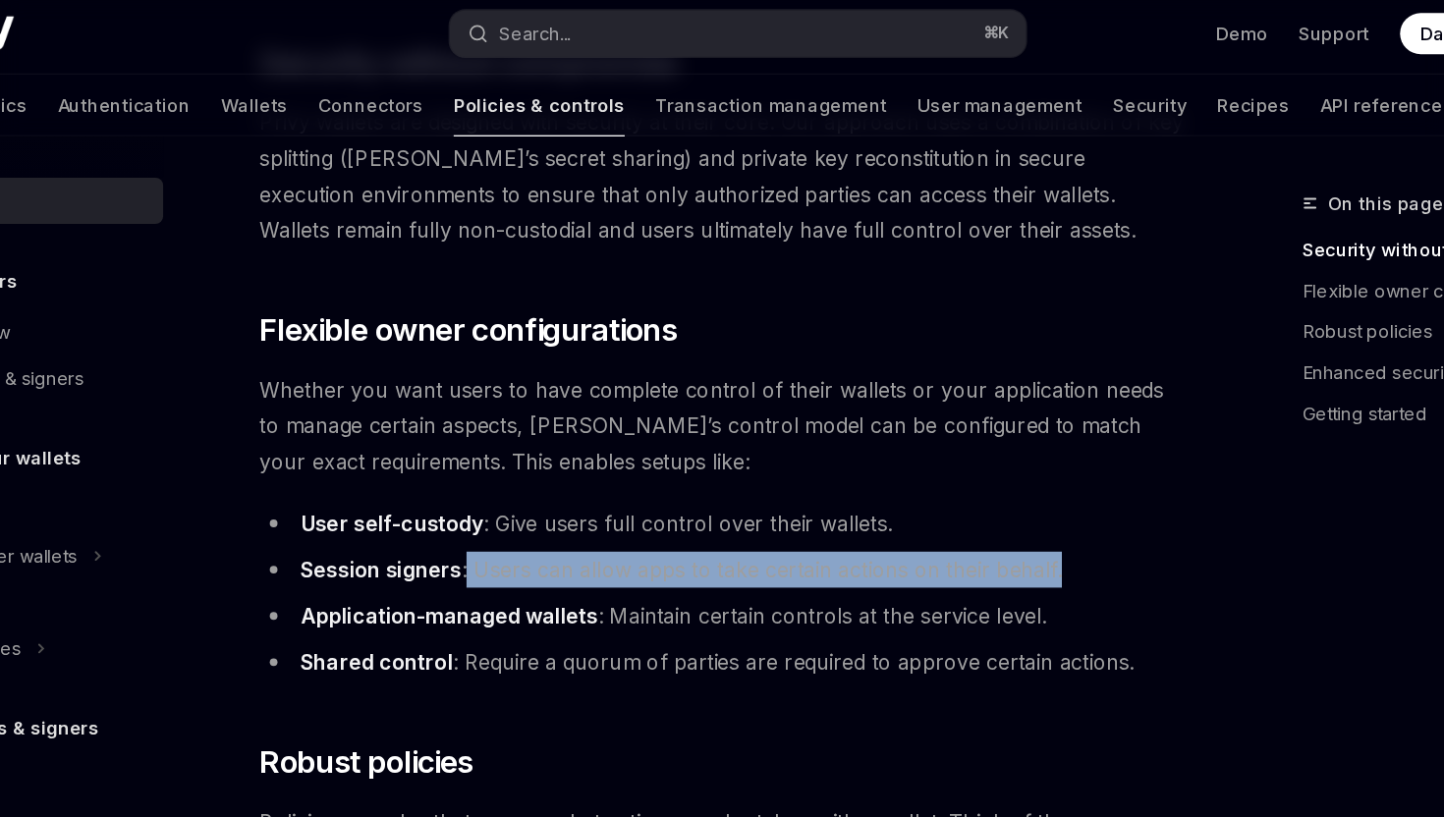
drag, startPoint x: 513, startPoint y: 440, endPoint x: 981, endPoint y: 451, distance: 468.5
click at [982, 452] on li "Session signers : Users can allow apps to take certain actions on their behalf." at bounding box center [709, 440] width 706 height 27
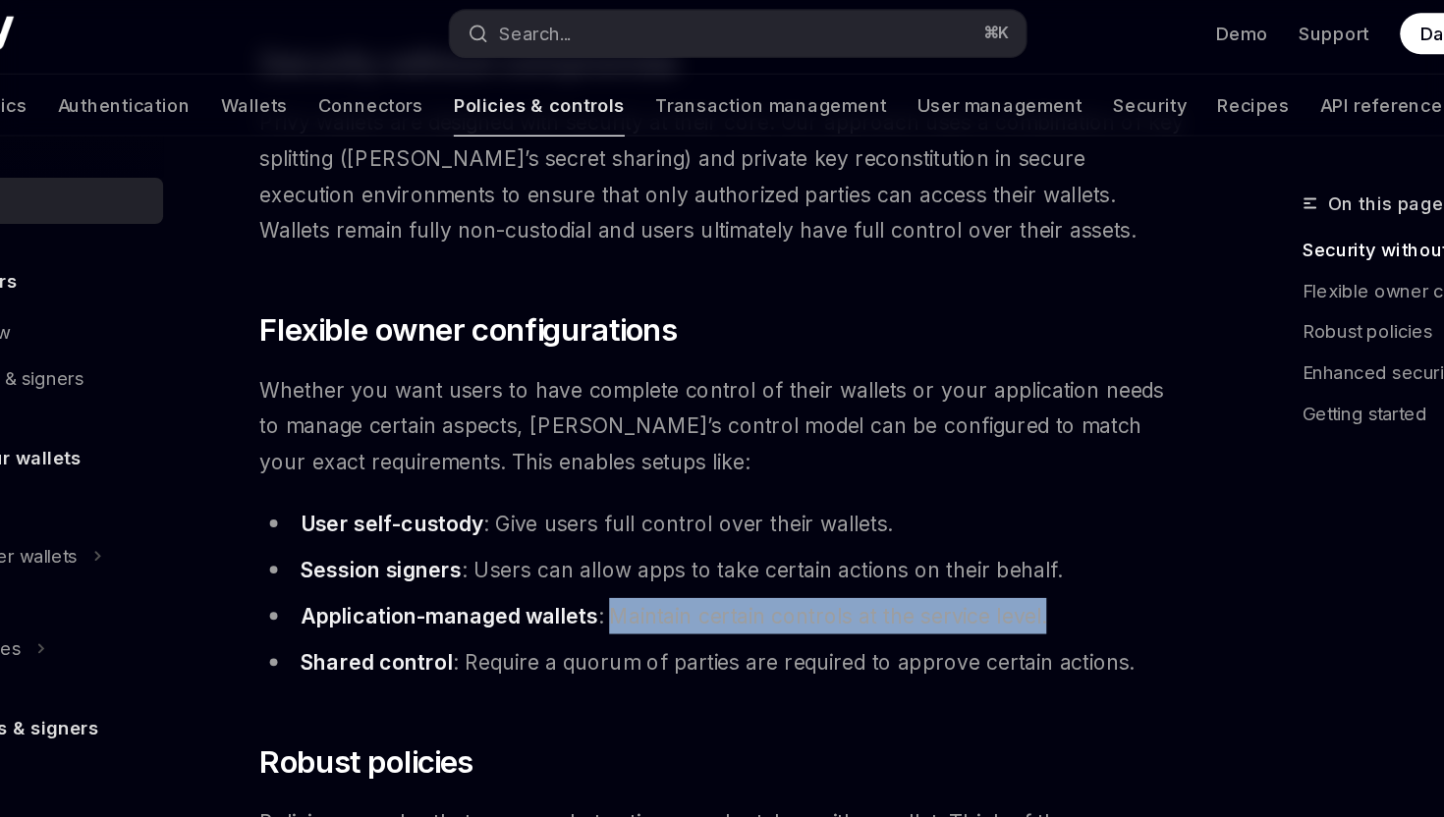
drag, startPoint x: 624, startPoint y: 485, endPoint x: 880, endPoint y: 493, distance: 256.4
click at [880, 493] on ul "User self-custody : Give users full control over their wallets. Session signers…" at bounding box center [709, 459] width 706 height 134
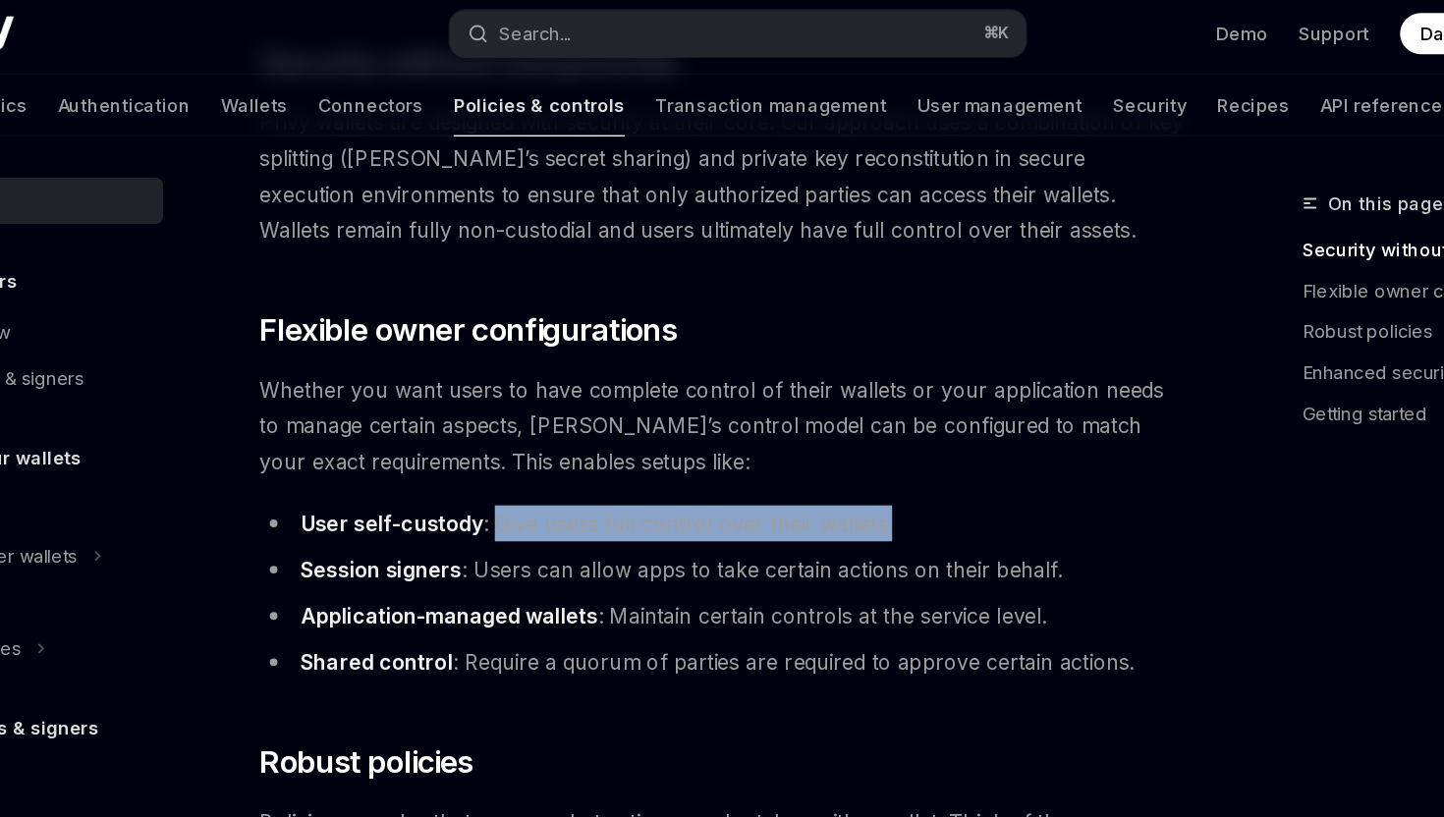
drag, startPoint x: 533, startPoint y: 410, endPoint x: 850, endPoint y: 411, distance: 317.2
click at [850, 411] on li "User self-custody : Give users full control over their wallets." at bounding box center [709, 405] width 706 height 27
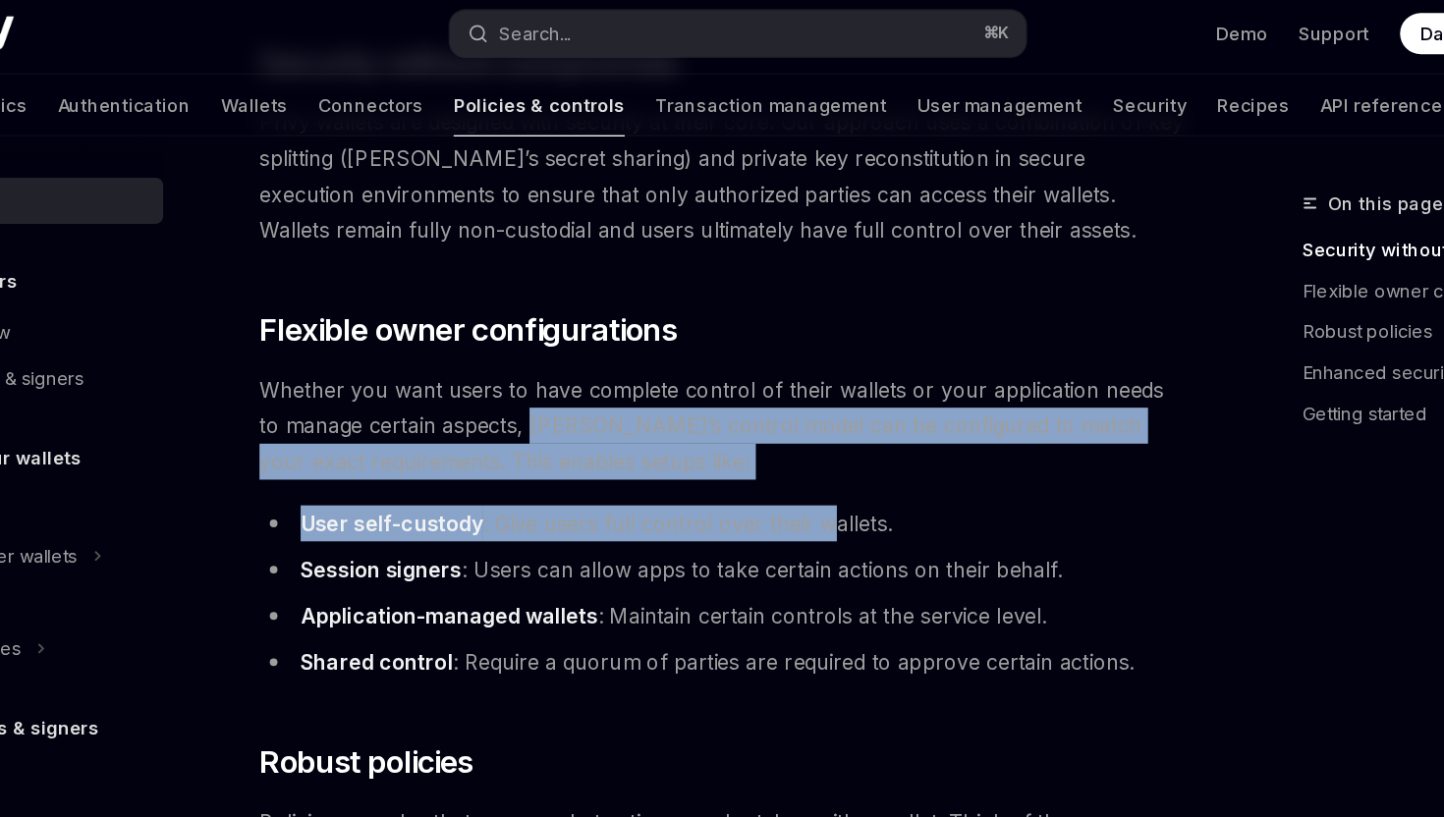
drag, startPoint x: 546, startPoint y: 331, endPoint x: 790, endPoint y: 392, distance: 251.0
click at [898, 352] on span "Whether you want users to have complete control of their wallets or your applic…" at bounding box center [709, 331] width 706 height 82
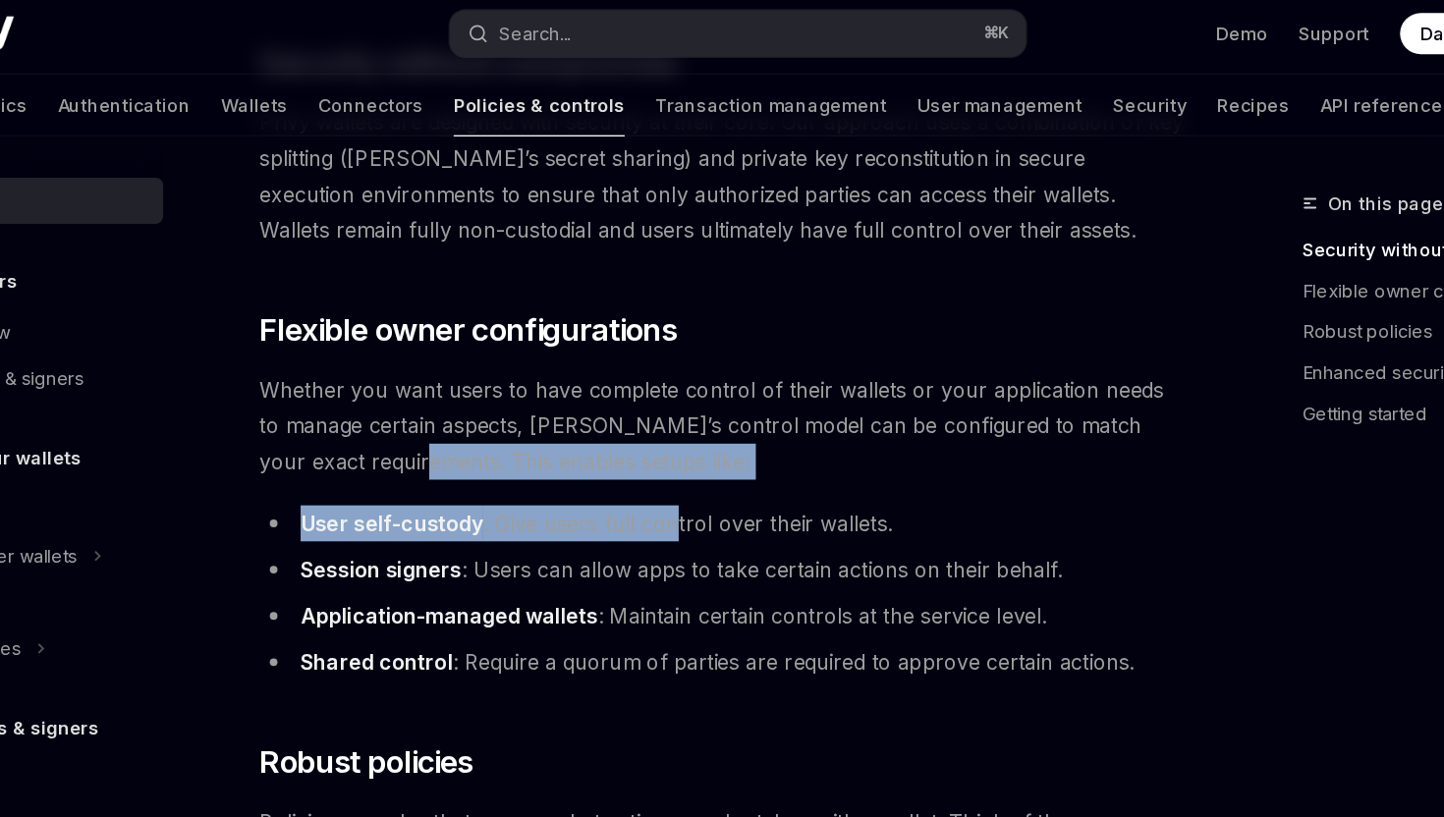
drag, startPoint x: 466, startPoint y: 364, endPoint x: 667, endPoint y: 392, distance: 202.2
click at [614, 406] on li "User self-custody : Give users full control over their wallets." at bounding box center [709, 405] width 706 height 27
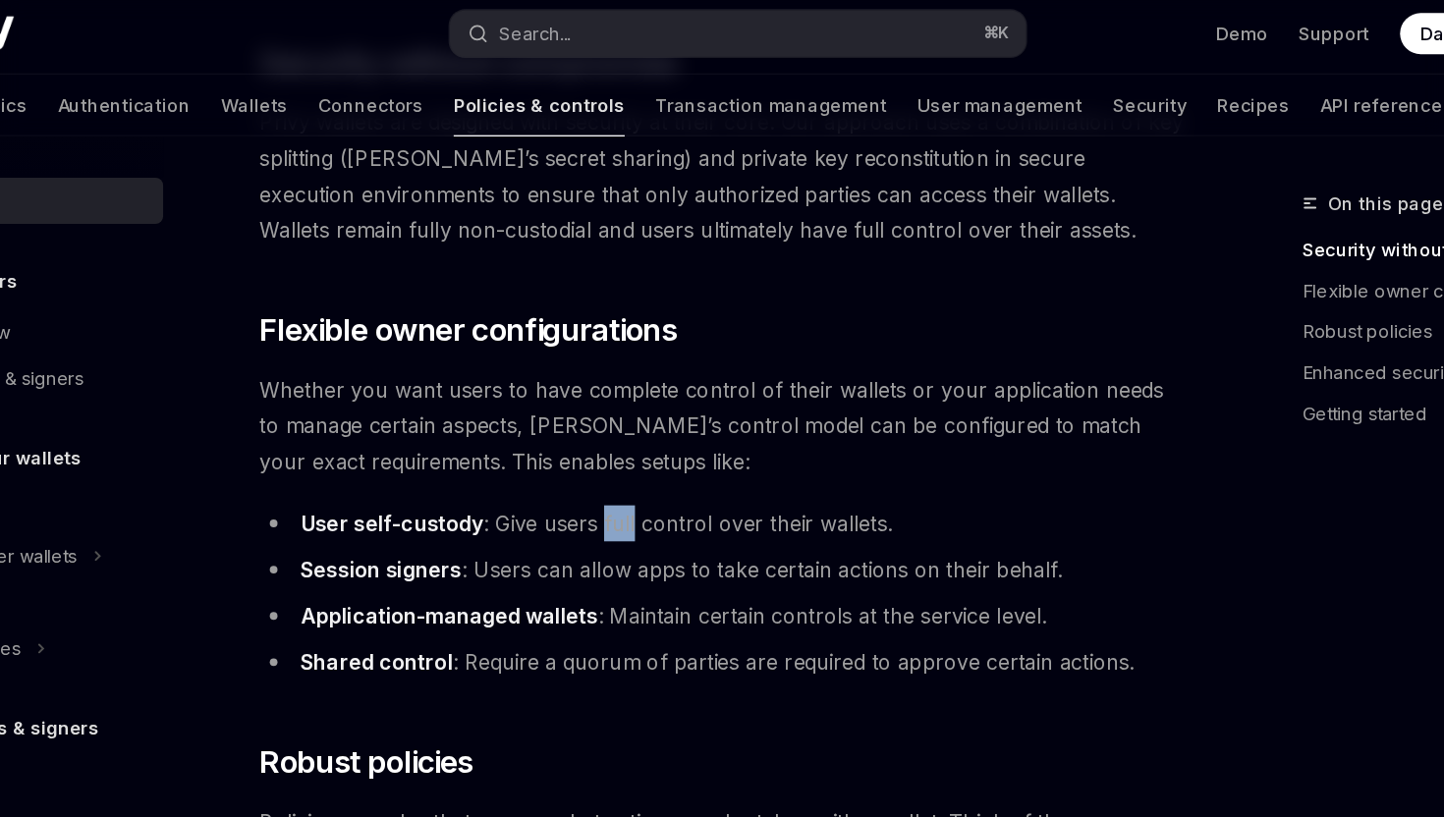
click at [614, 406] on li "User self-custody : Give users full control over their wallets." at bounding box center [709, 405] width 706 height 27
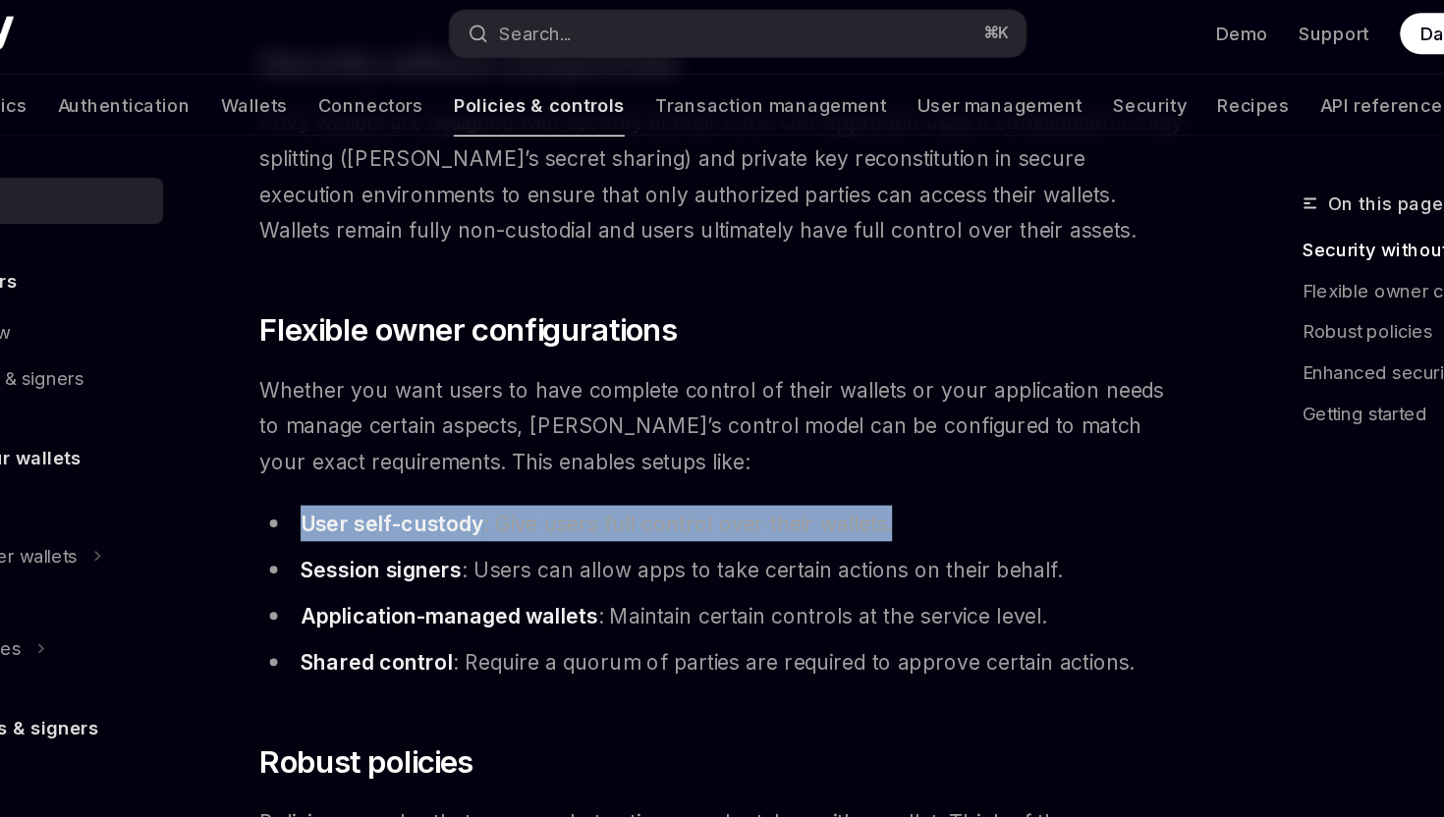
click at [614, 406] on li "User self-custody : Give users full control over their wallets." at bounding box center [709, 405] width 706 height 27
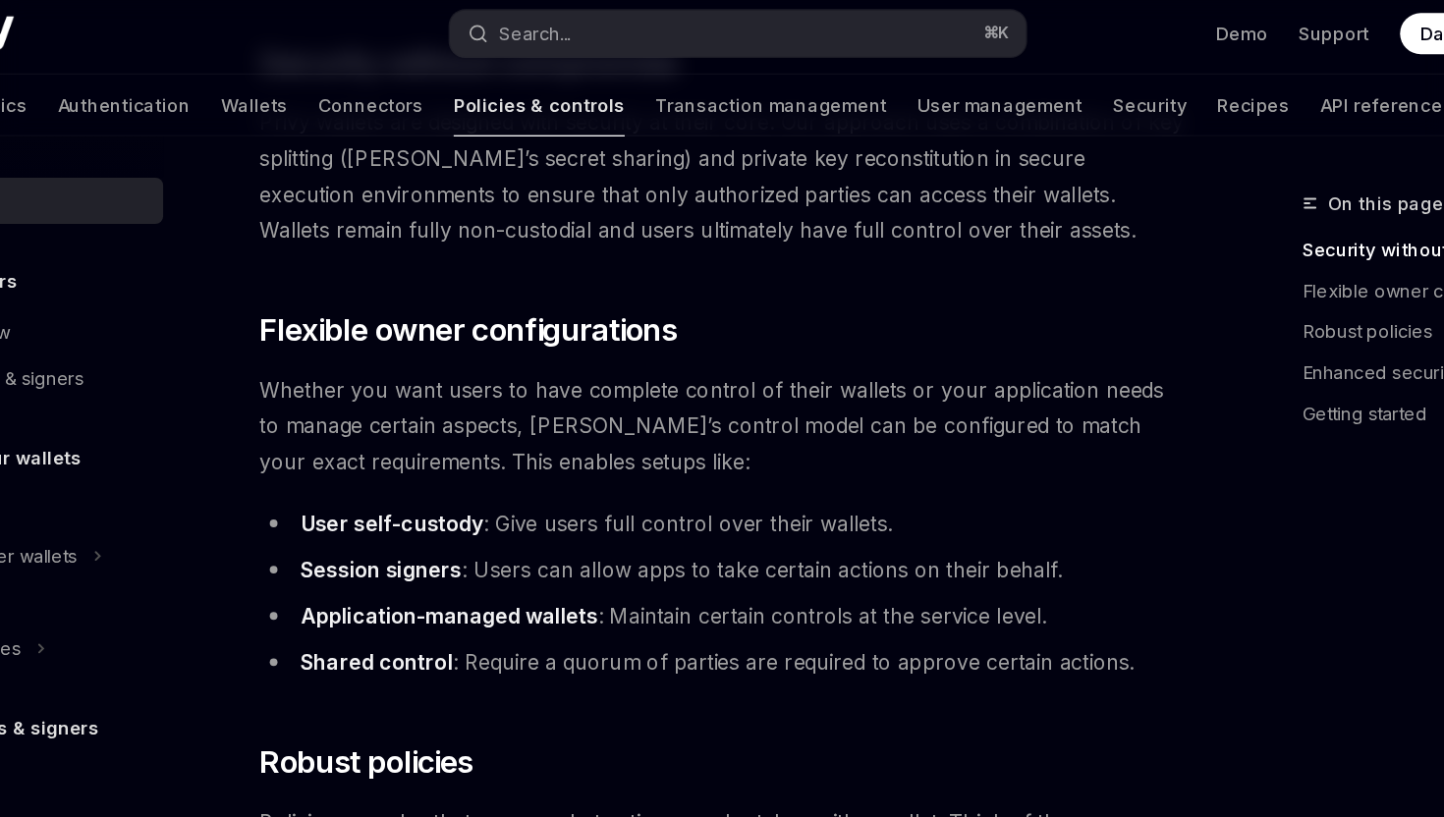
click at [627, 437] on li "Session signers : Users can allow apps to take certain actions on their behalf." at bounding box center [709, 440] width 706 height 27
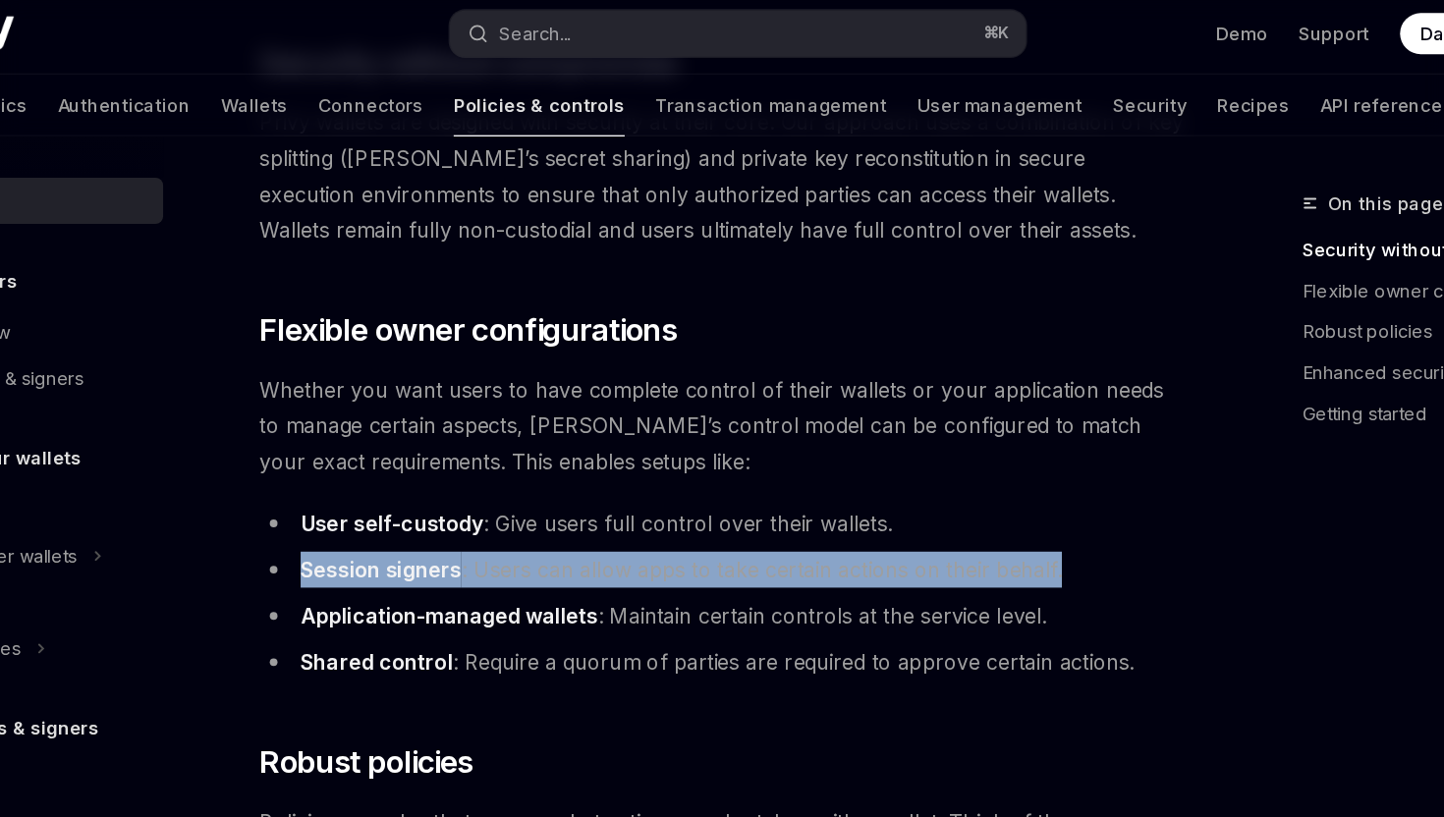
click at [627, 437] on li "Session signers : Users can allow apps to take certain actions on their behalf." at bounding box center [709, 440] width 706 height 27
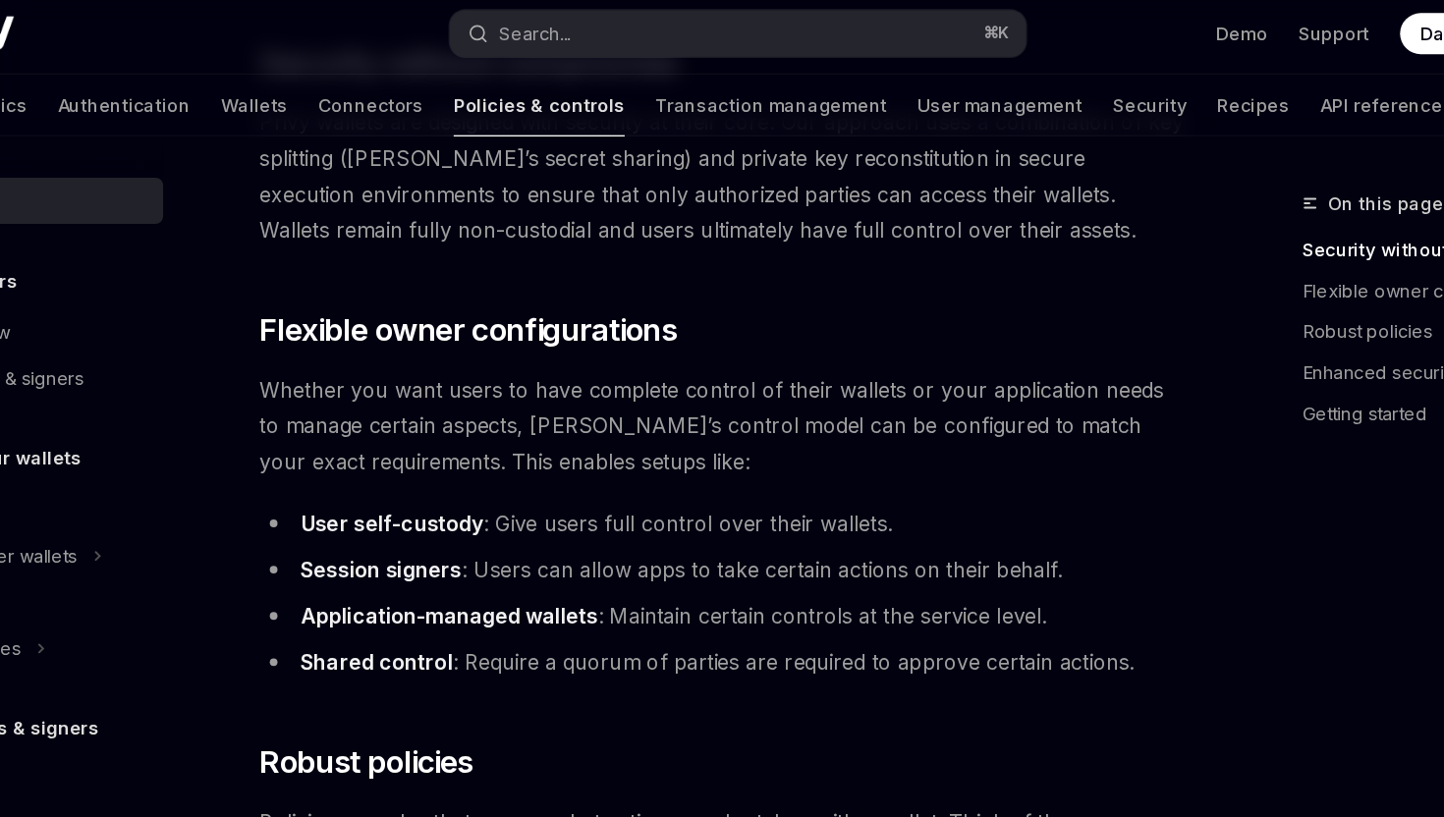
click at [641, 478] on li "Application-managed wallets : Maintain certain controls at the service level." at bounding box center [709, 476] width 706 height 27
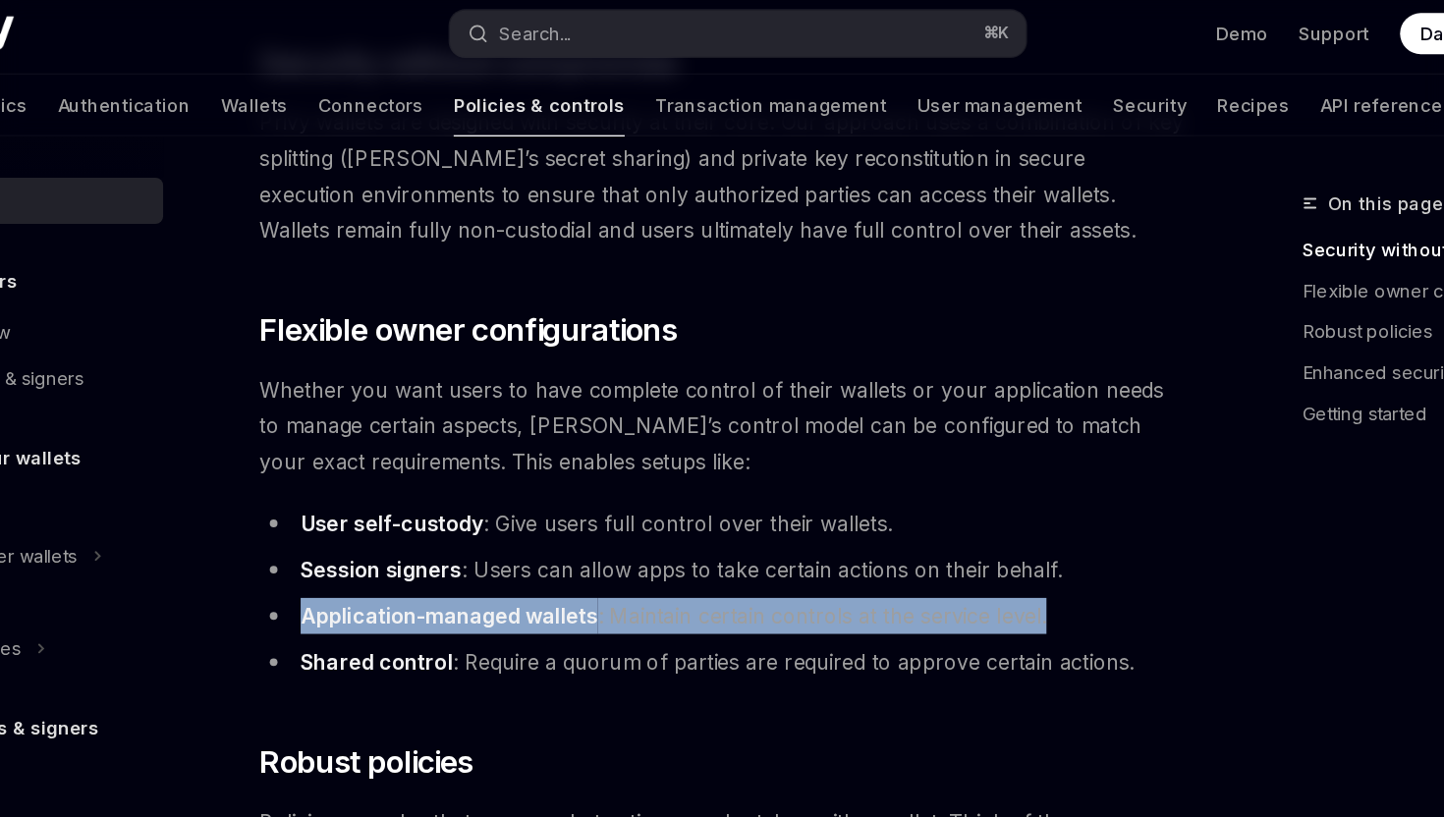
click at [641, 478] on li "Application-managed wallets : Maintain certain controls at the service level." at bounding box center [709, 476] width 706 height 27
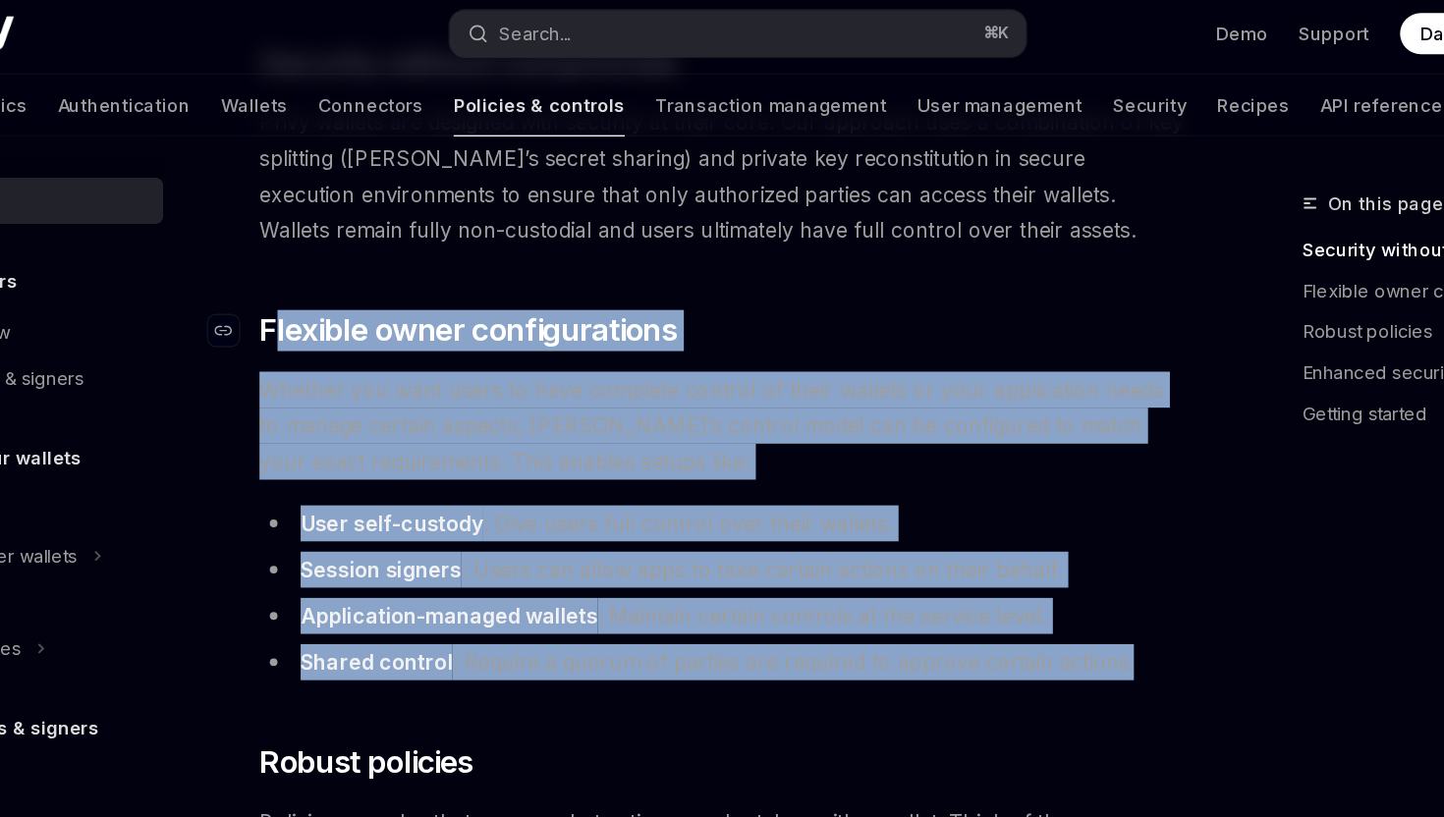
drag, startPoint x: 1034, startPoint y: 519, endPoint x: 367, endPoint y: 265, distance: 713.6
copy div "lexible owner configurations Whether you want users to have complete control of…"
